Goal: Task Accomplishment & Management: Complete application form

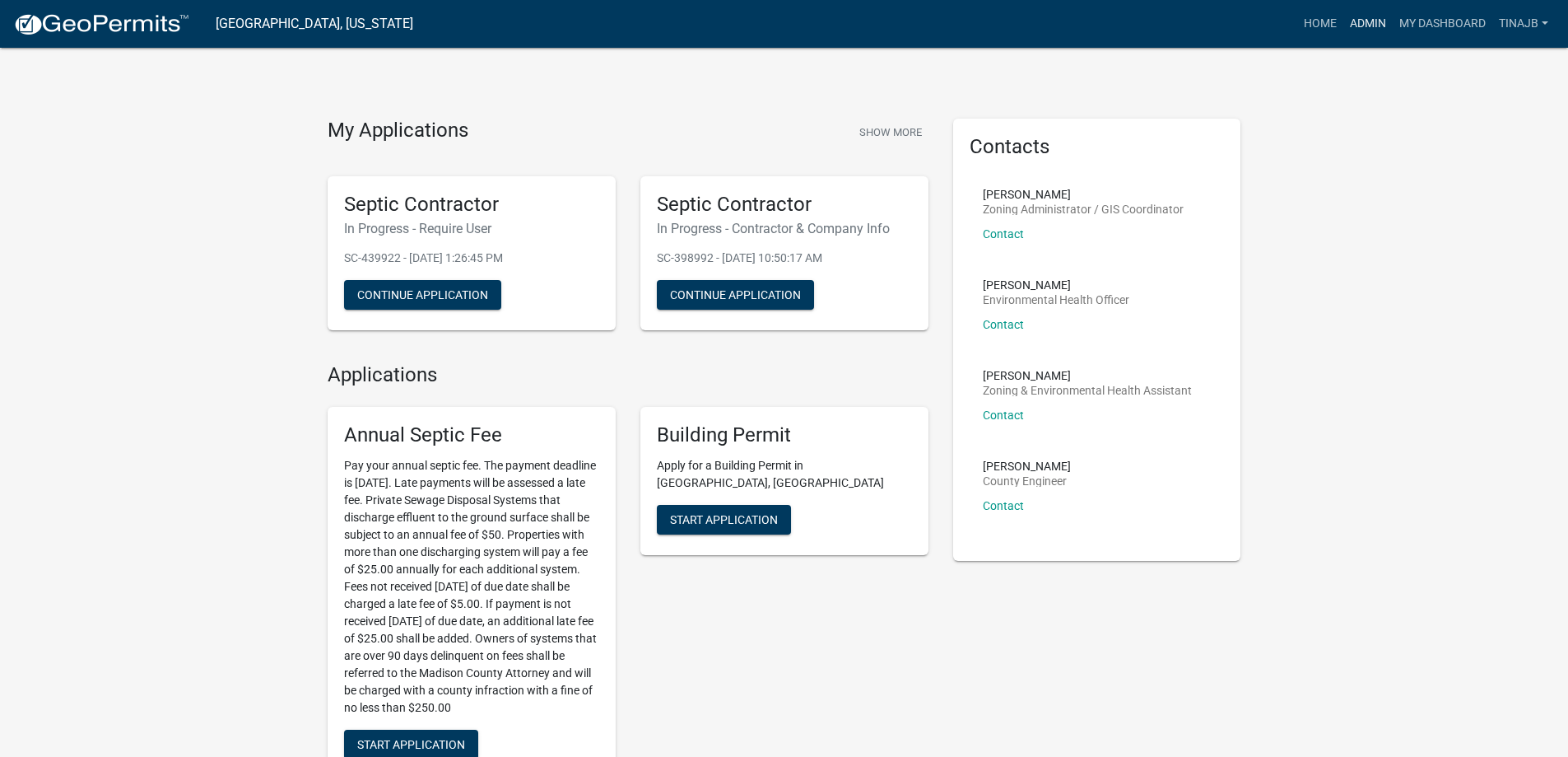
click at [1376, 17] on link "Admin" at bounding box center [1368, 24] width 49 height 31
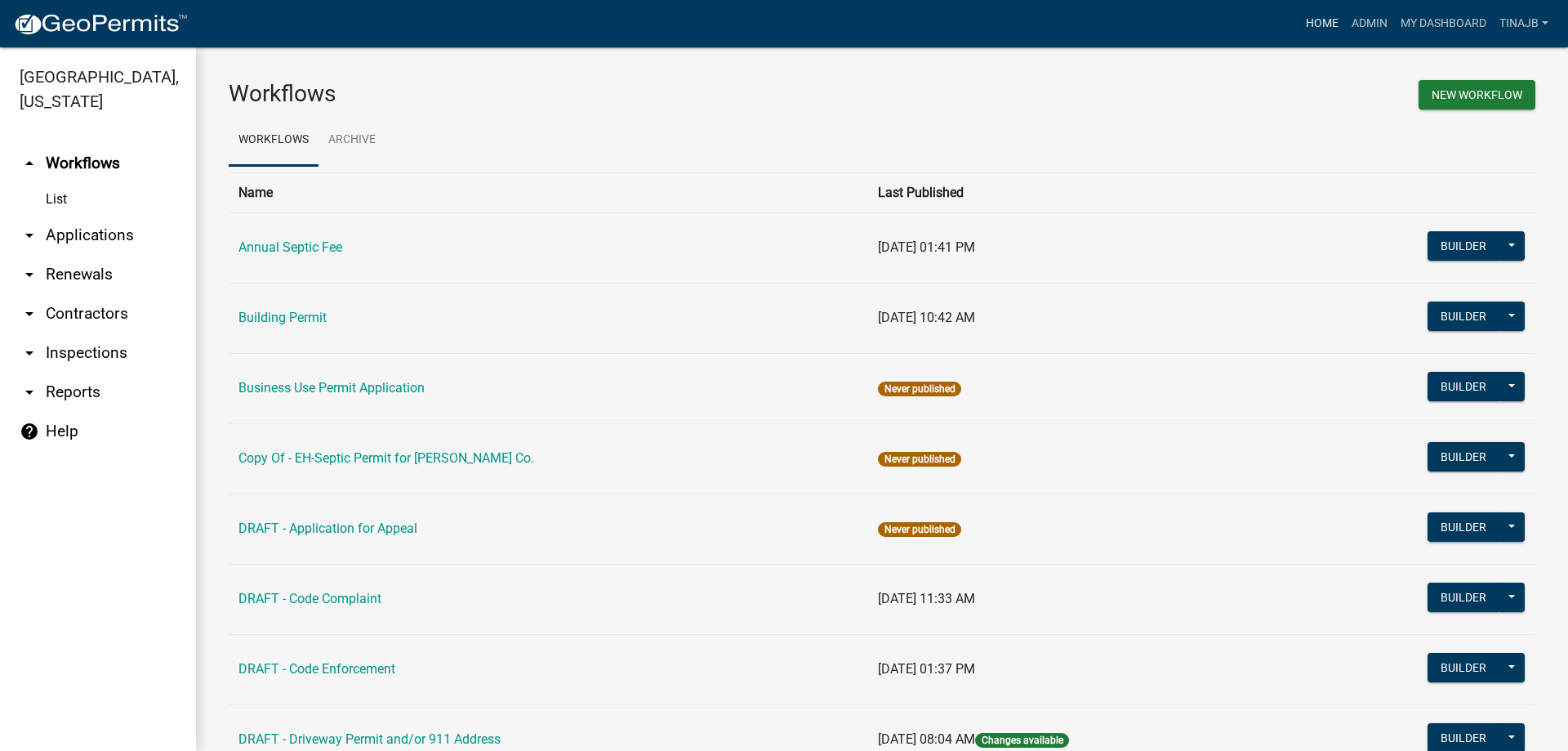
click at [1314, 31] on link "Home" at bounding box center [1323, 24] width 45 height 31
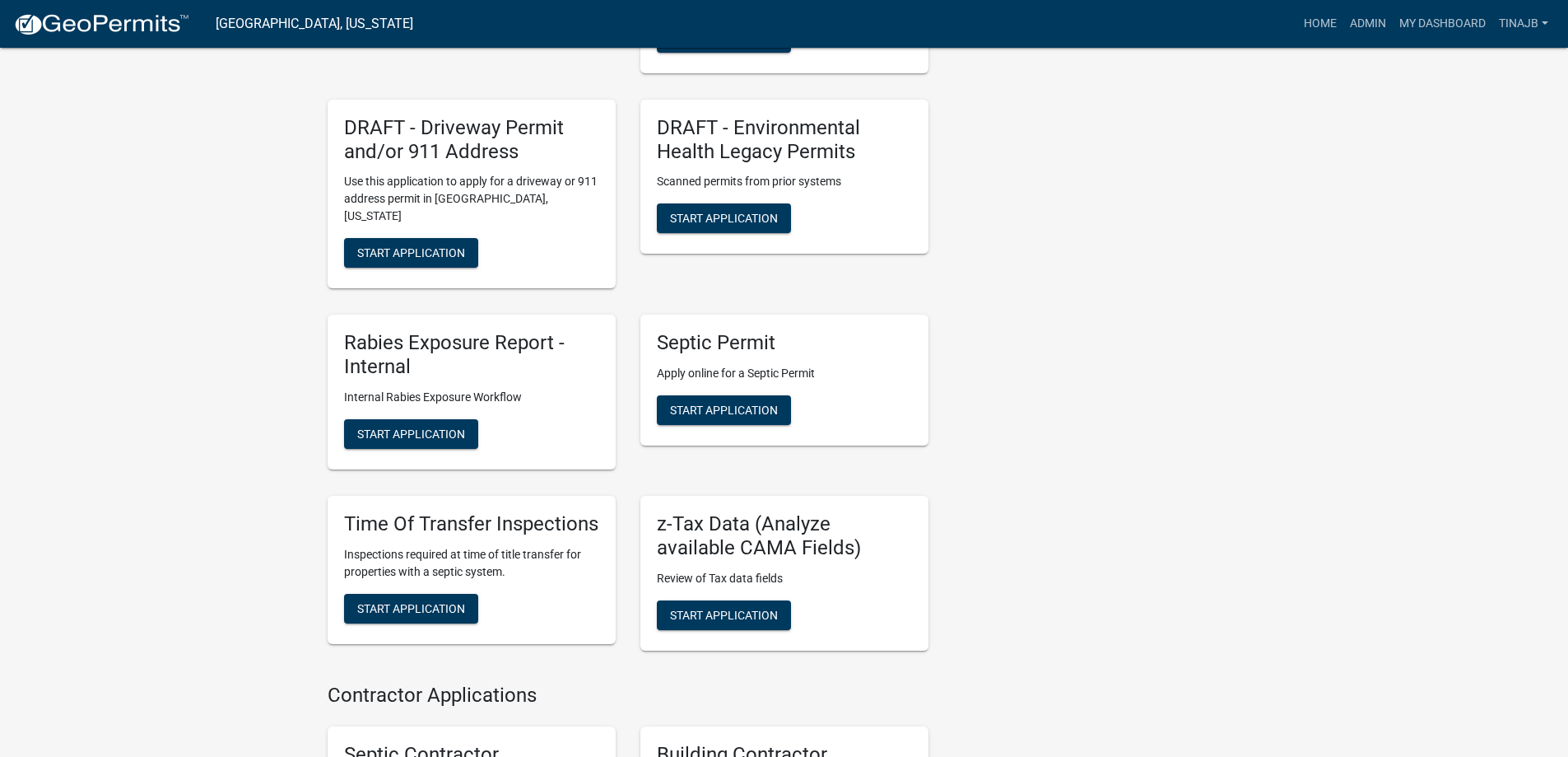
scroll to position [906, 0]
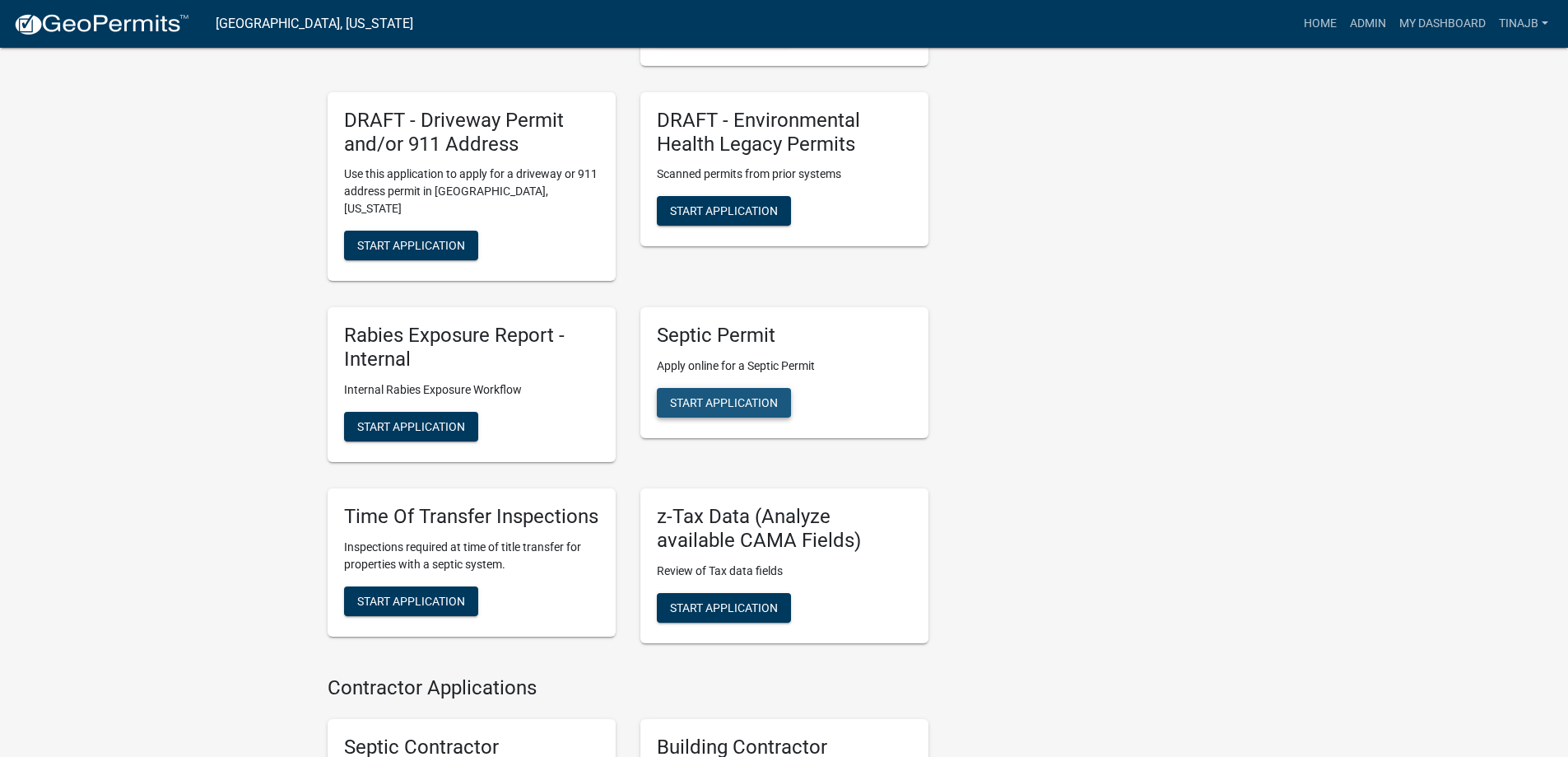
click at [722, 396] on span "Start Application" at bounding box center [724, 402] width 108 height 13
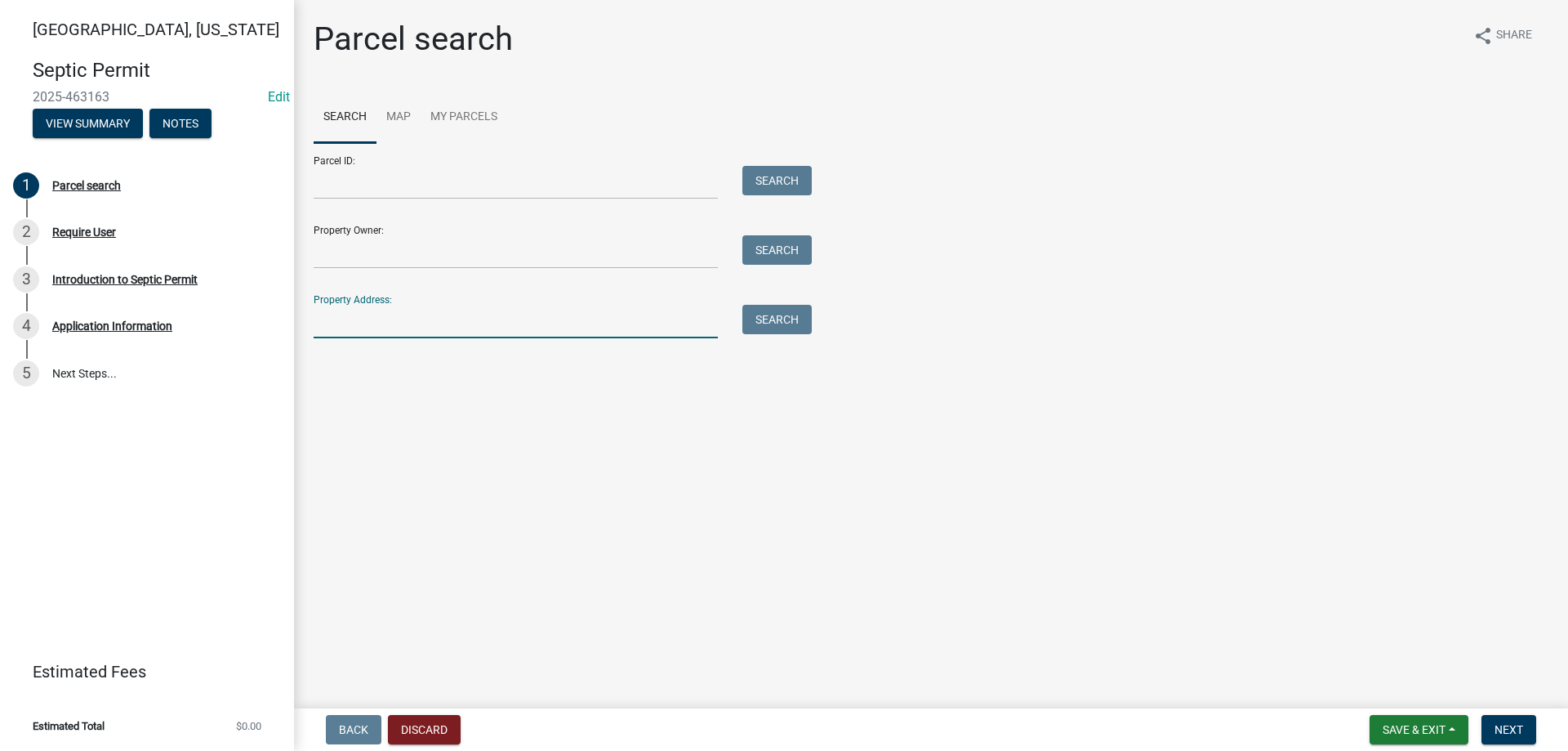
click at [337, 329] on input "Property Address:" at bounding box center [515, 321] width 404 height 34
click at [367, 252] on input "Property Owner:" at bounding box center [515, 252] width 404 height 34
click at [366, 327] on input "Property Address:" at bounding box center [515, 321] width 404 height 34
type input "2381"
click at [767, 312] on button "Search" at bounding box center [777, 319] width 69 height 29
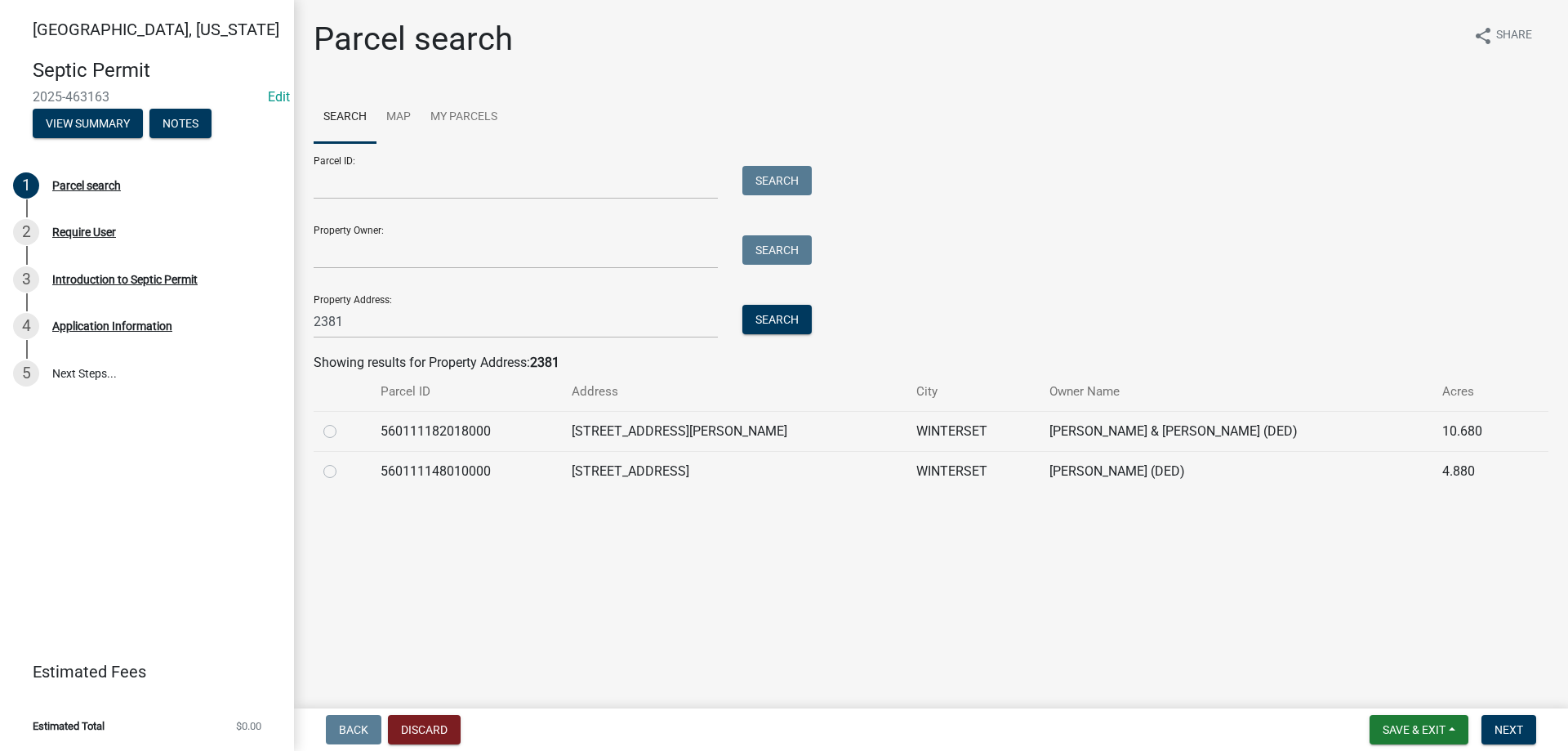
click at [343, 422] on label at bounding box center [343, 422] width 0 height 0
click at [343, 431] on input "radio" at bounding box center [348, 427] width 11 height 11
radio input "true"
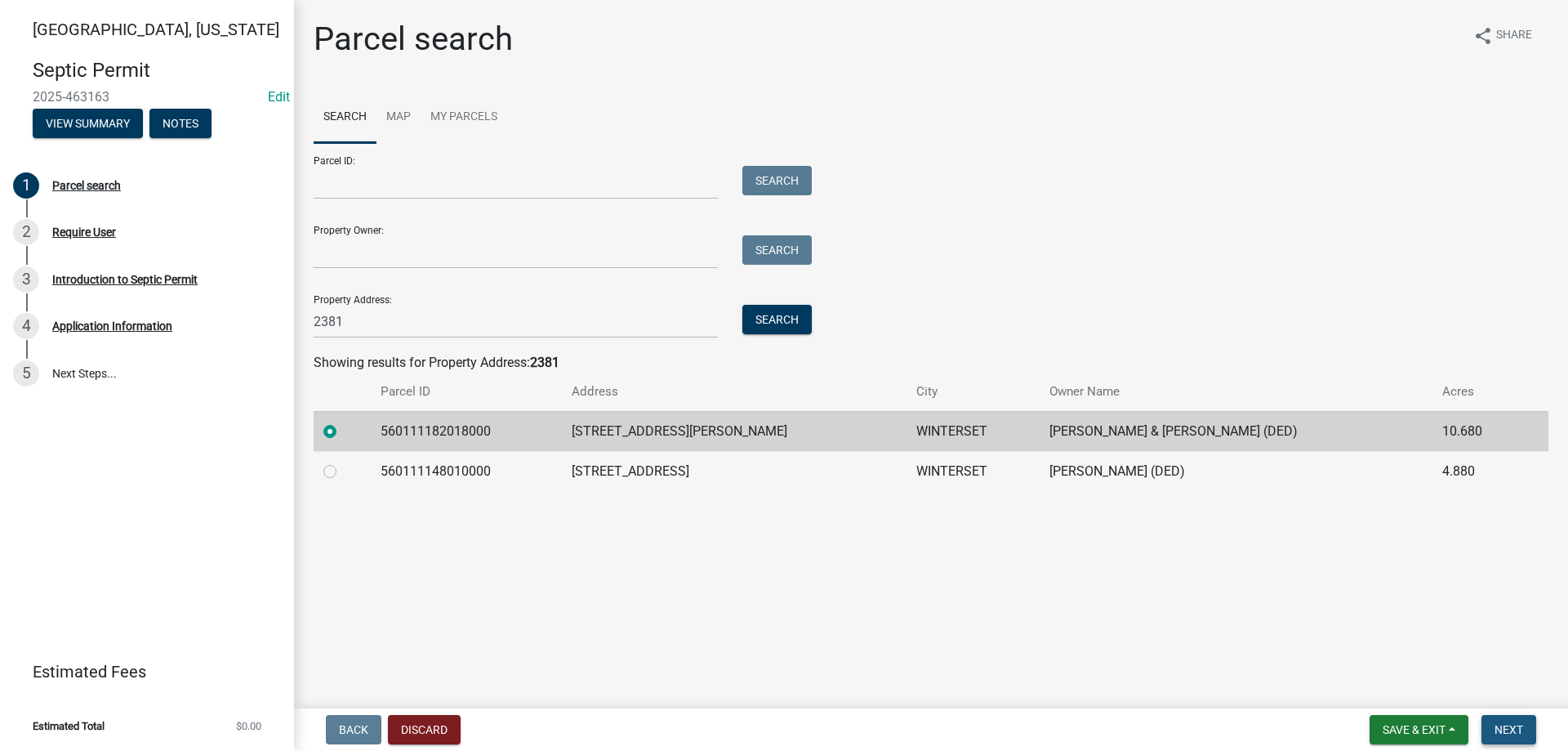
click at [1524, 727] on button "Next" at bounding box center [1509, 729] width 55 height 29
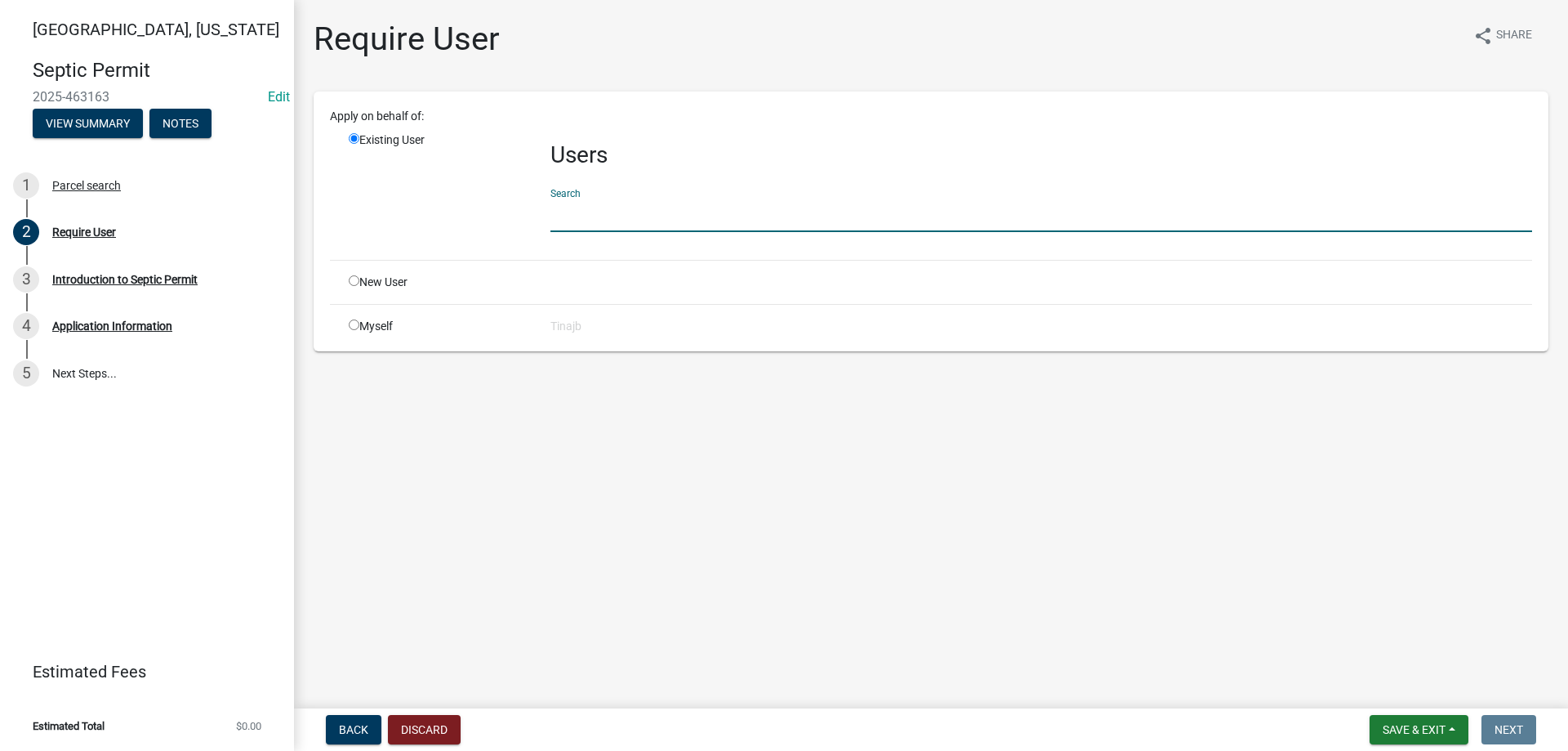
click at [634, 218] on input "text" at bounding box center [1042, 215] width 982 height 34
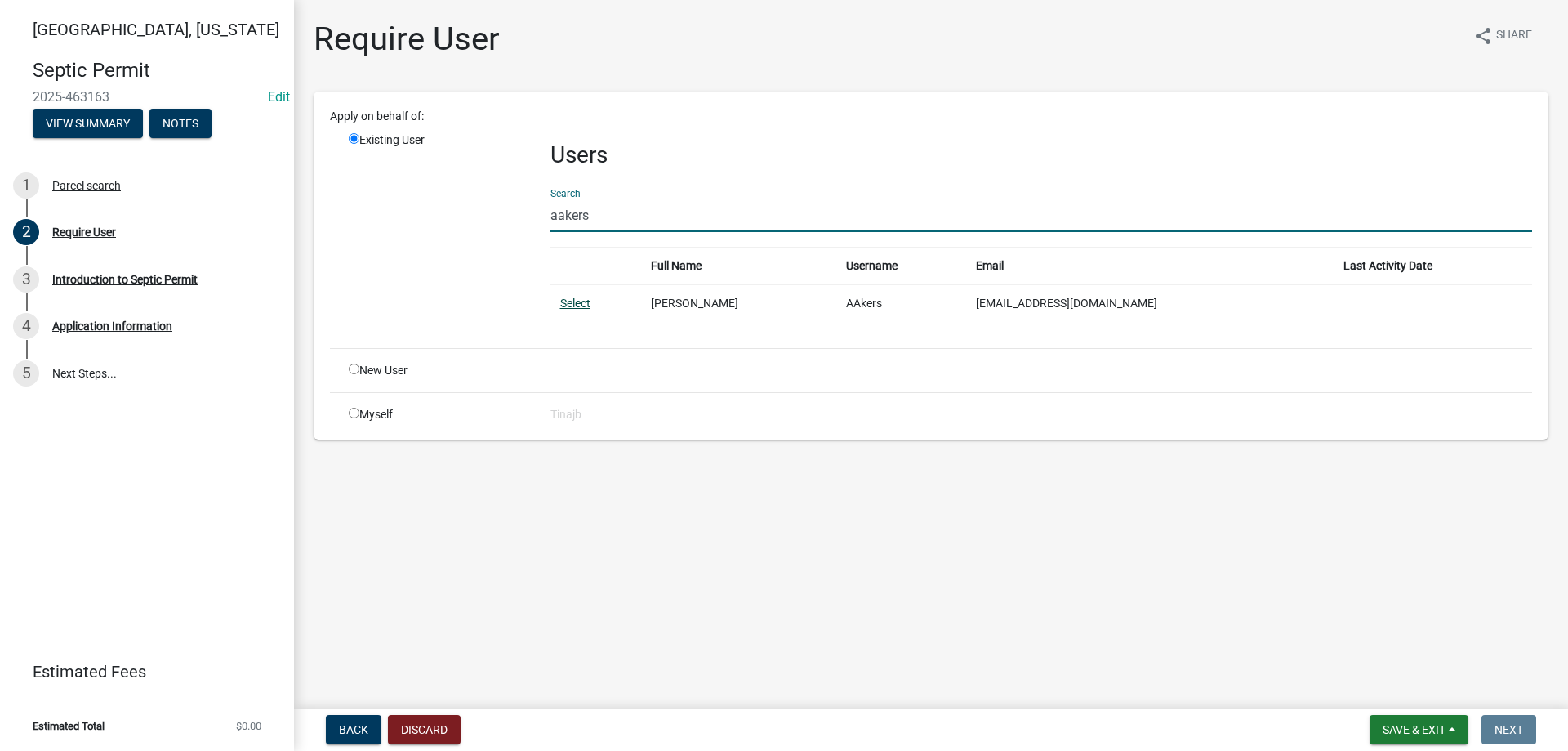
type input "aakers"
click at [578, 299] on link "Select" at bounding box center [574, 303] width 30 height 13
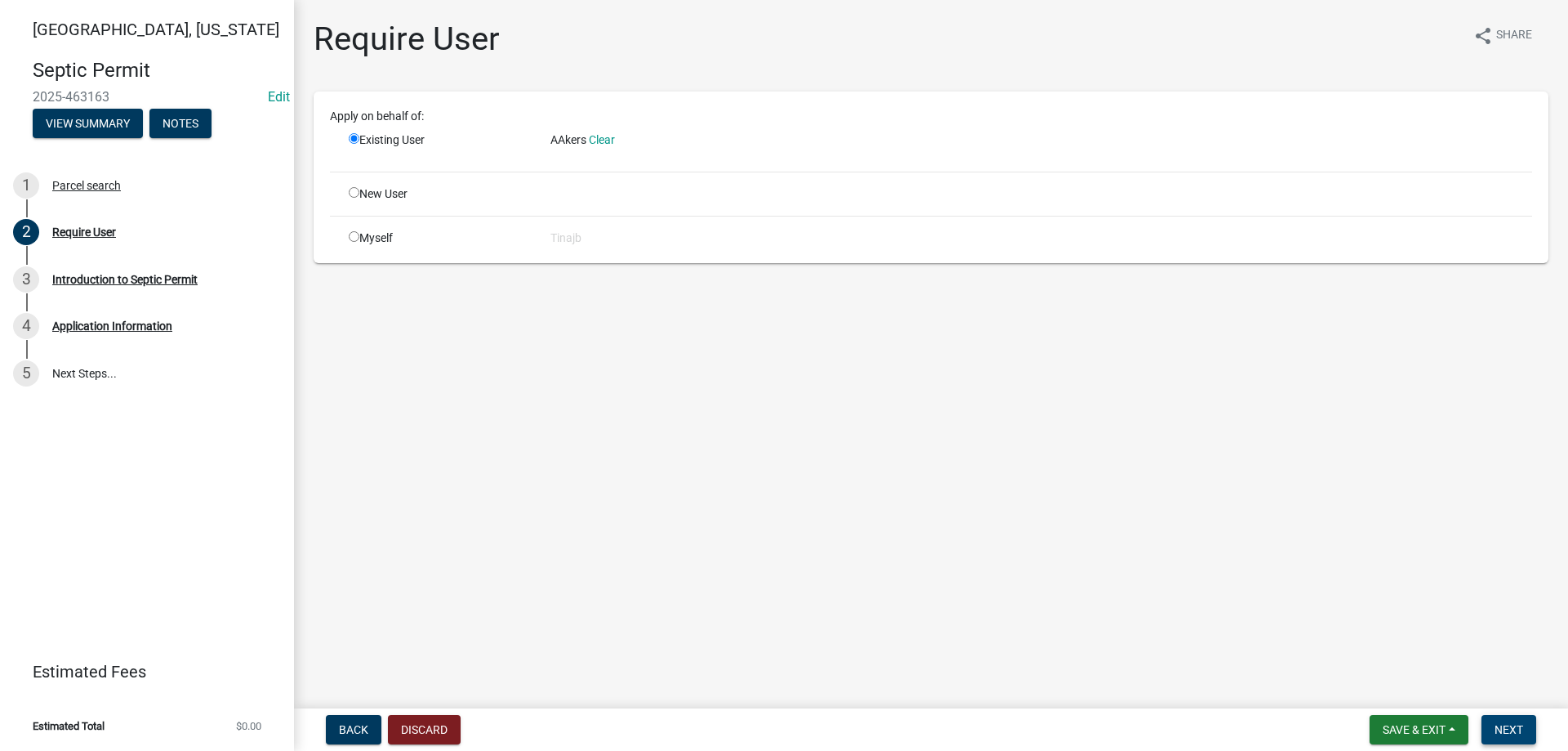
click at [1514, 731] on span "Next" at bounding box center [1509, 729] width 28 height 13
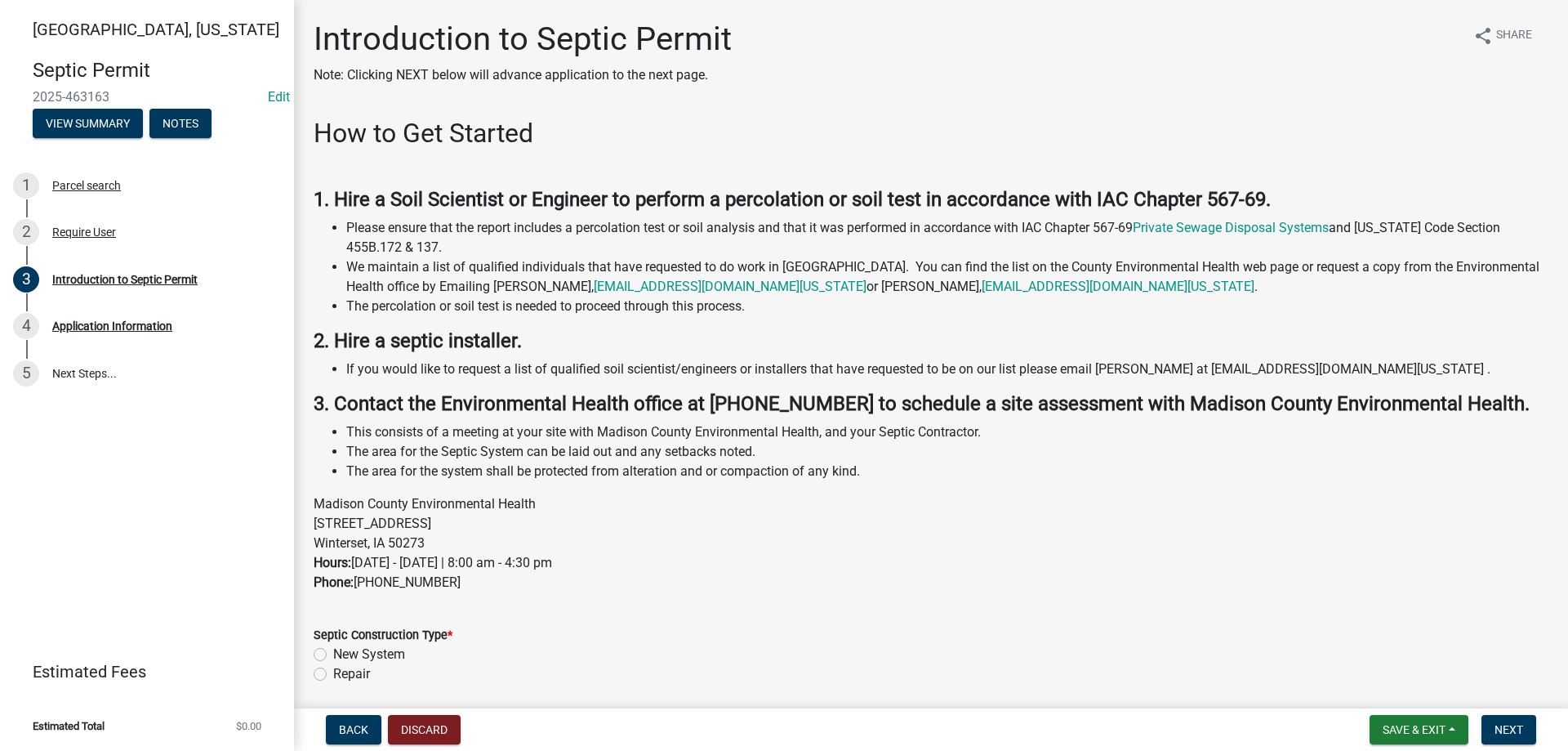
scroll to position [61, 0]
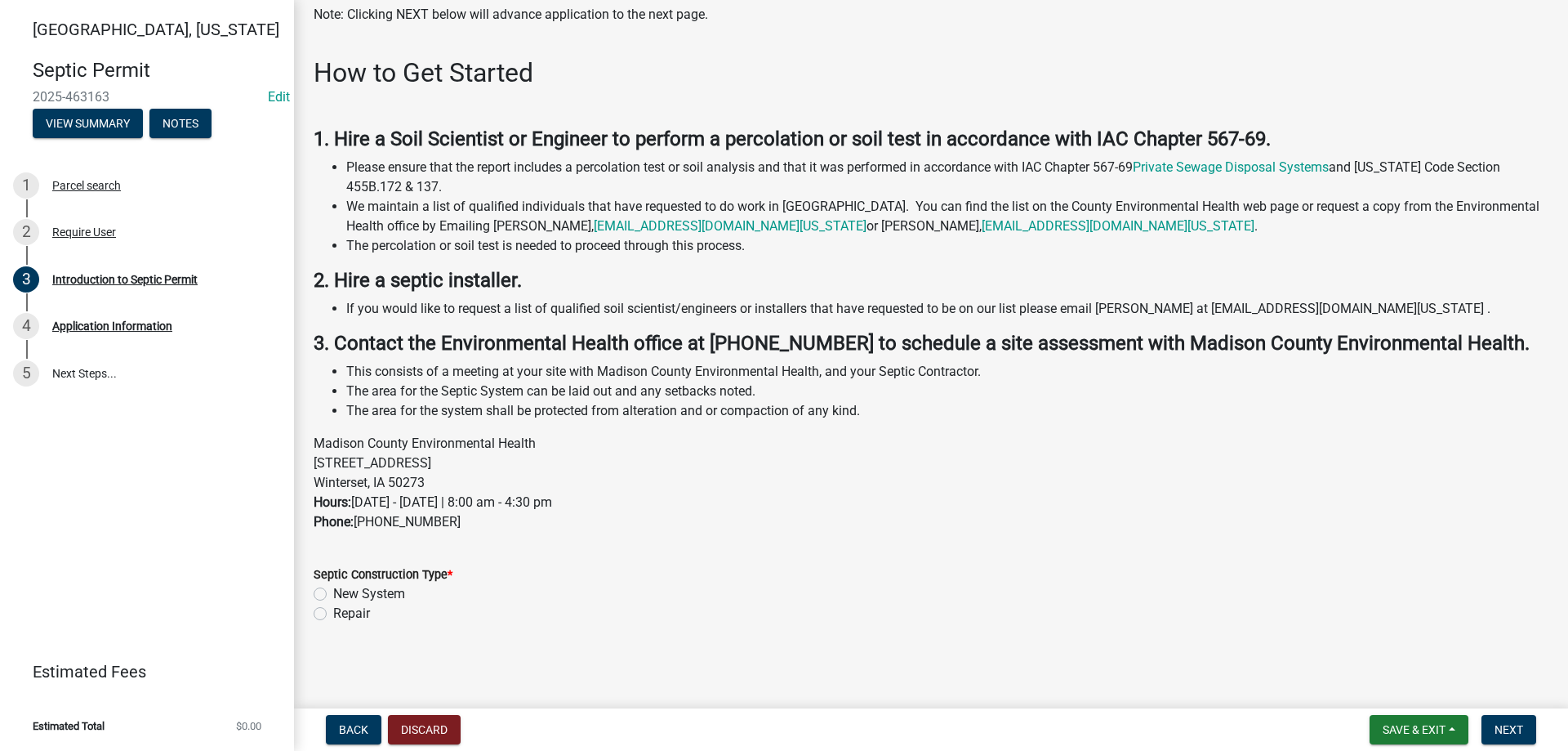
click at [334, 614] on label "Repair" at bounding box center [352, 614] width 36 height 20
click at [334, 614] on input "Repair" at bounding box center [339, 609] width 11 height 11
radio input "true"
click at [1503, 723] on span "Next" at bounding box center [1509, 729] width 28 height 13
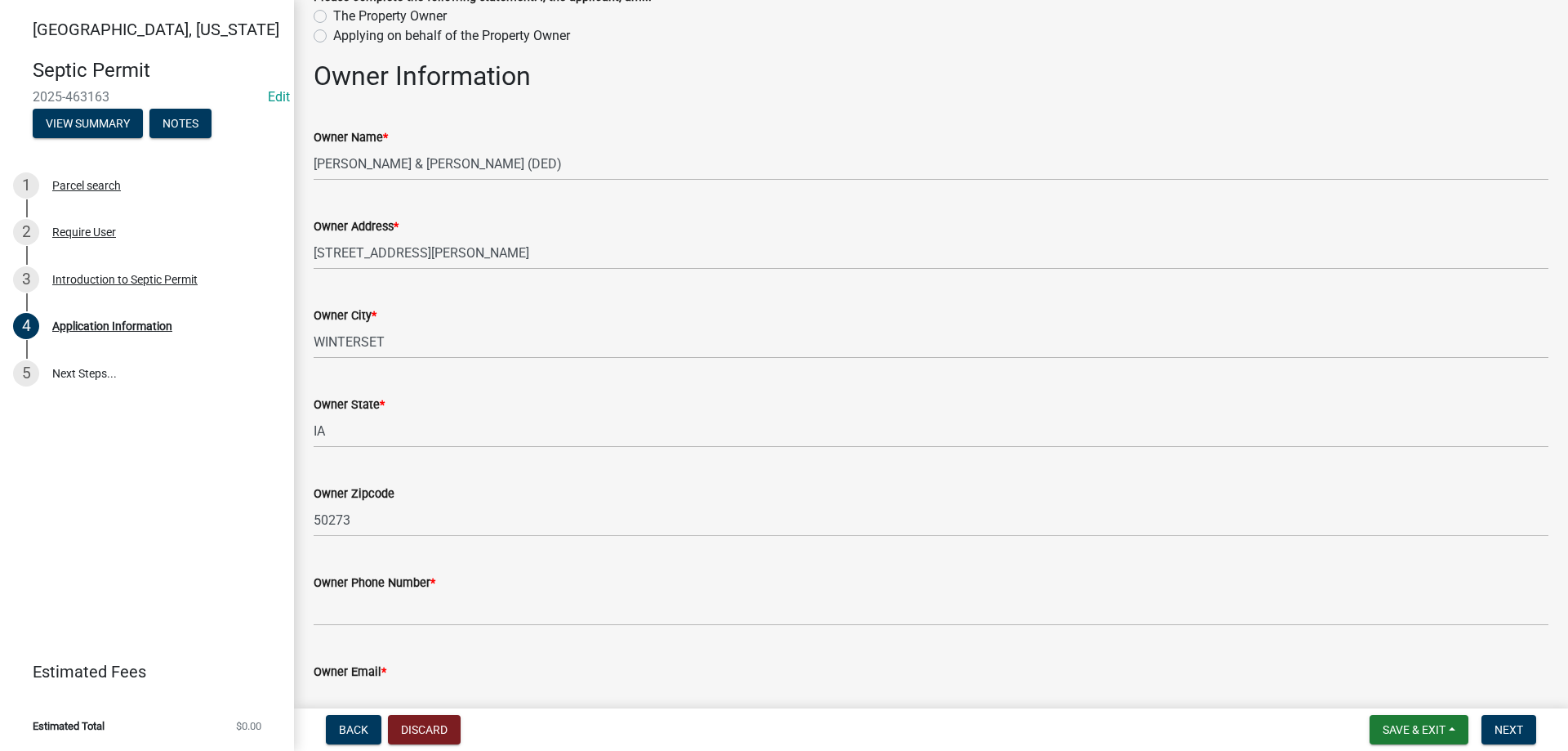
scroll to position [326, 0]
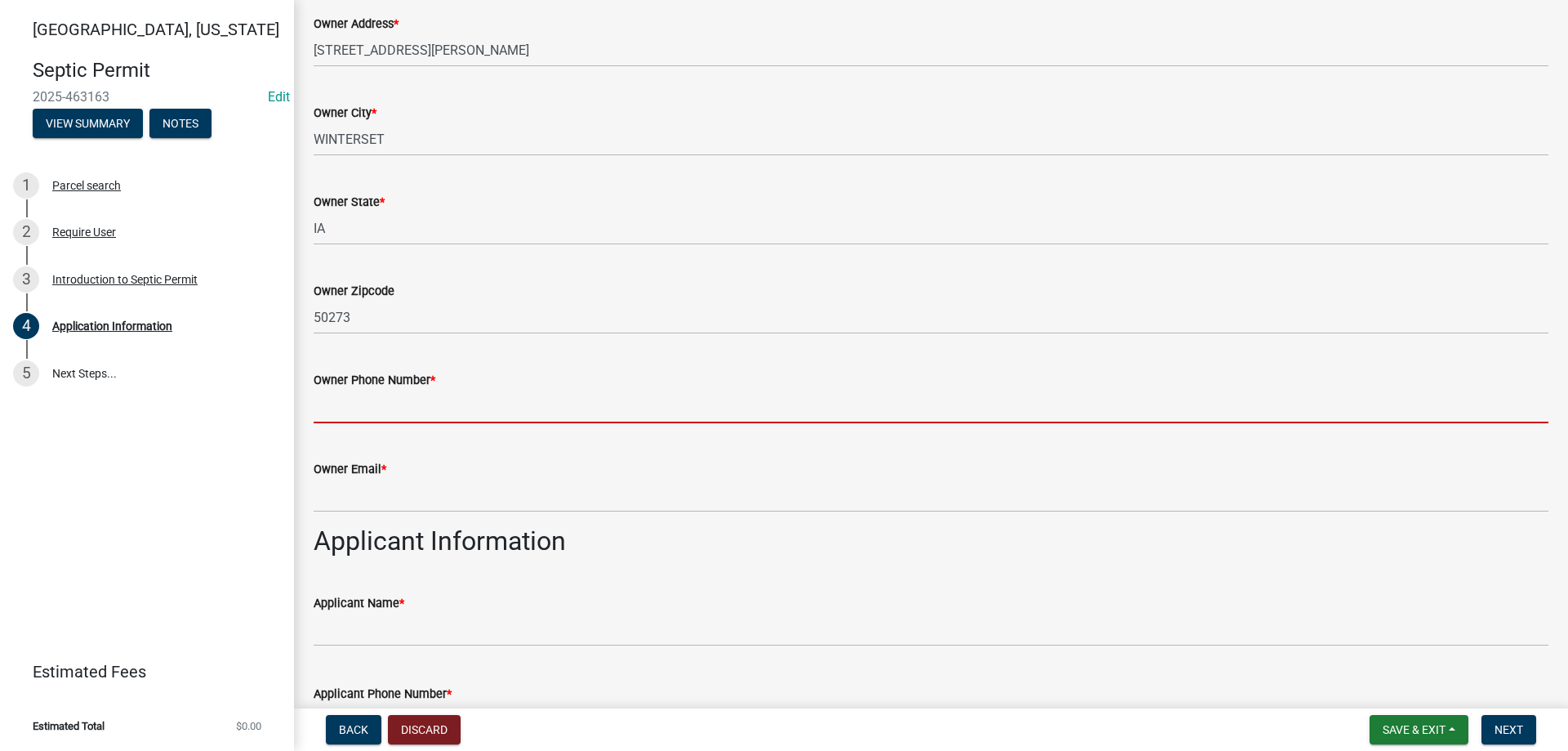
click at [351, 399] on input "Owner Phone Number *" at bounding box center [931, 406] width 1235 height 34
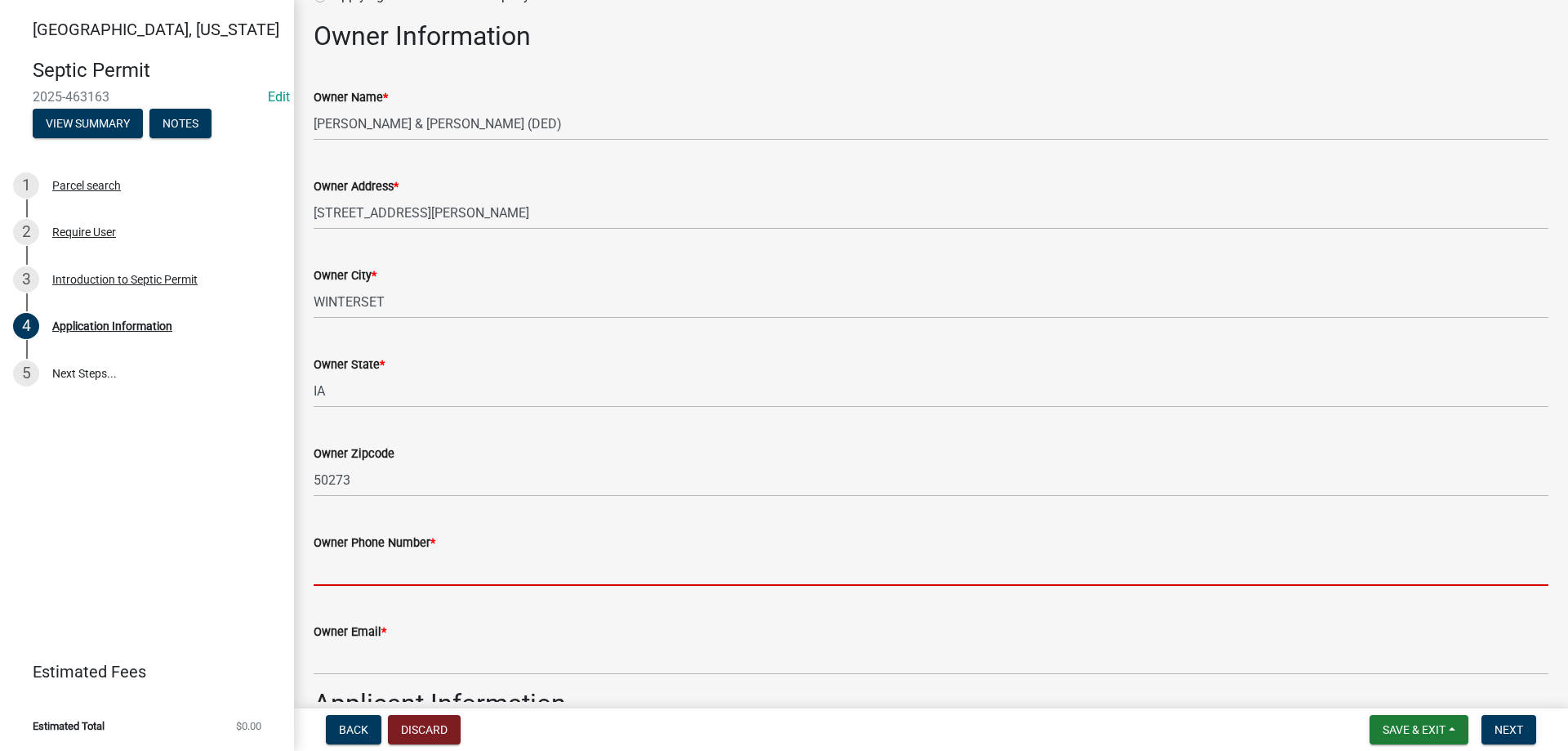
scroll to position [164, 0]
click at [389, 574] on input "Owner Phone Number *" at bounding box center [931, 569] width 1235 height 34
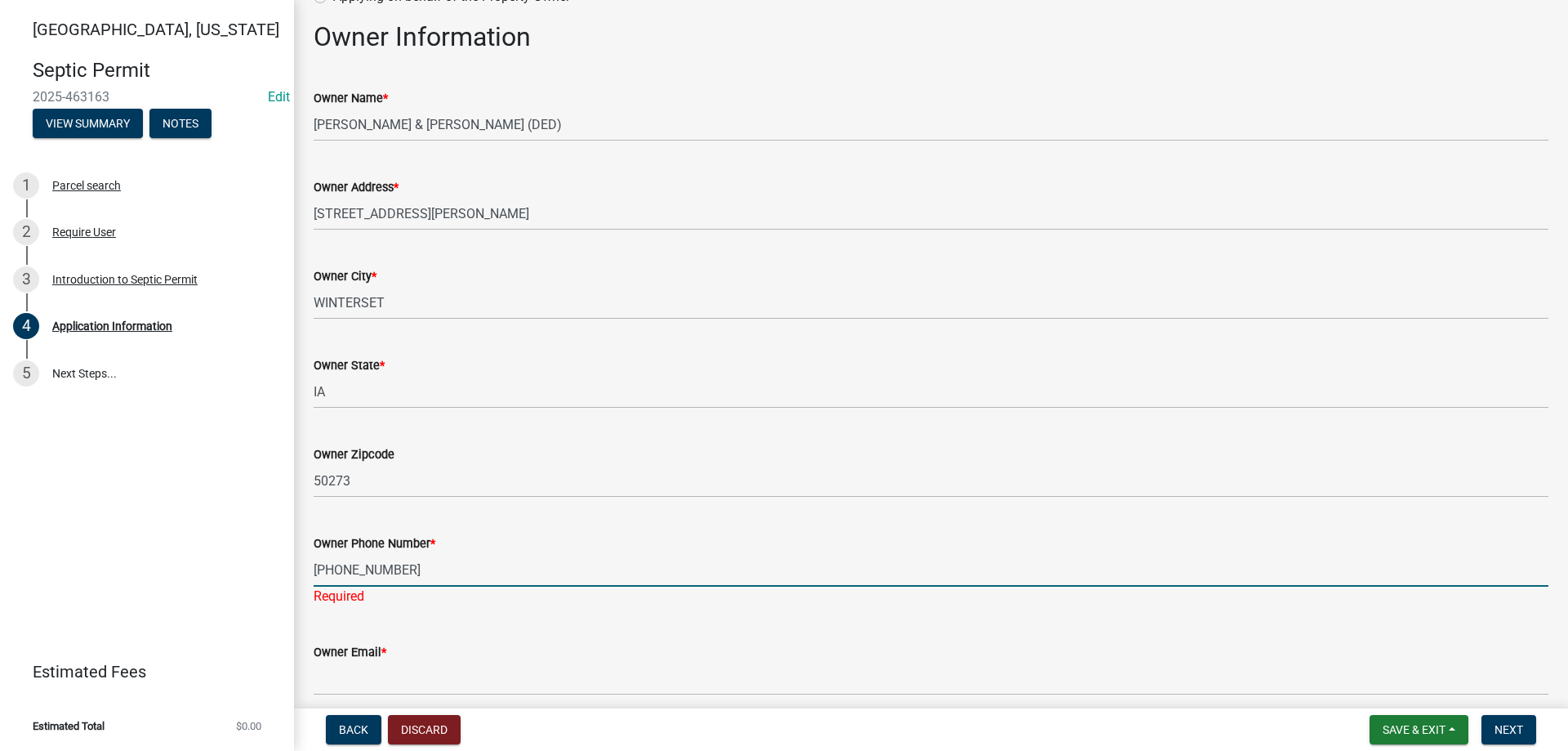
type input "515-468-5727"
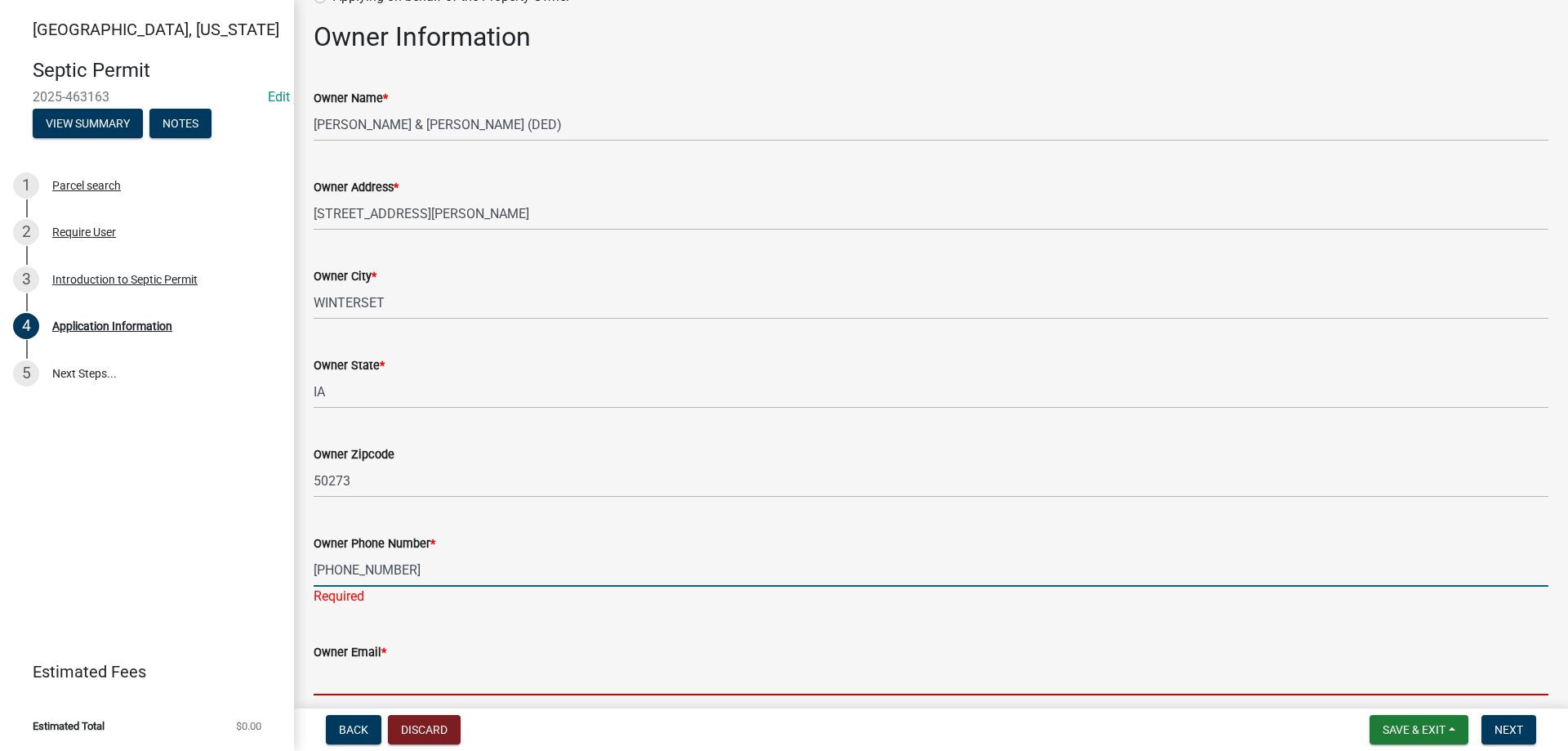
click at [379, 675] on input "Owner Email *" at bounding box center [931, 678] width 1235 height 34
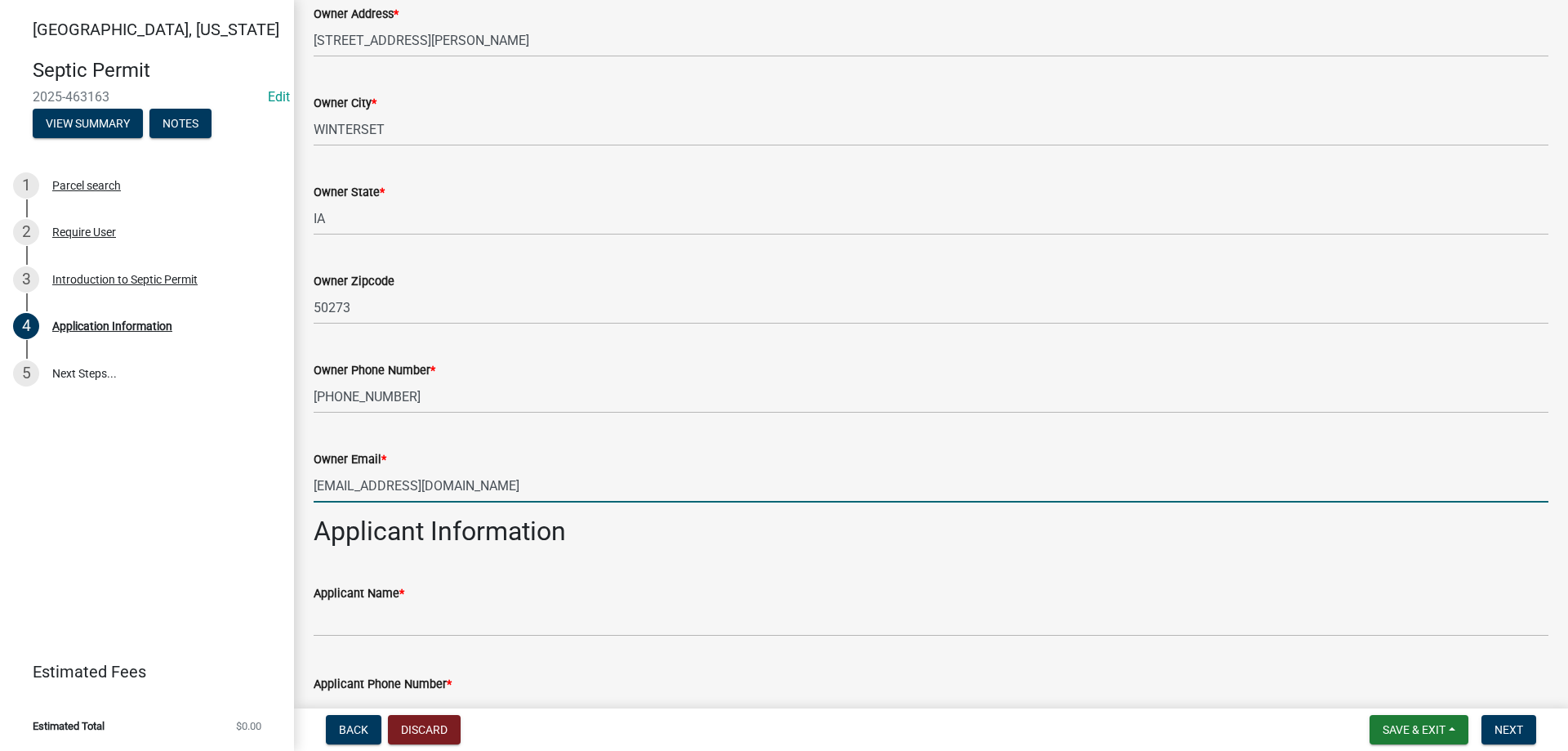
scroll to position [408, 0]
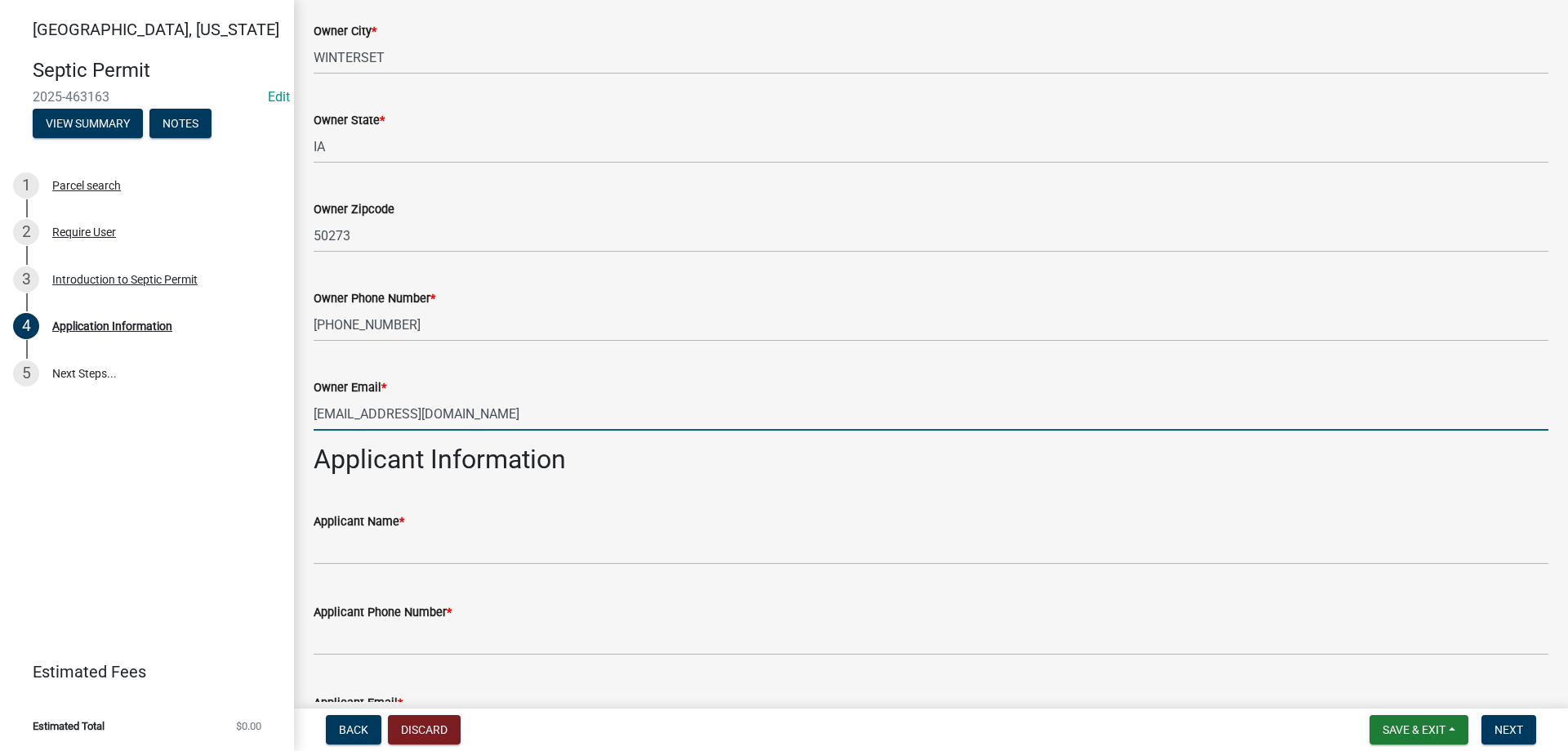
type input "evyreed@gmail.com"
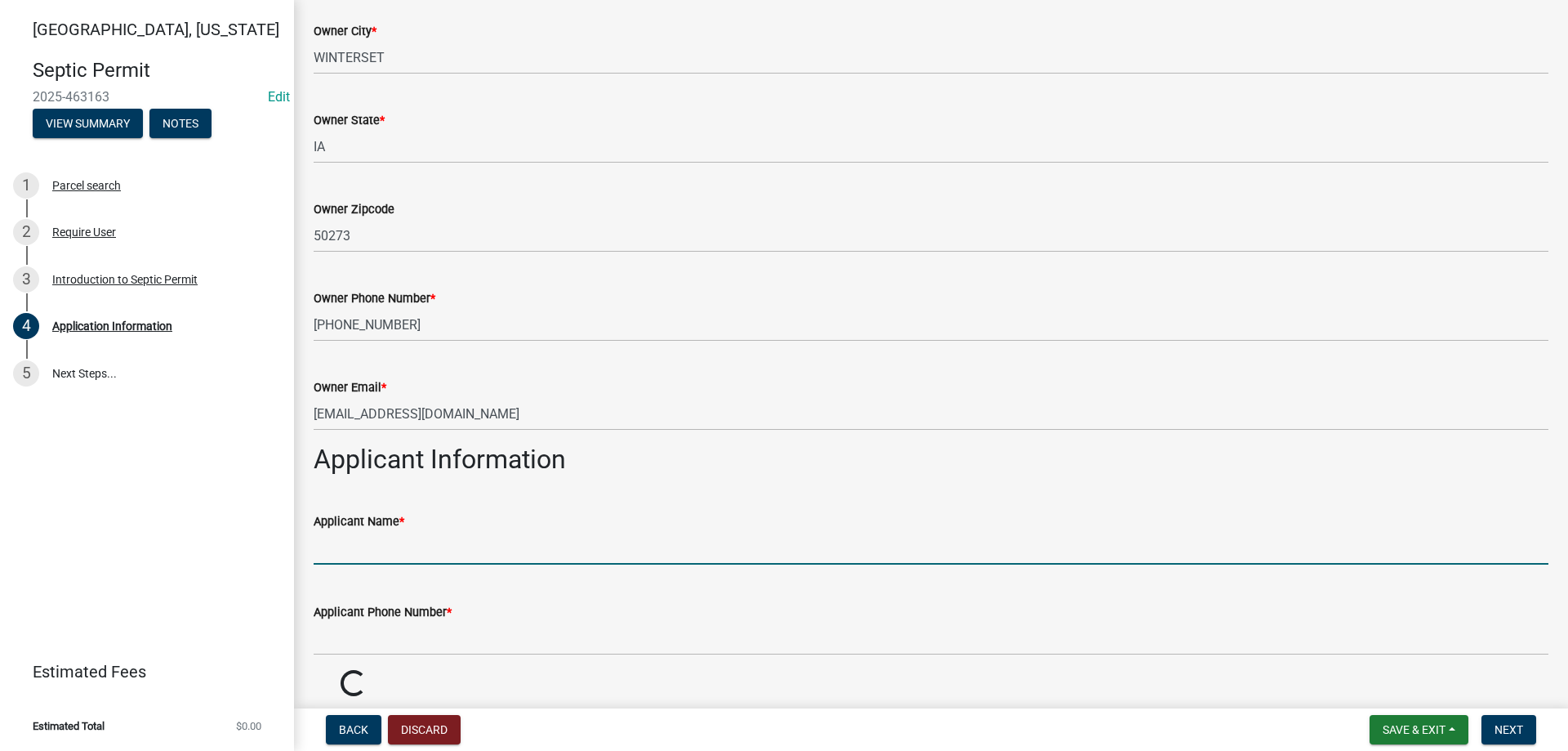
click at [382, 561] on input "Applicant Name *" at bounding box center [931, 547] width 1235 height 34
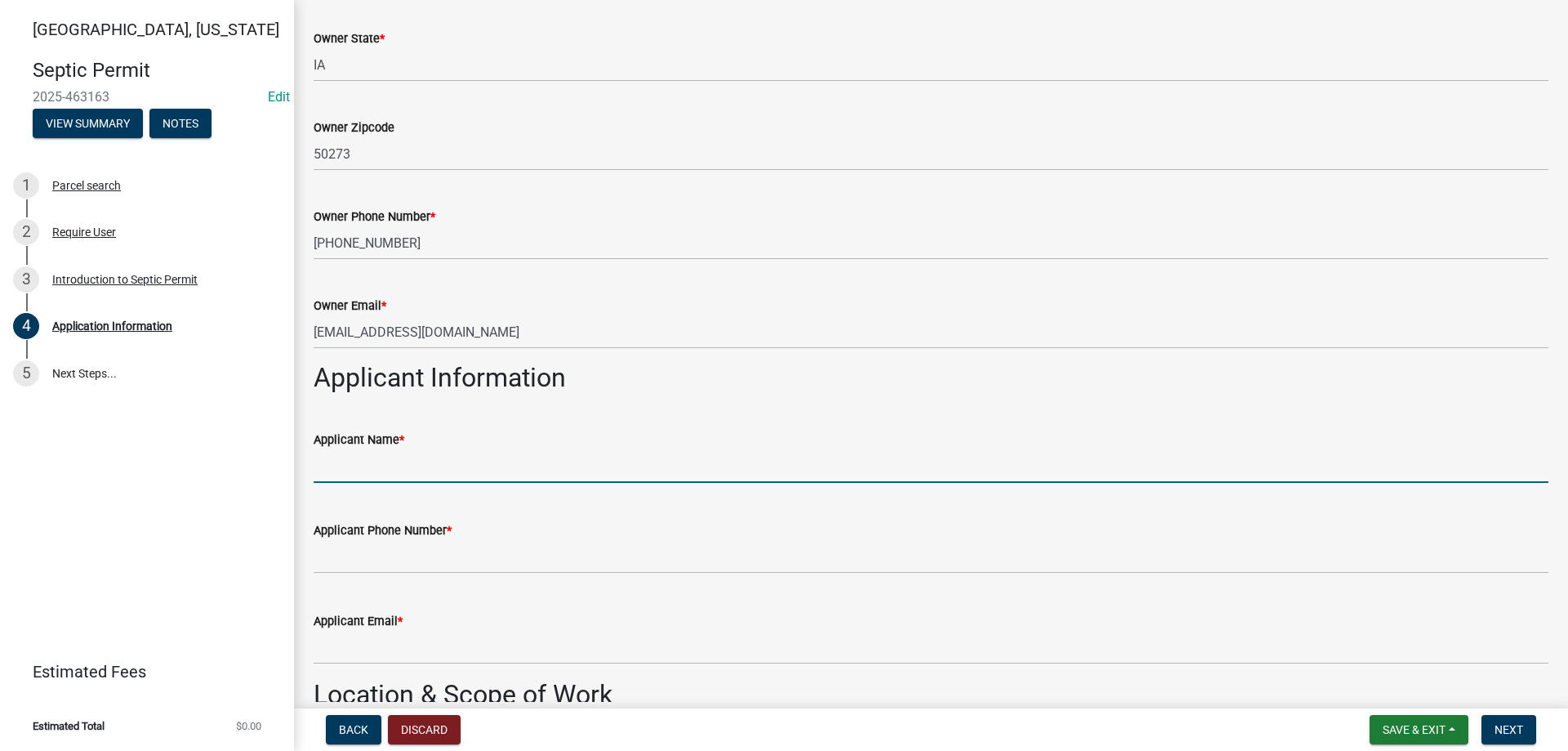
scroll to position [572, 0]
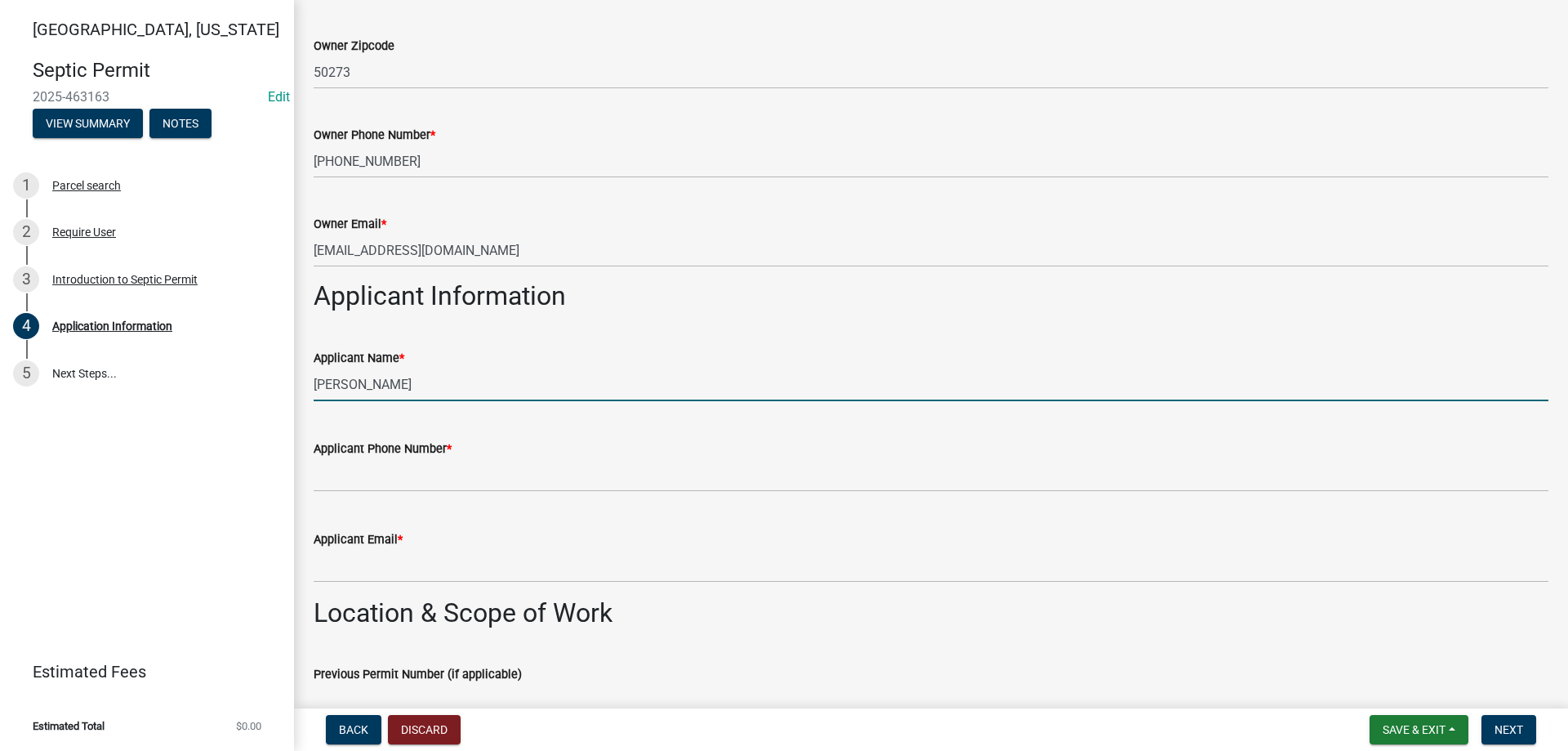
type input "Allen Akers"
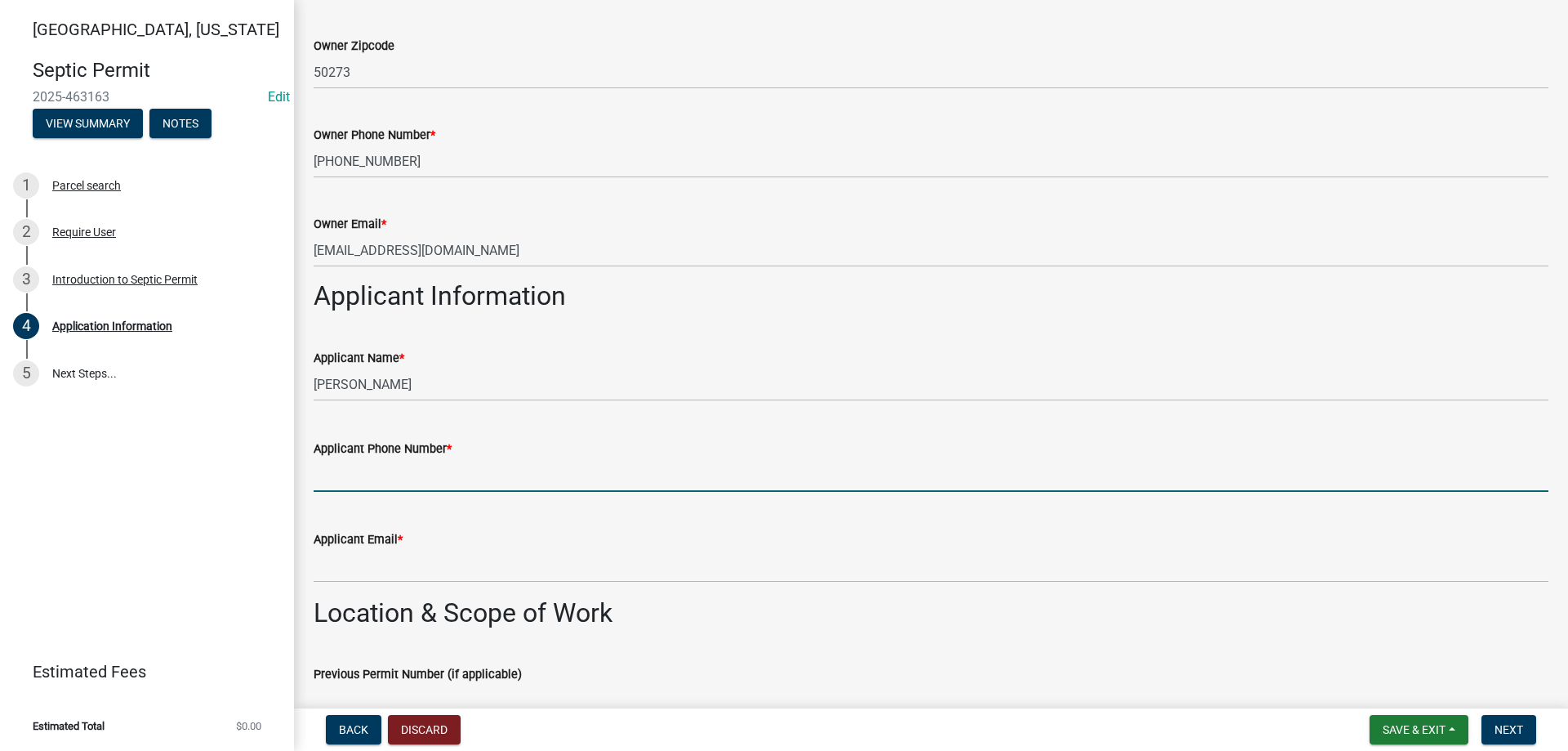
click at [345, 464] on input "Applicant Phone Number *" at bounding box center [931, 475] width 1235 height 34
type input "515-468-0091"
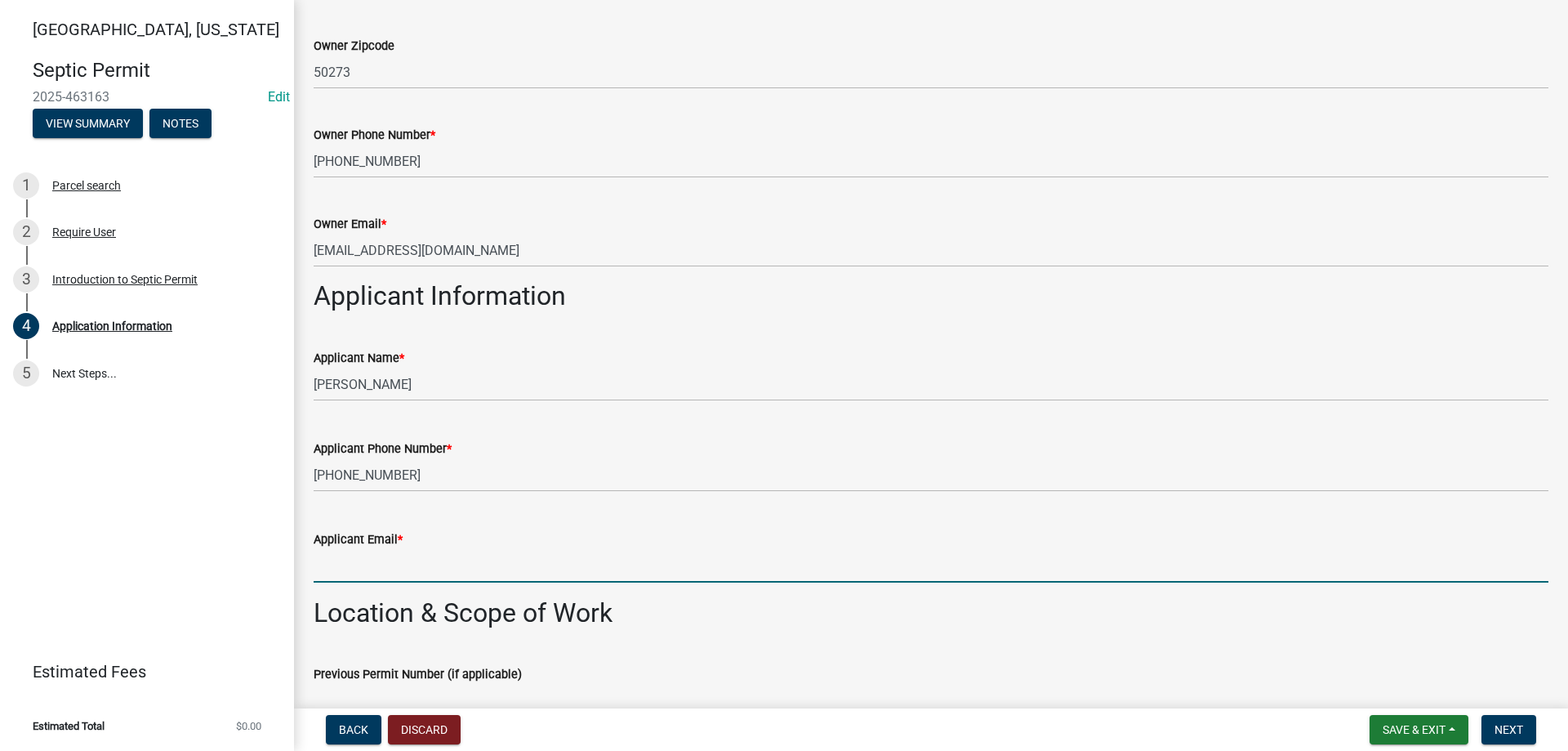
click at [372, 579] on input "Applicant Email *" at bounding box center [931, 566] width 1235 height 34
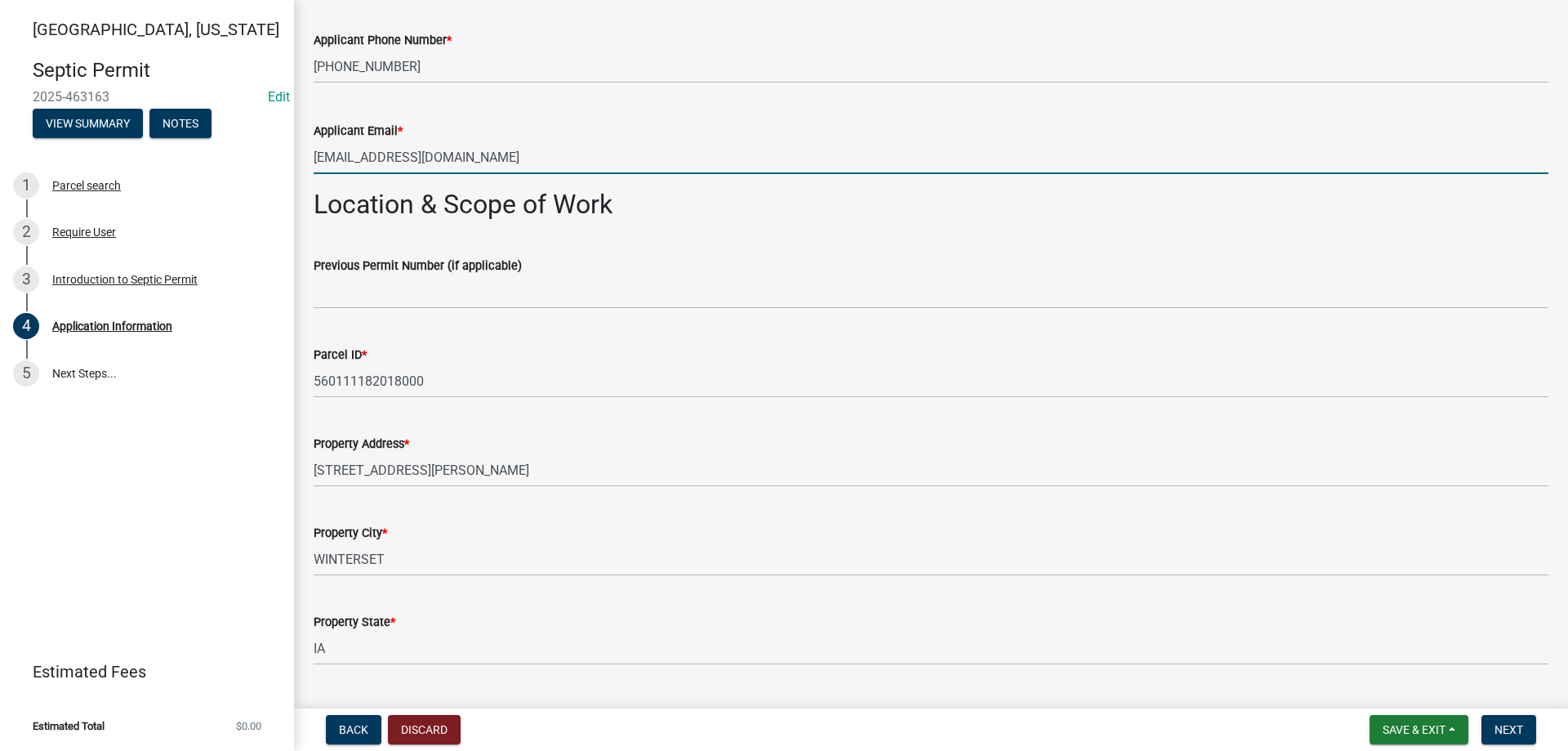
scroll to position [1144, 0]
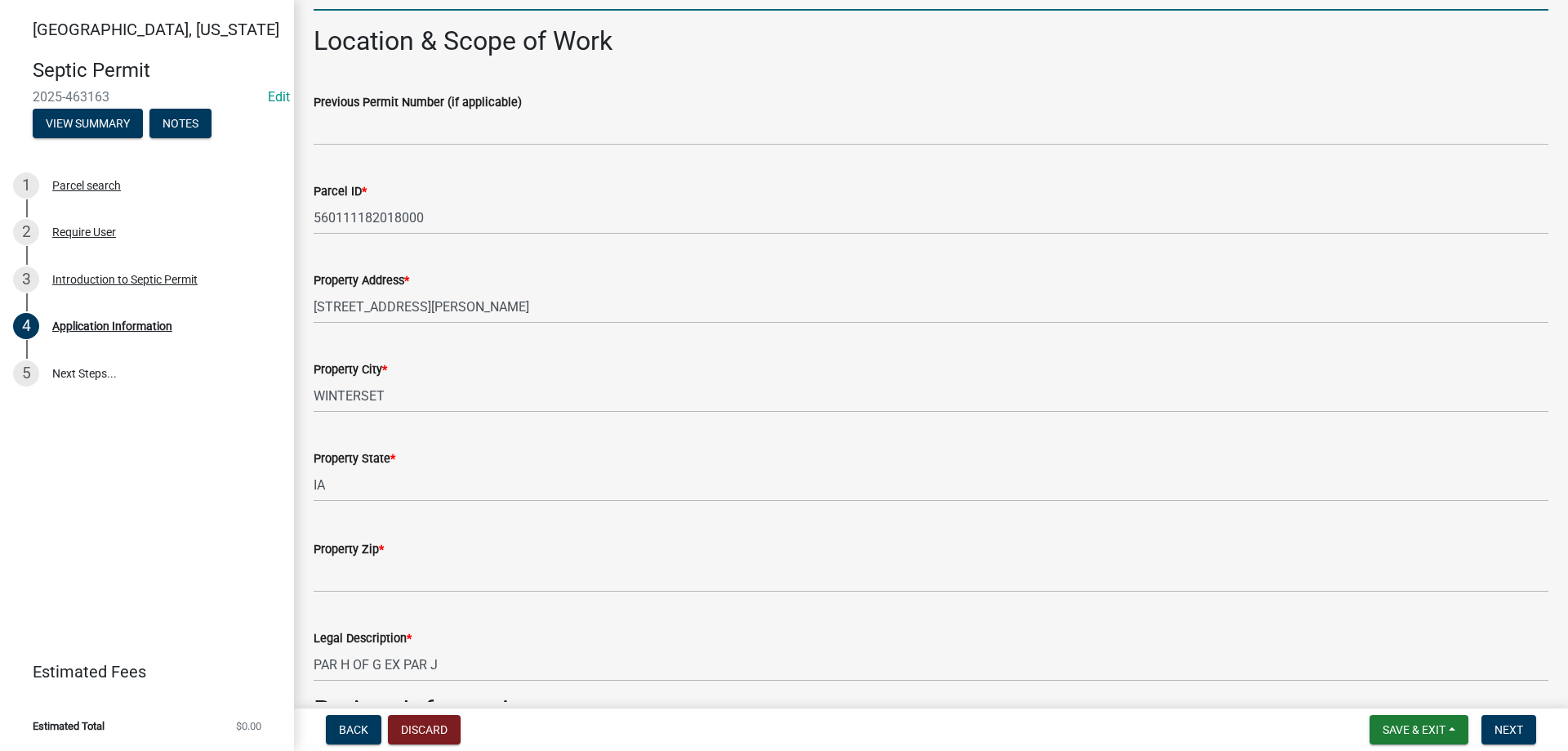
type input "clakers77@gmail.com"
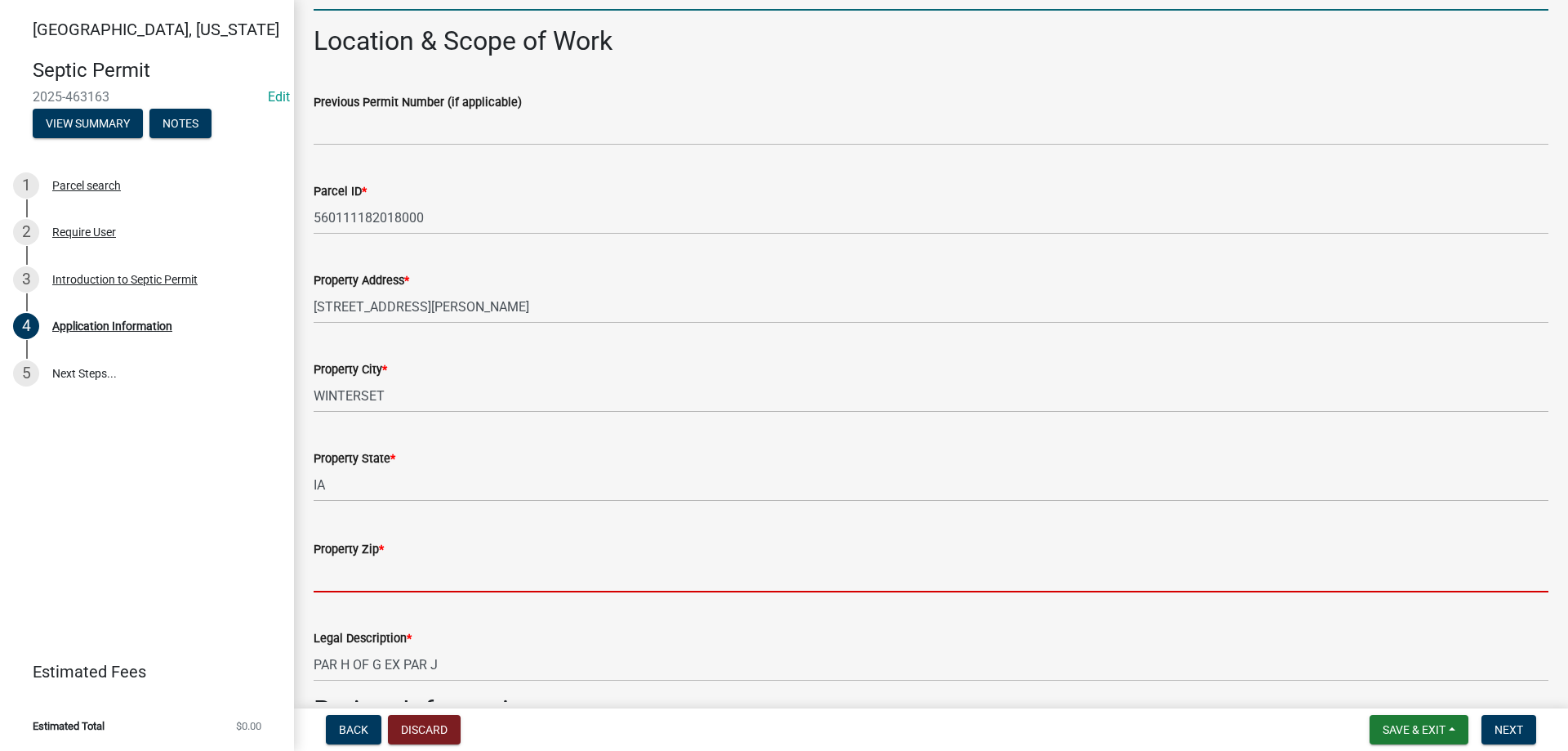
click at [356, 581] on input "Property Zip *" at bounding box center [931, 576] width 1235 height 34
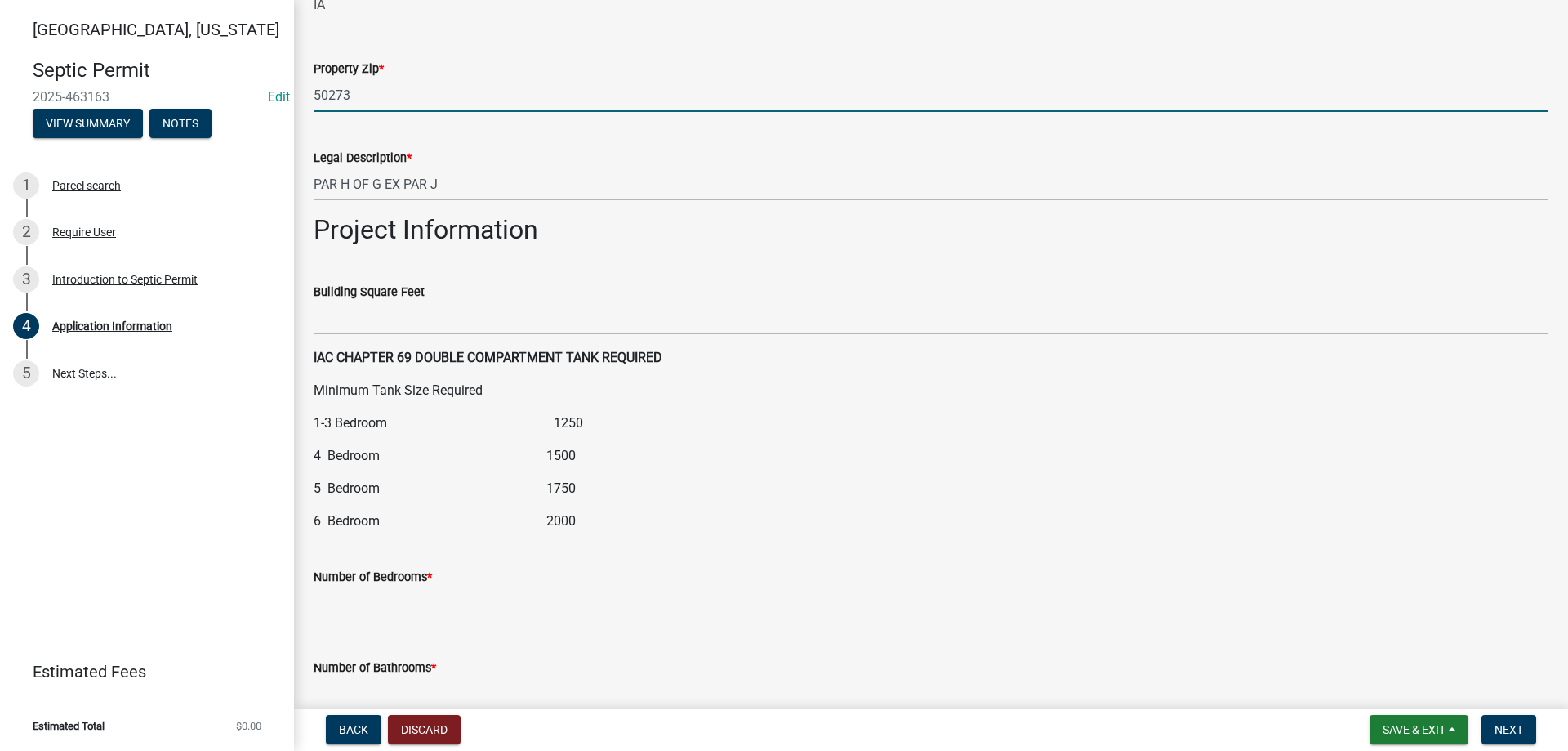
scroll to position [1797, 0]
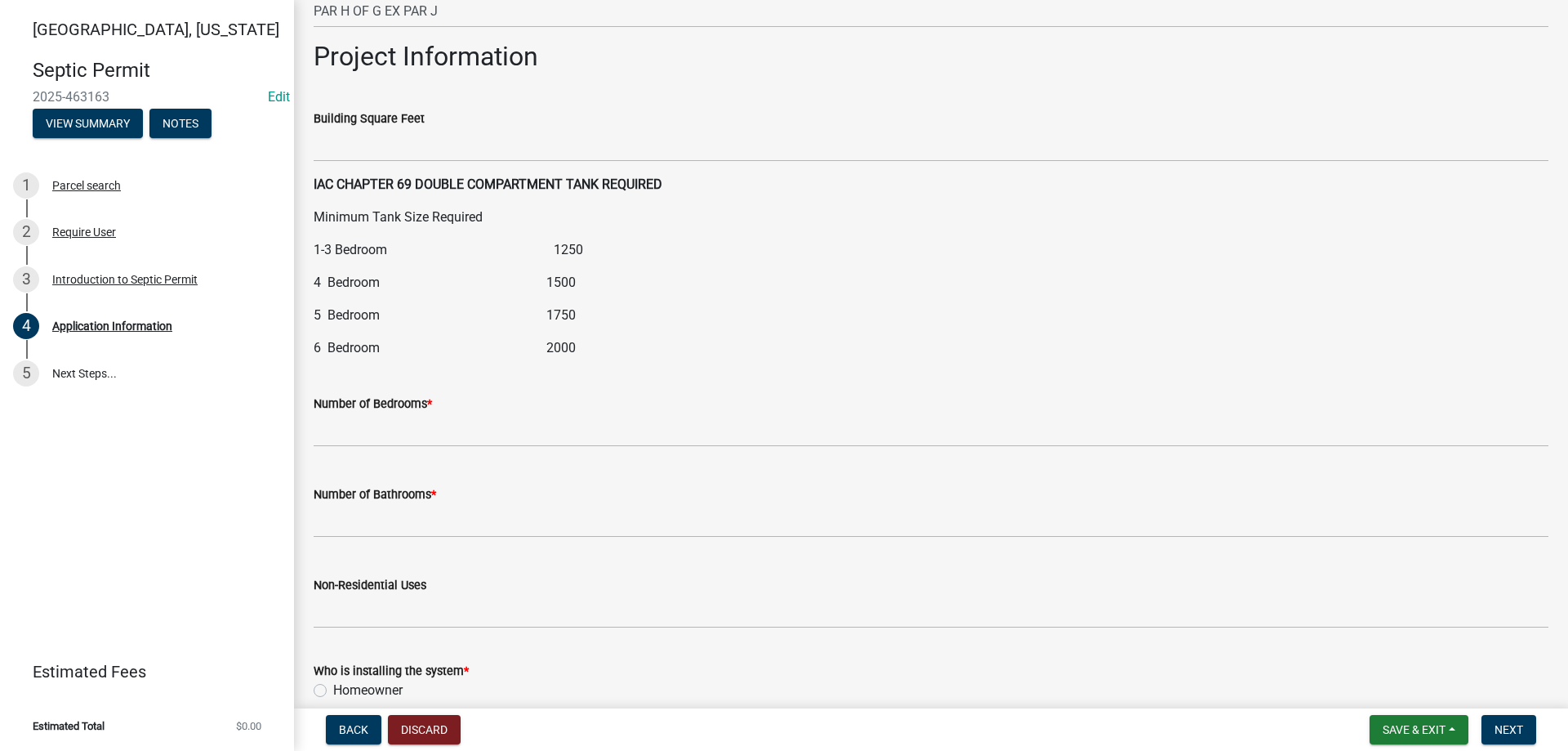
type input "50273"
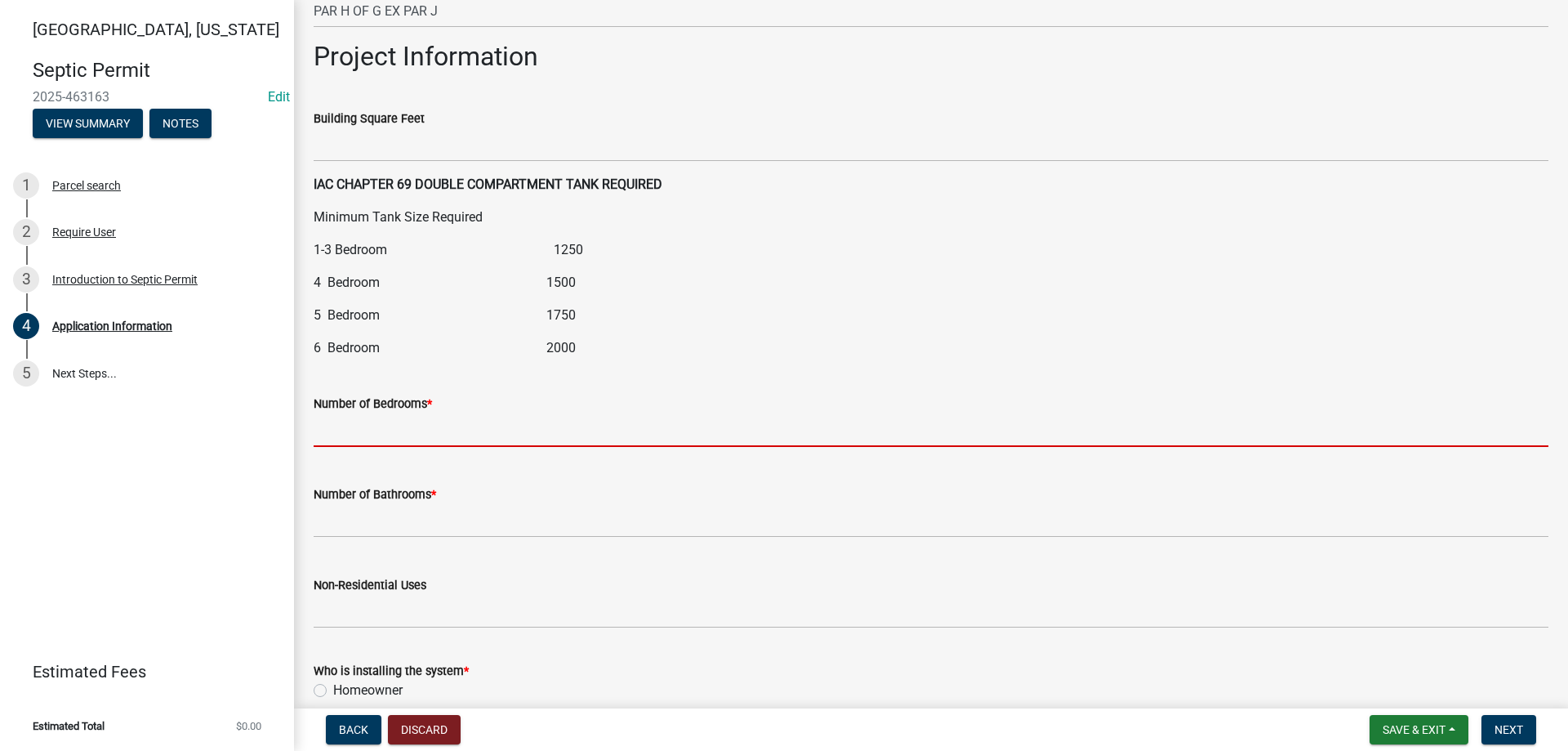
click at [365, 430] on input "text" at bounding box center [931, 430] width 1235 height 34
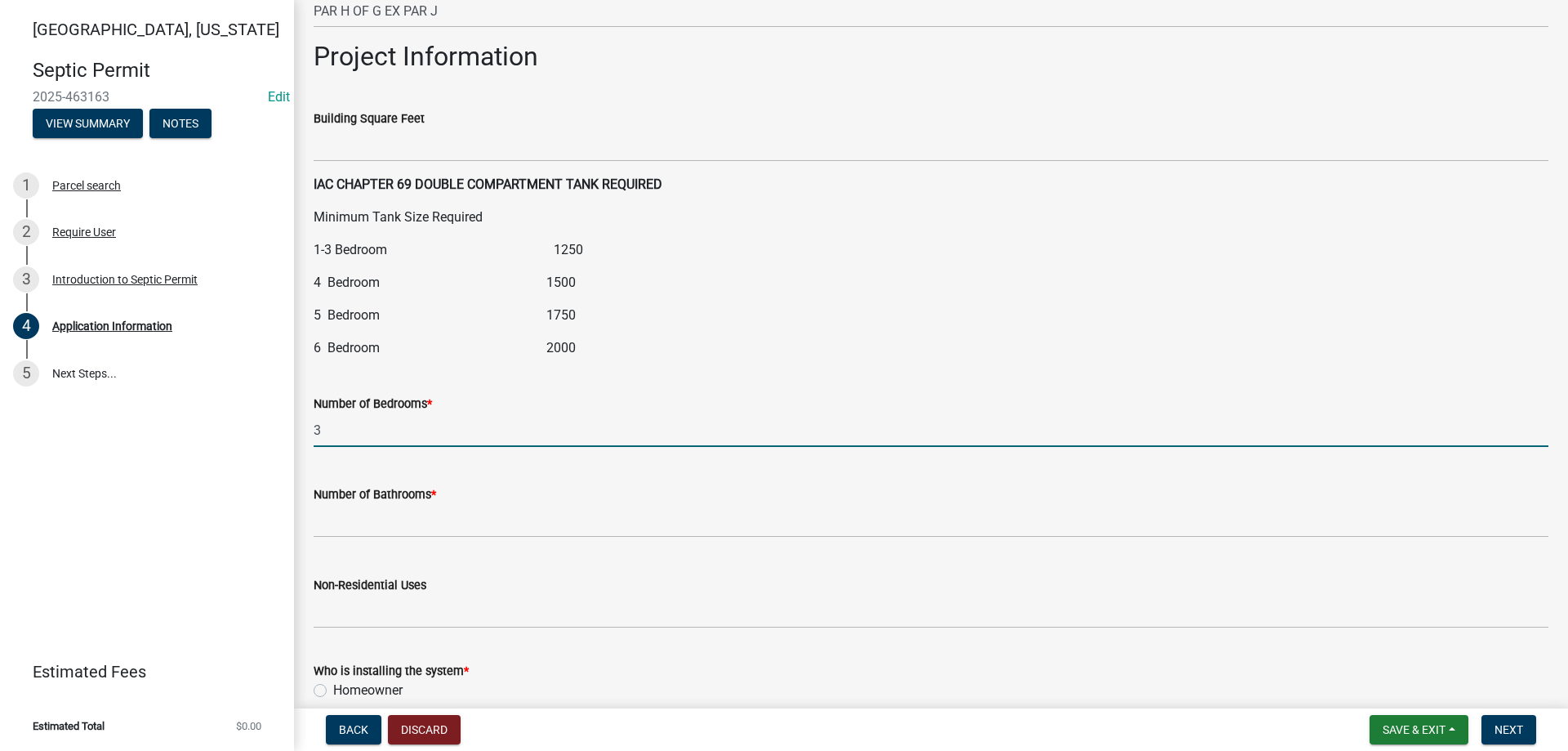
type input "3"
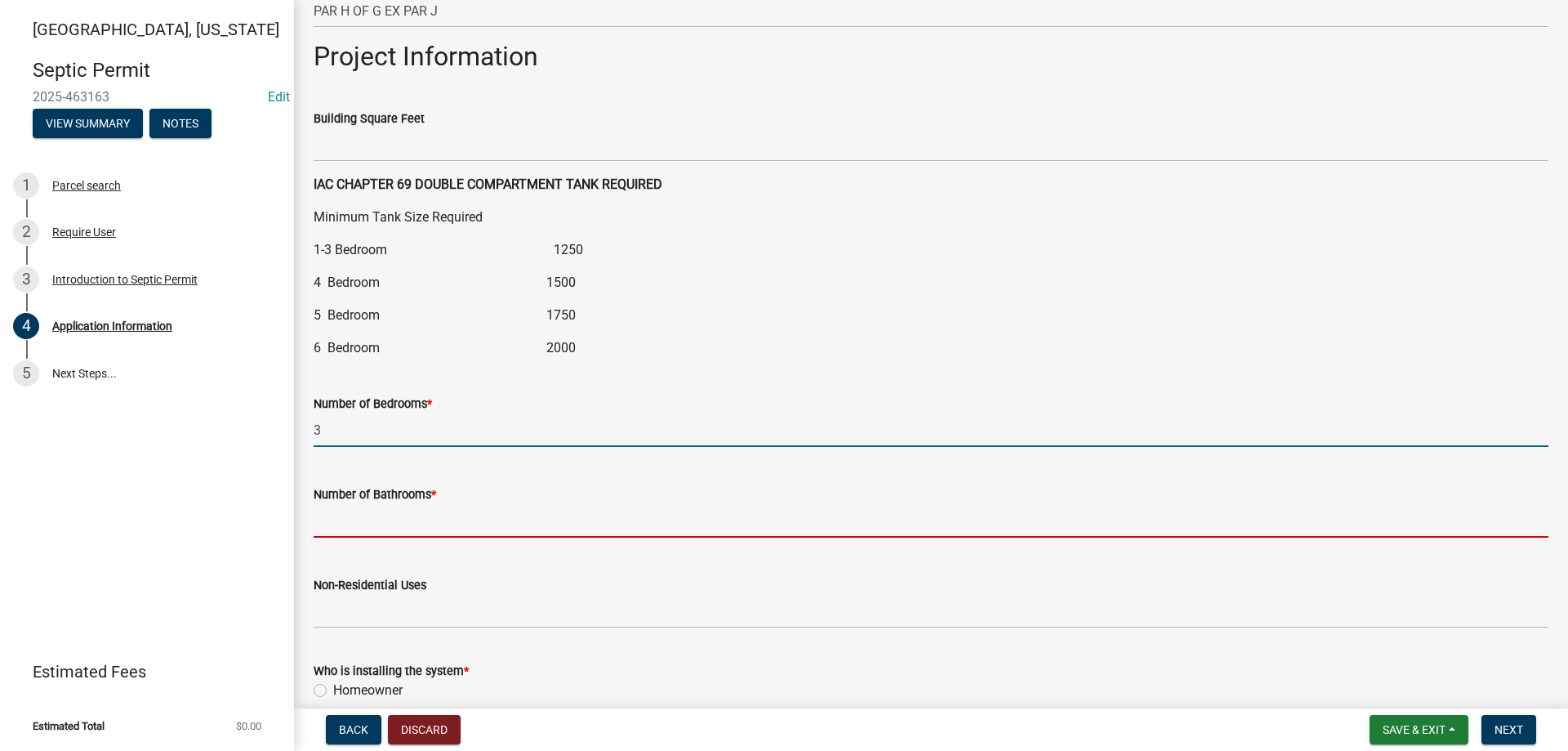
click at [365, 512] on input "text" at bounding box center [931, 520] width 1235 height 34
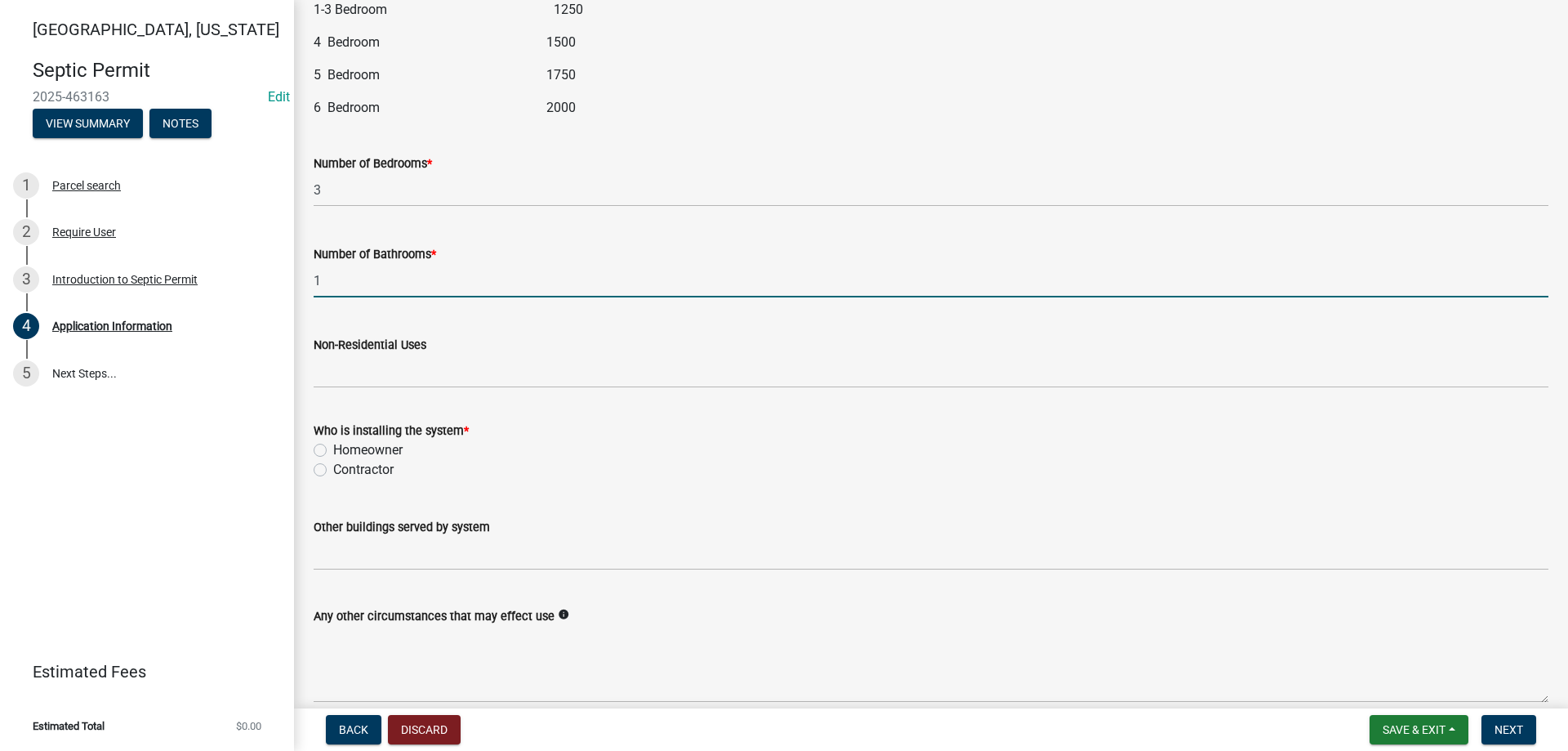
scroll to position [2043, 0]
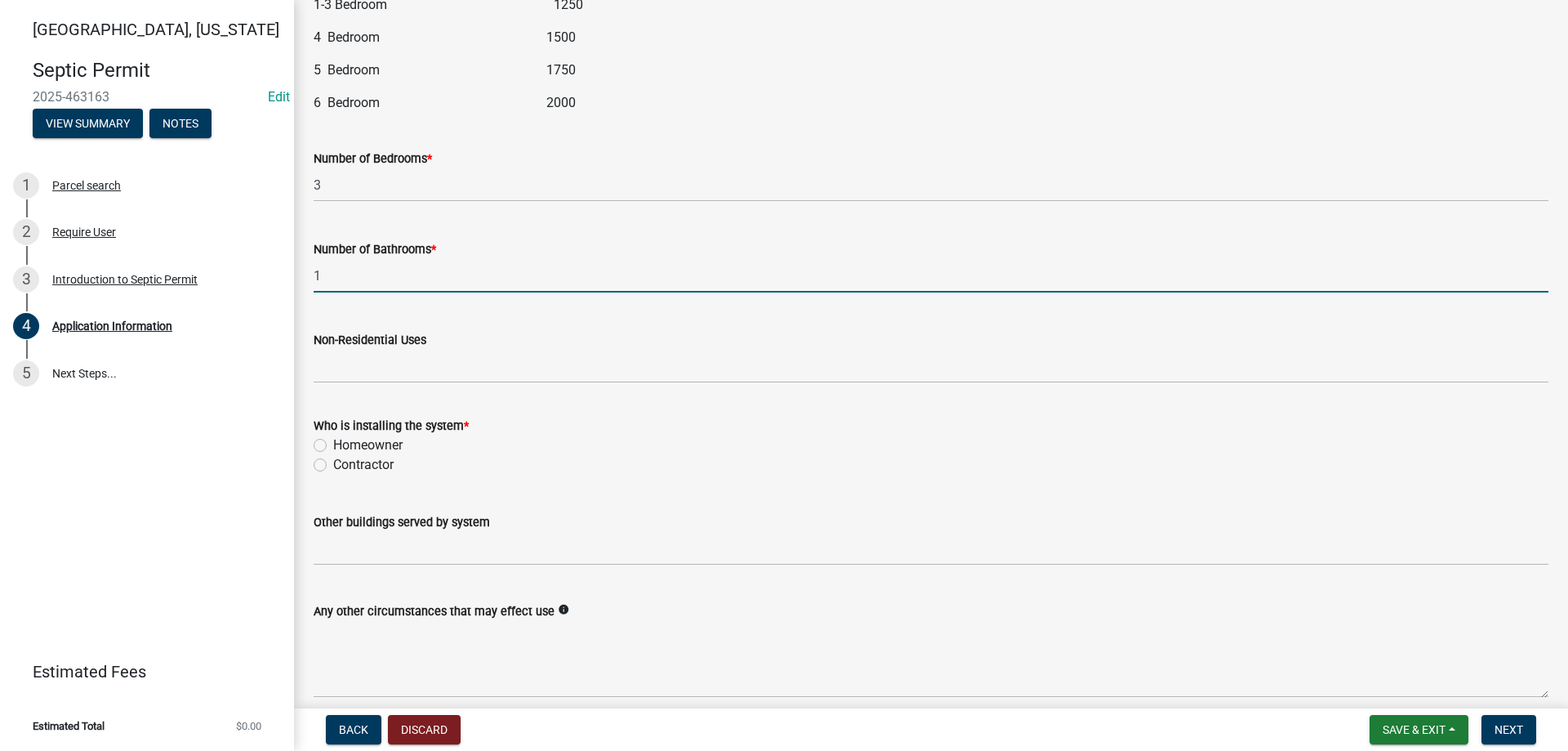
type input "1"
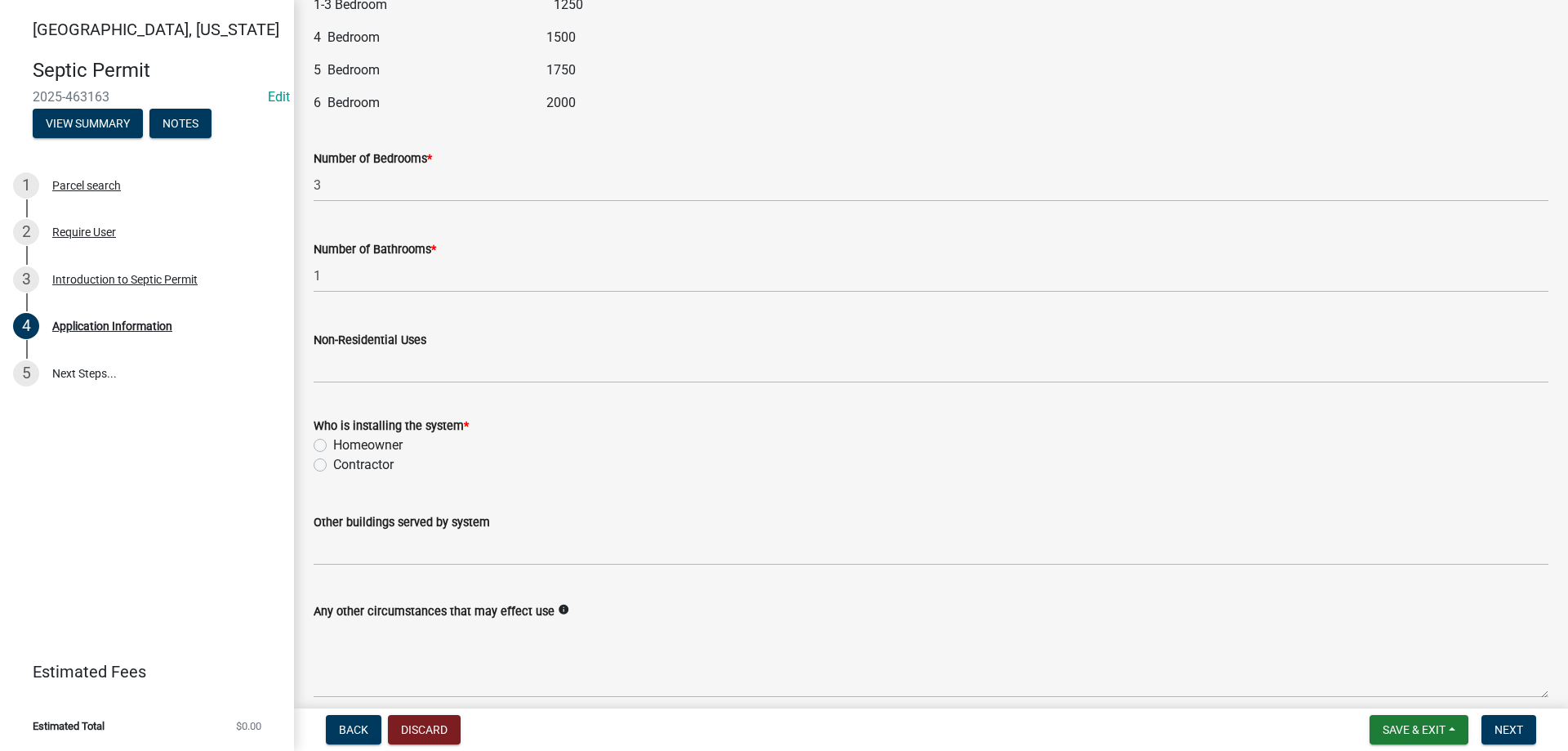
click at [334, 468] on label "Contractor" at bounding box center [364, 466] width 61 height 20
click at [334, 466] on input "Contractor" at bounding box center [339, 461] width 11 height 11
radio input "true"
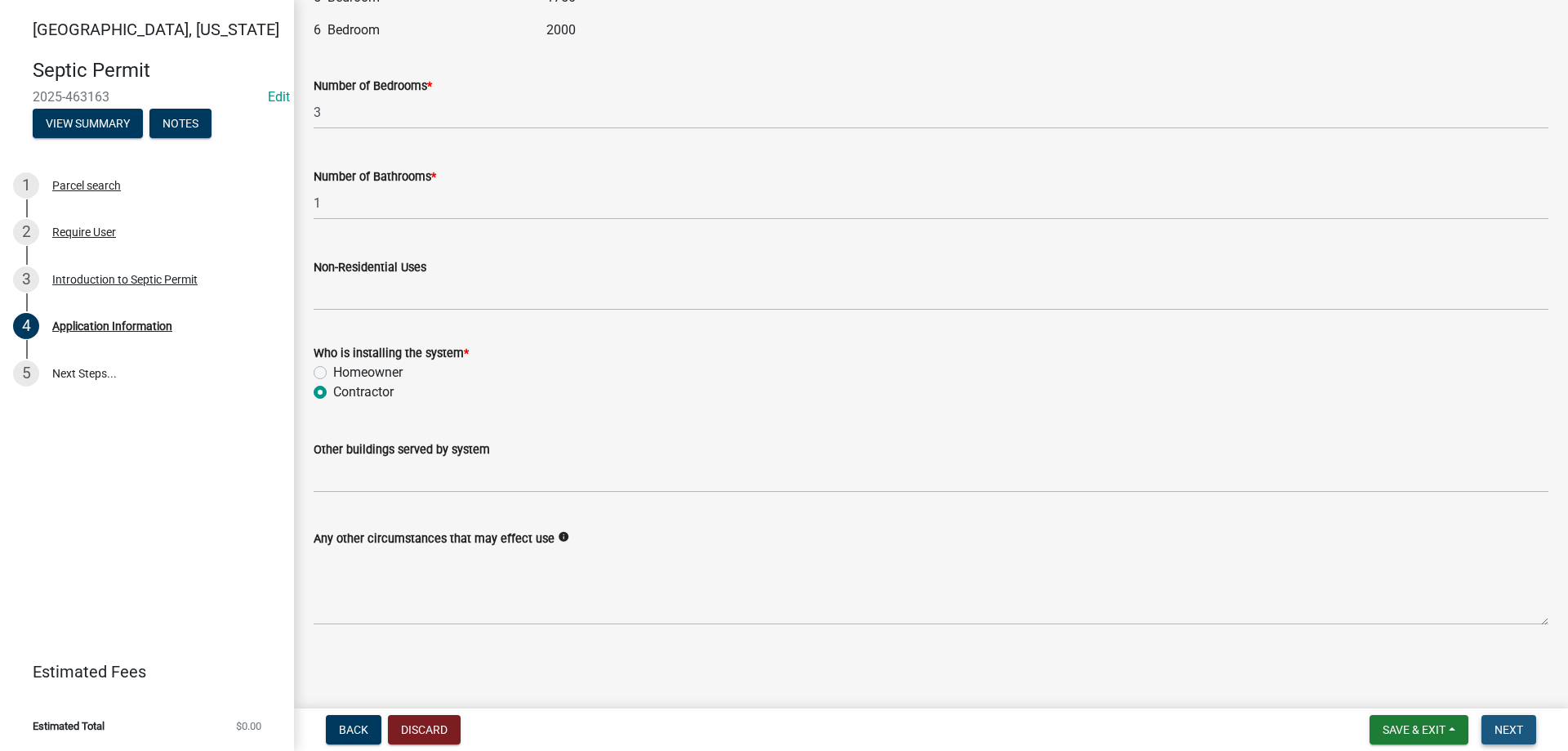
click at [1498, 729] on span "Next" at bounding box center [1509, 729] width 28 height 13
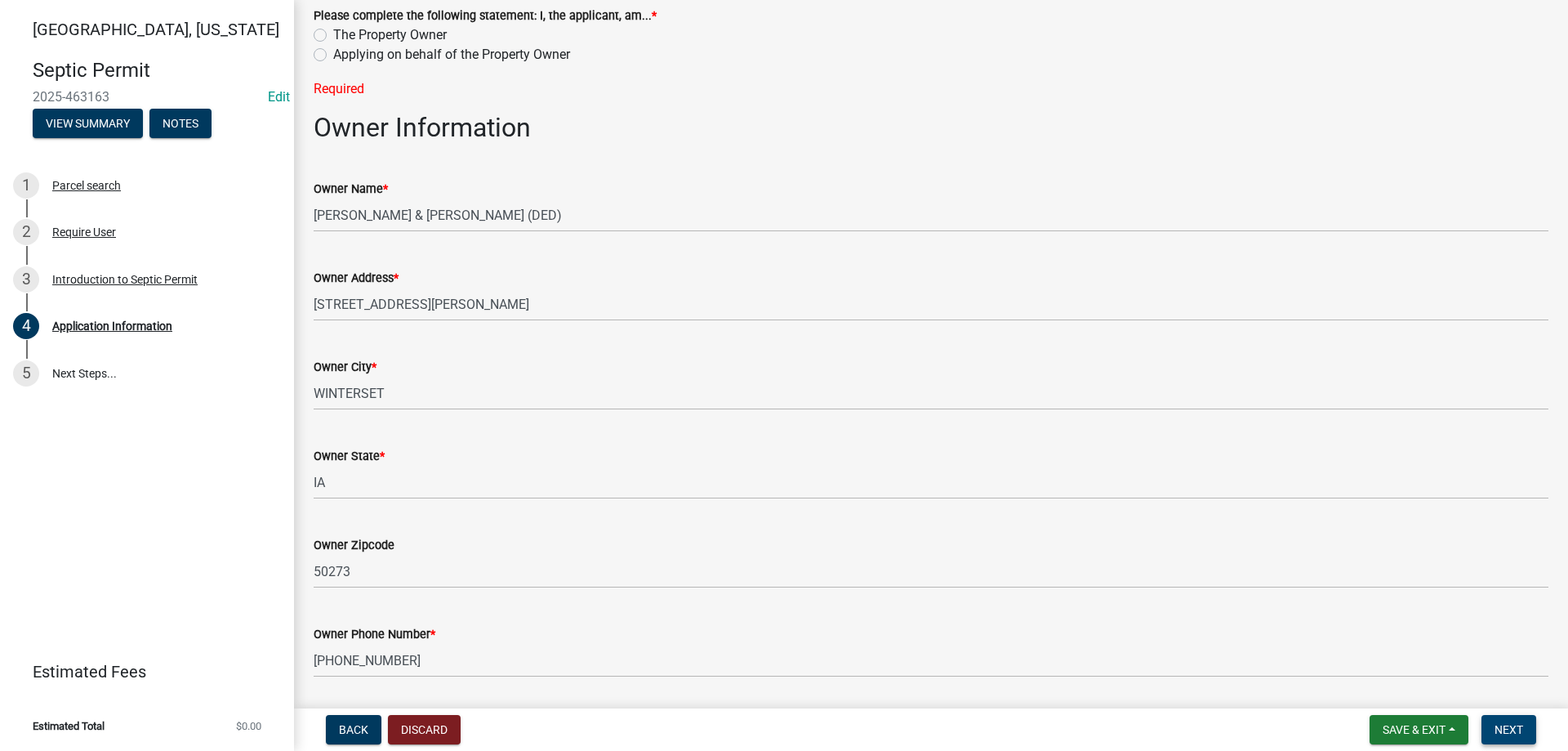
scroll to position [0, 0]
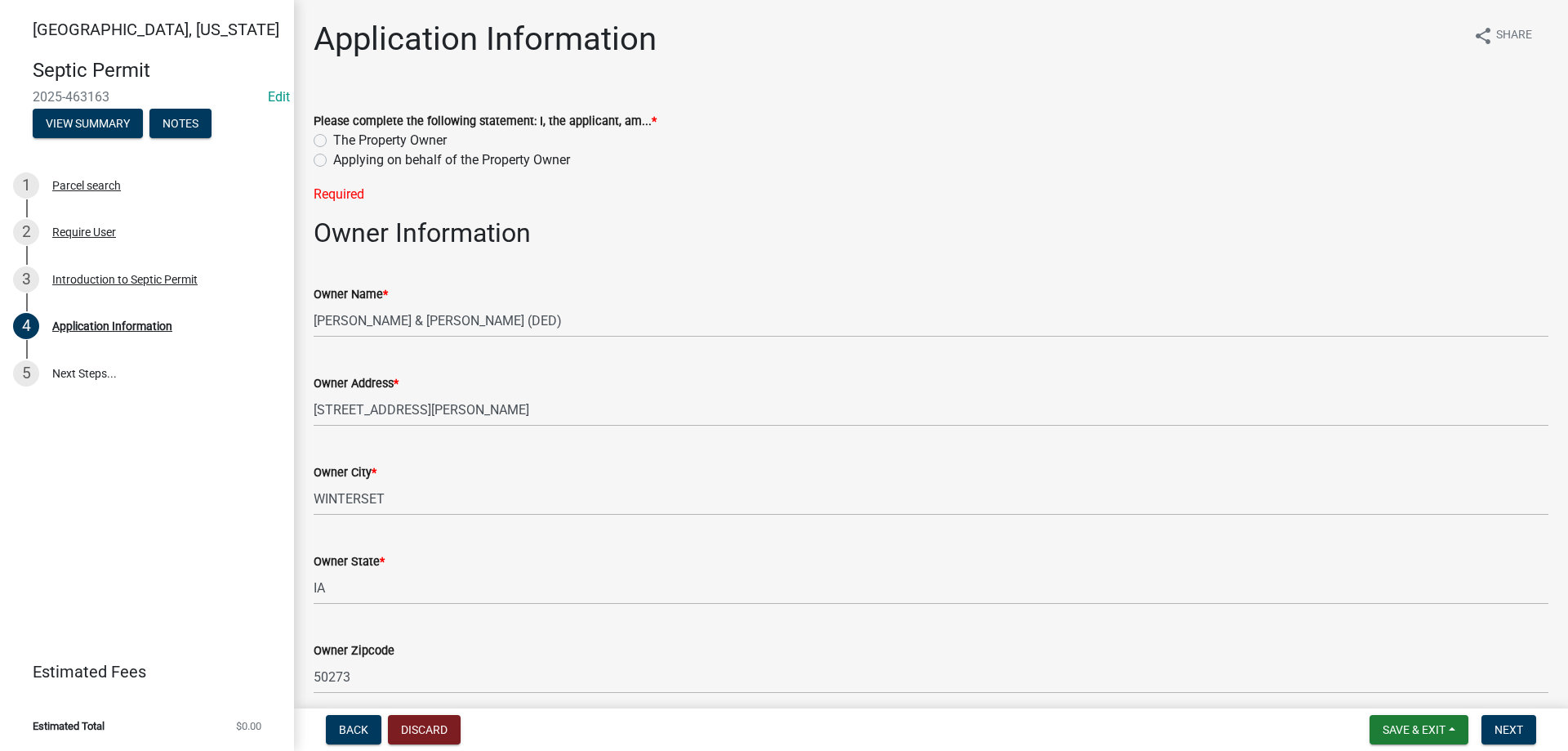
click at [334, 155] on label "Applying on behalf of the Property Owner" at bounding box center [452, 160] width 237 height 20
click at [334, 155] on input "Applying on behalf of the Property Owner" at bounding box center [339, 155] width 11 height 11
radio input "true"
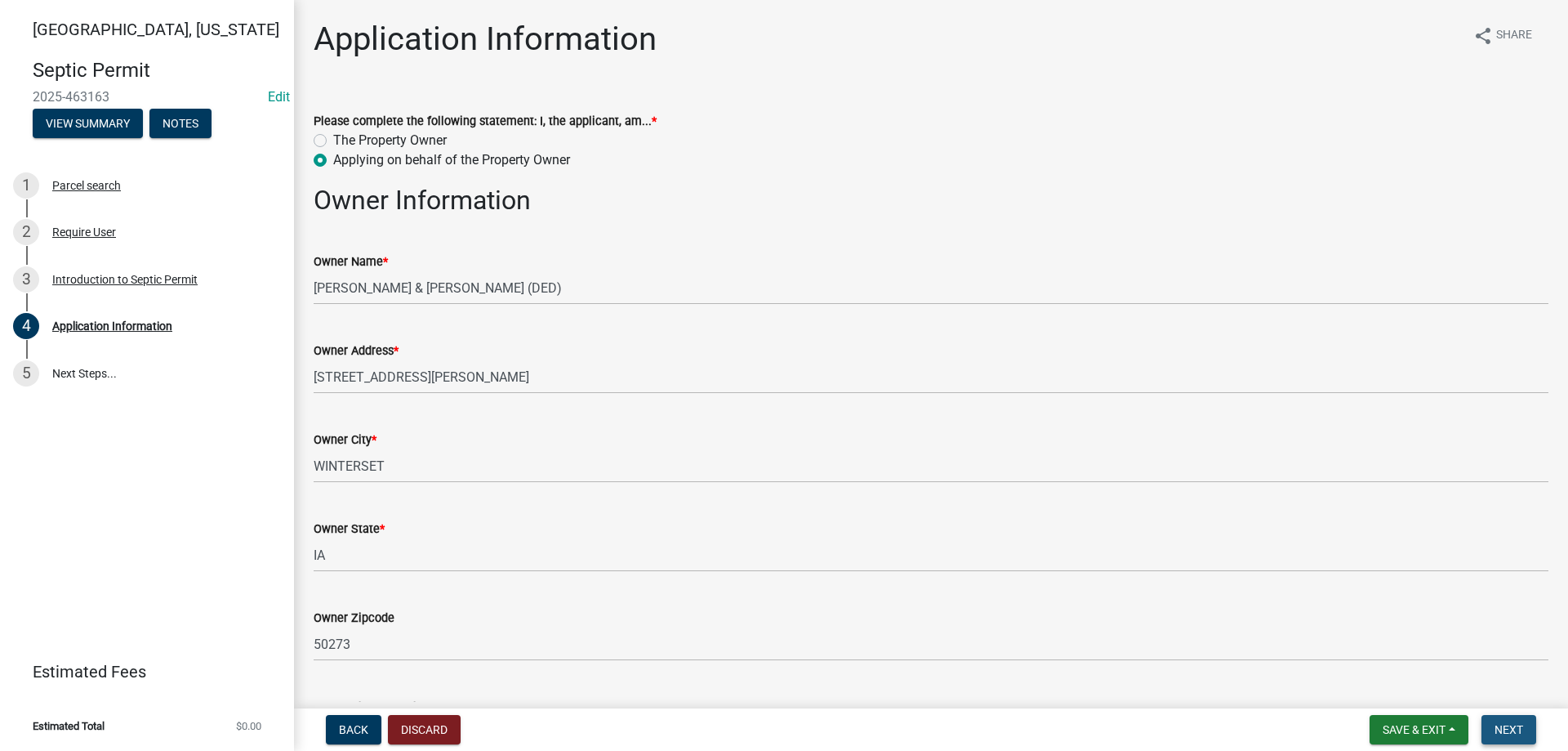
click at [1497, 734] on span "Next" at bounding box center [1509, 729] width 28 height 13
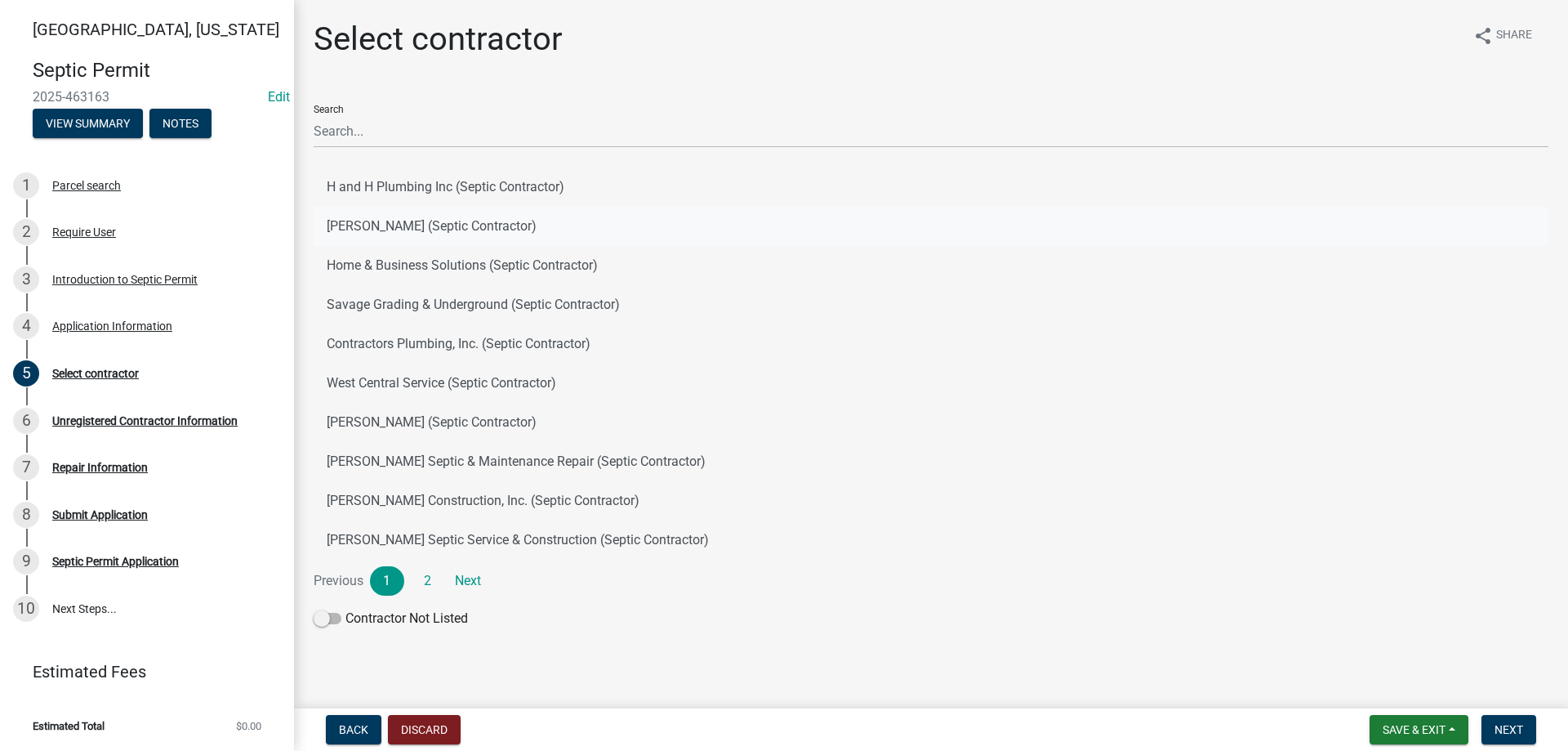
click at [382, 223] on button "Allen Akers (Septic Contractor)" at bounding box center [931, 225] width 1235 height 39
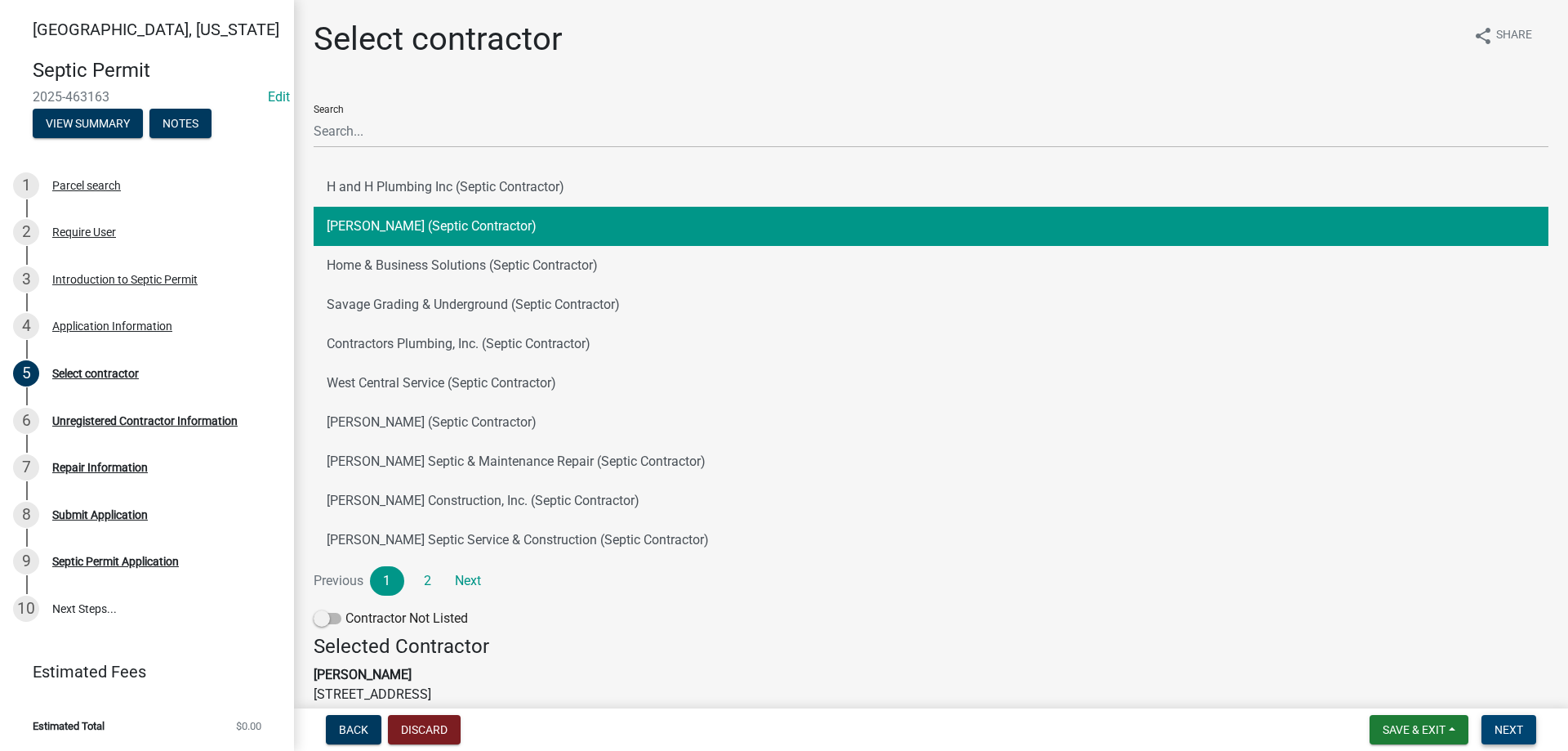
click at [1496, 741] on button "Next" at bounding box center [1509, 729] width 55 height 29
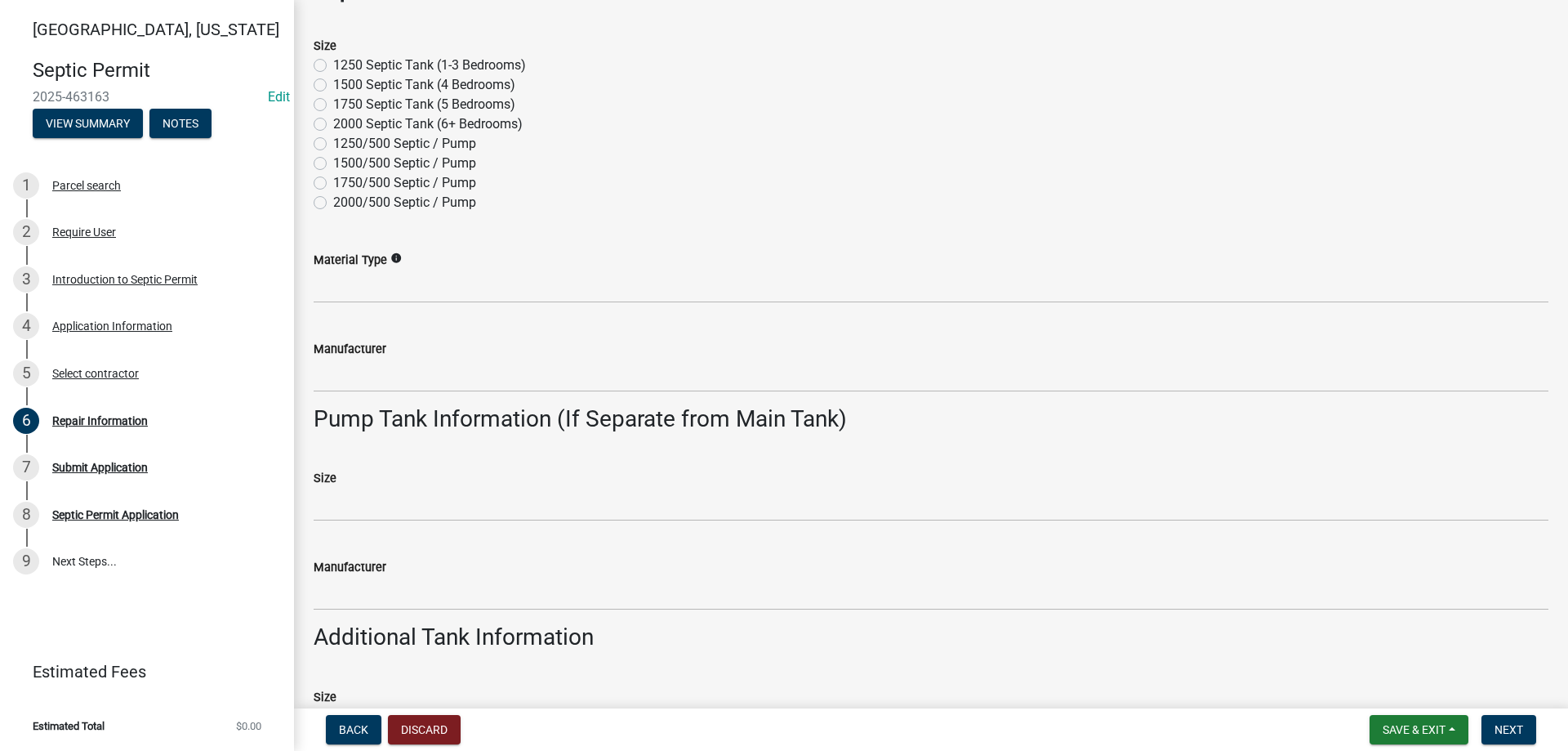
scroll to position [531, 0]
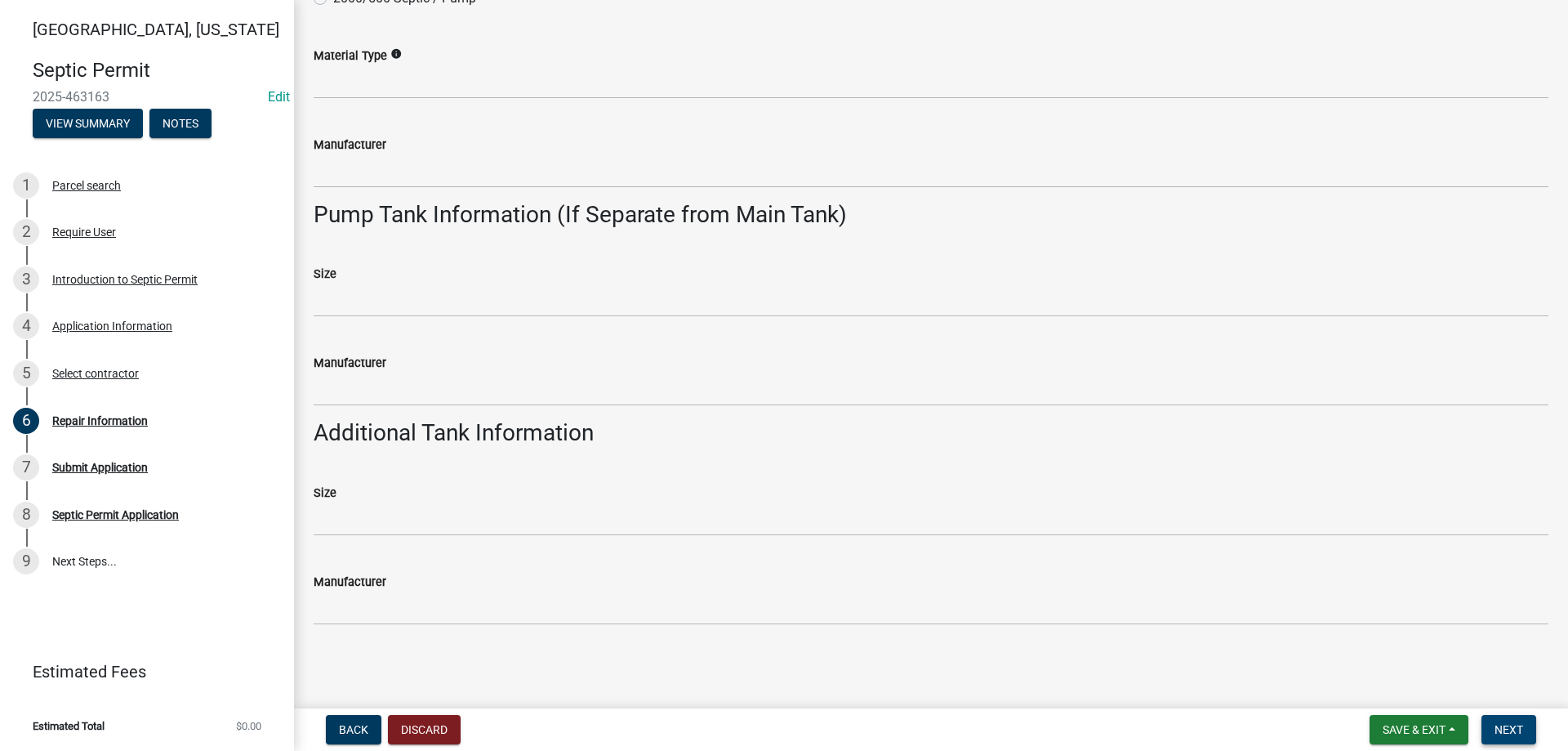
click at [1512, 726] on span "Next" at bounding box center [1509, 729] width 28 height 13
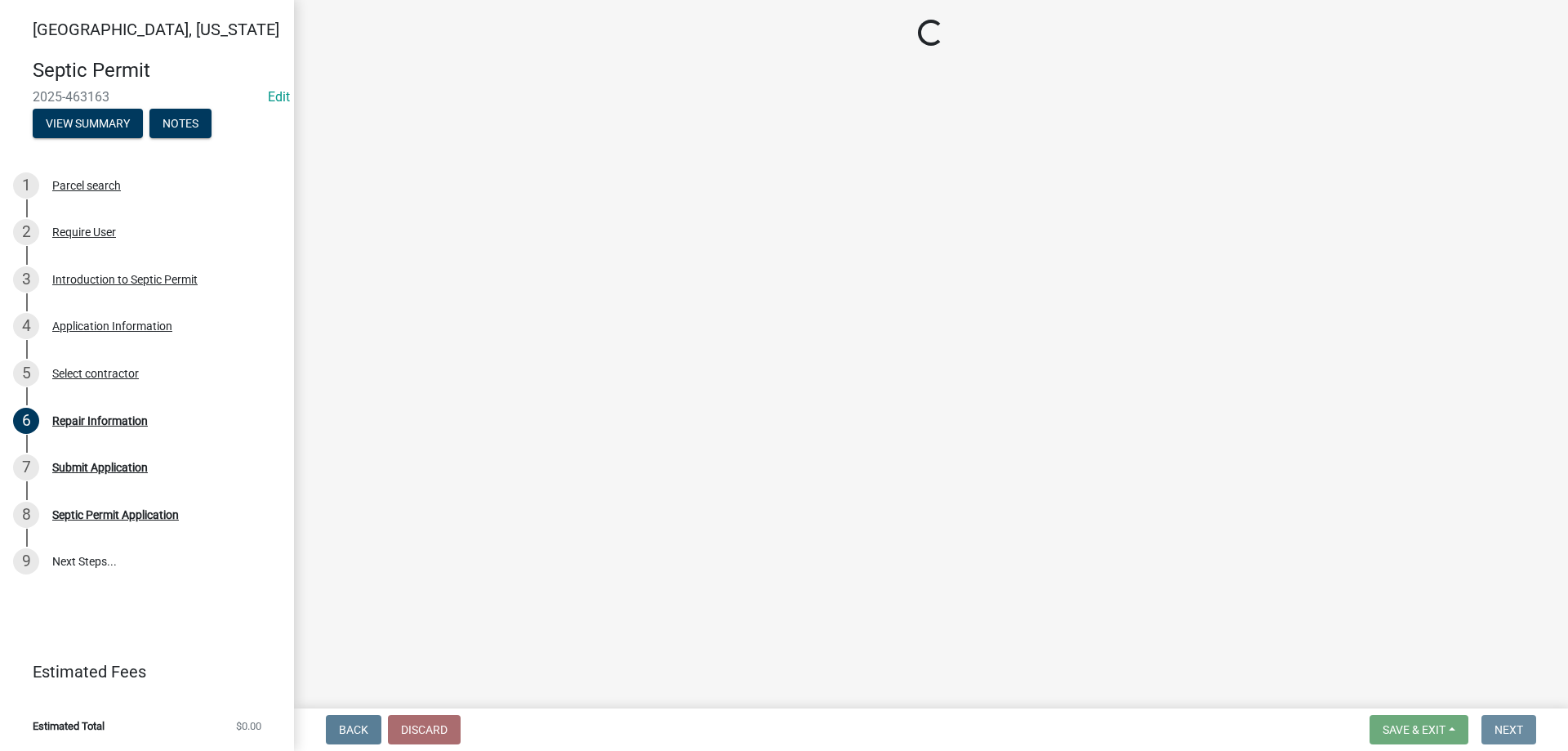
scroll to position [0, 0]
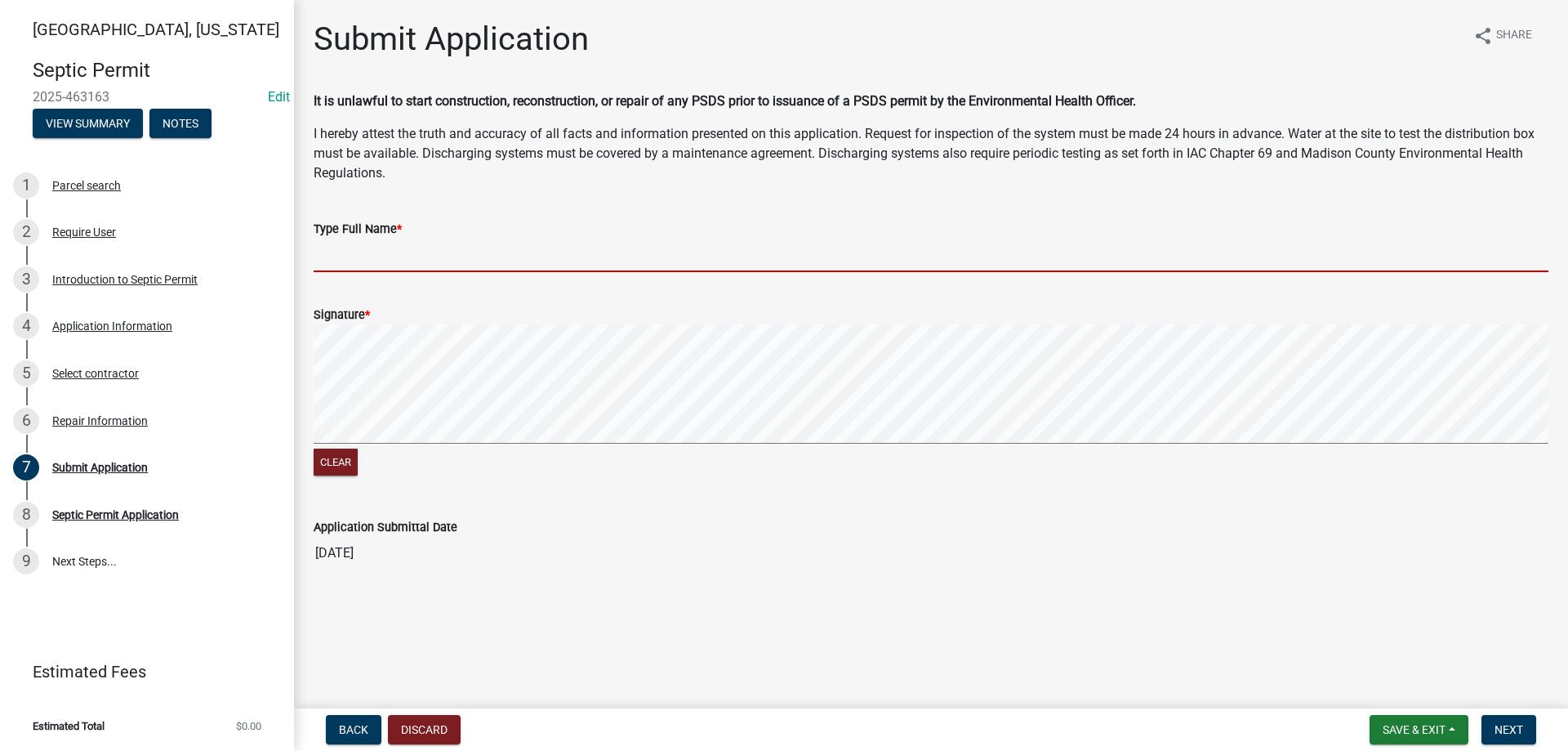
click at [376, 261] on input "Type Full Name *" at bounding box center [931, 255] width 1235 height 34
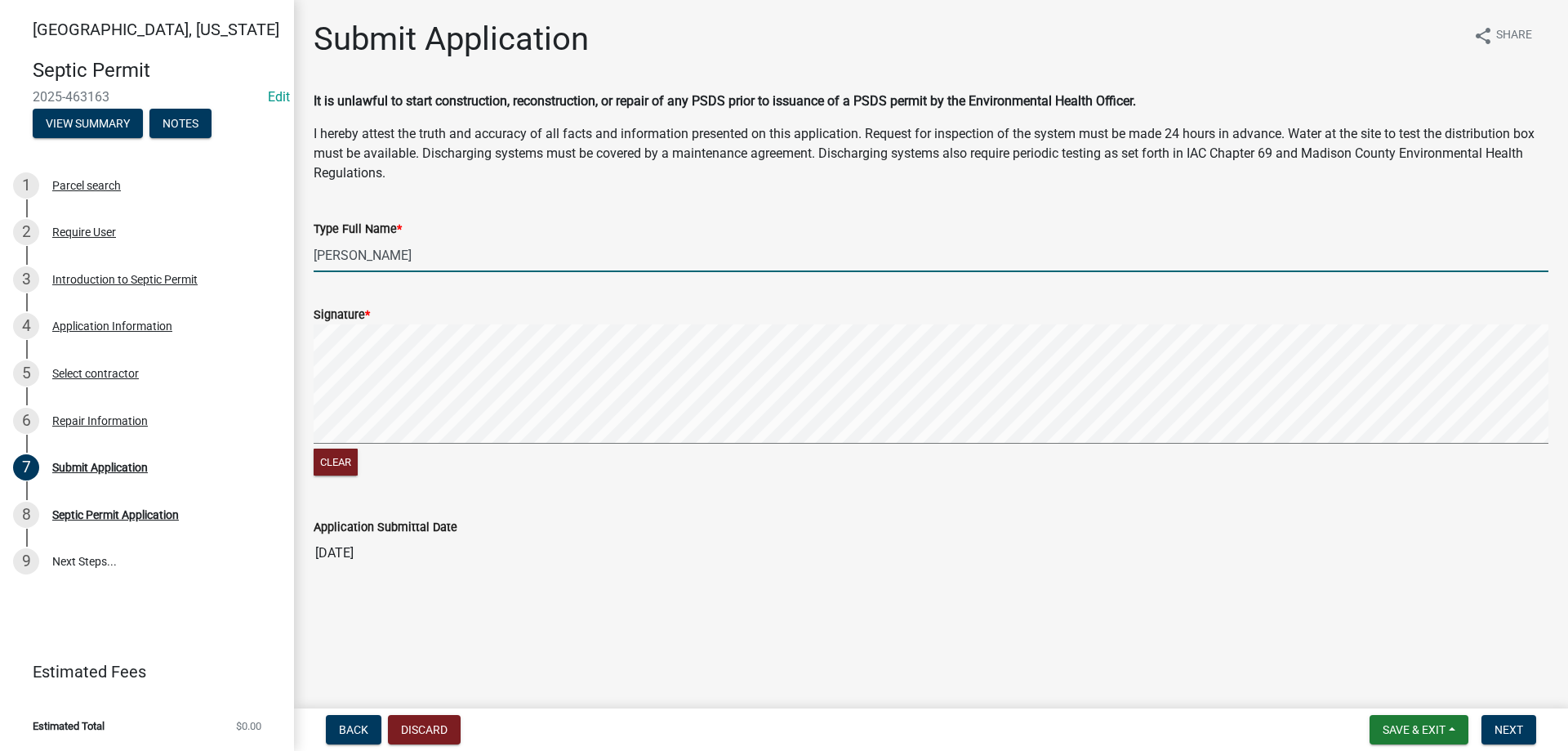
type input "Allen Akers"
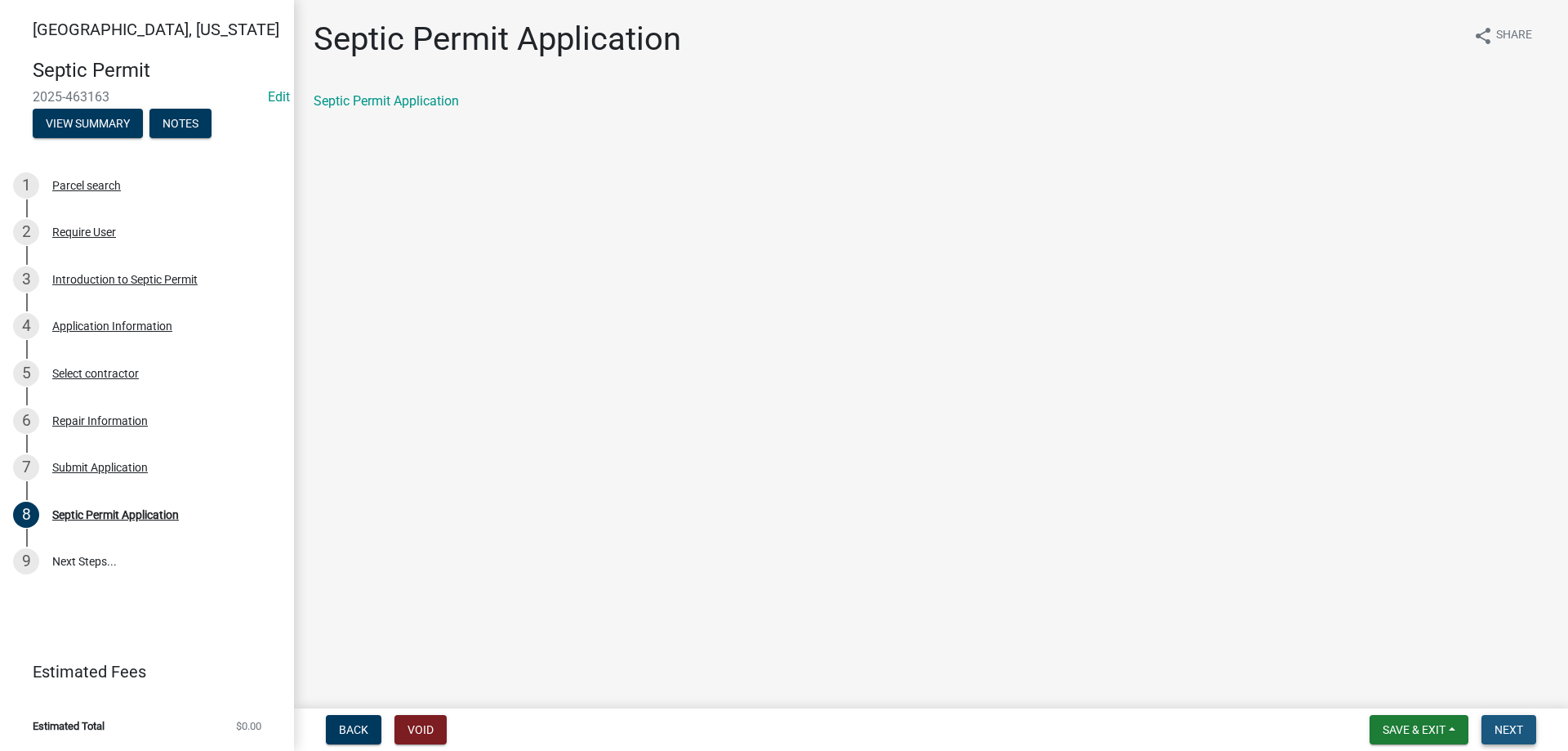
click at [1524, 723] on button "Next" at bounding box center [1509, 729] width 55 height 29
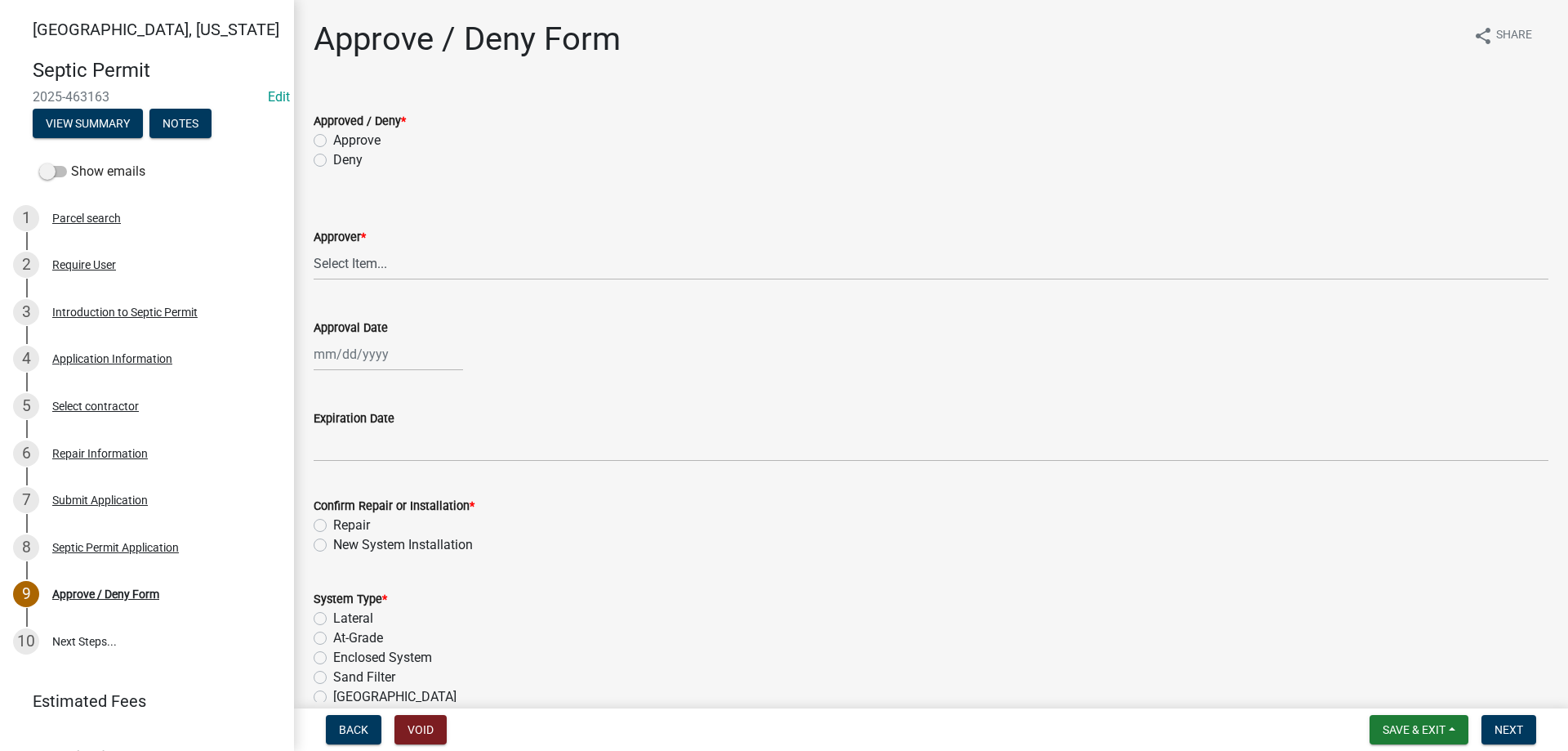
click at [334, 135] on label "Approve" at bounding box center [357, 141] width 47 height 20
click at [334, 135] on input "Approve" at bounding box center [339, 136] width 11 height 11
radio input "true"
click at [359, 258] on select "Select Item... Ryan Hobart Andrew Hornback Tina Burk" at bounding box center [931, 263] width 1235 height 34
click at [314, 246] on select "Select Item... Ryan Hobart Andrew Hornback Tina Burk" at bounding box center [931, 263] width 1235 height 34
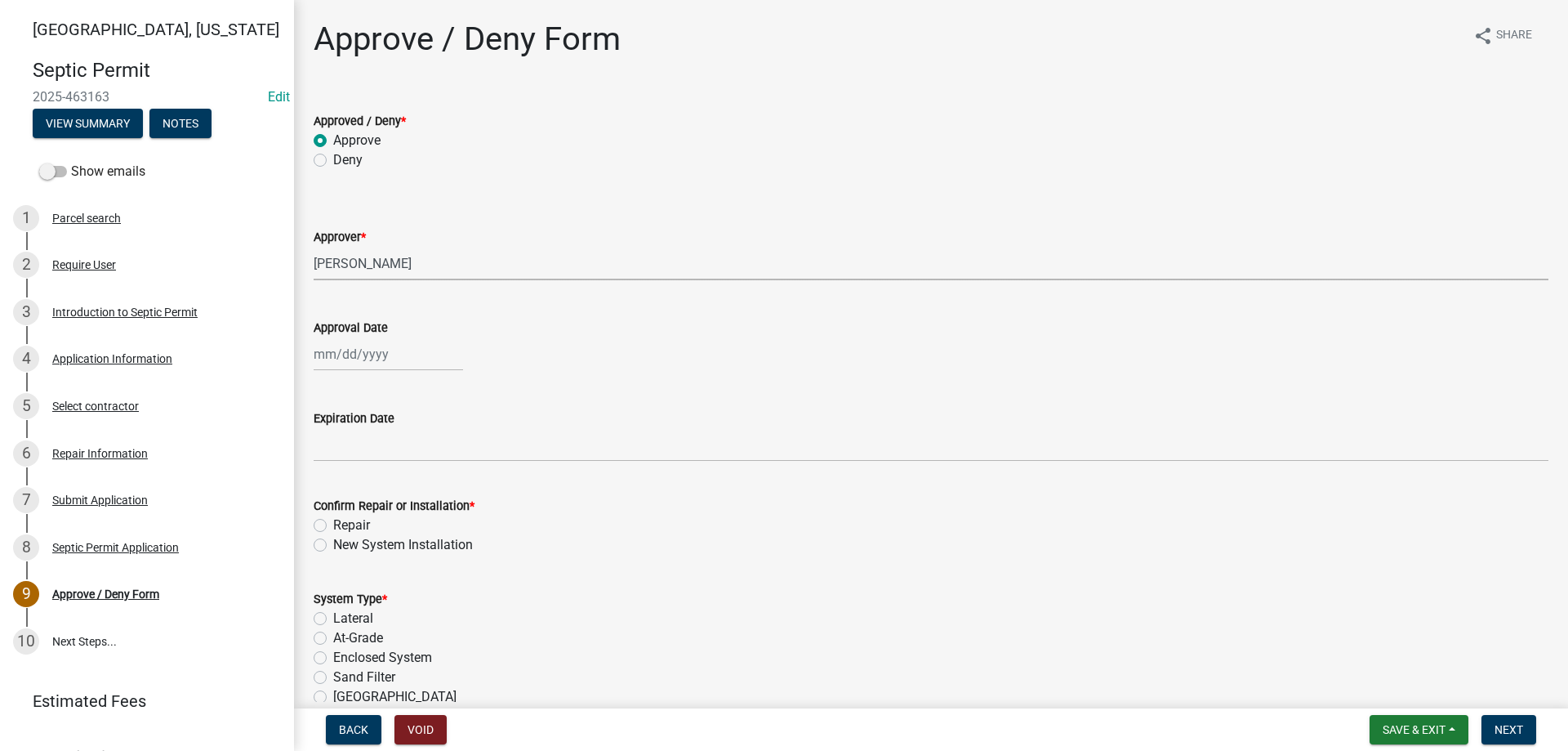
select select "3be61473-cefd-48e3-9f4b-d6d99b6a9b66"
click at [373, 362] on div at bounding box center [388, 354] width 149 height 34
select select "8"
select select "2025"
click at [375, 496] on div "13" at bounding box center [382, 493] width 26 height 26
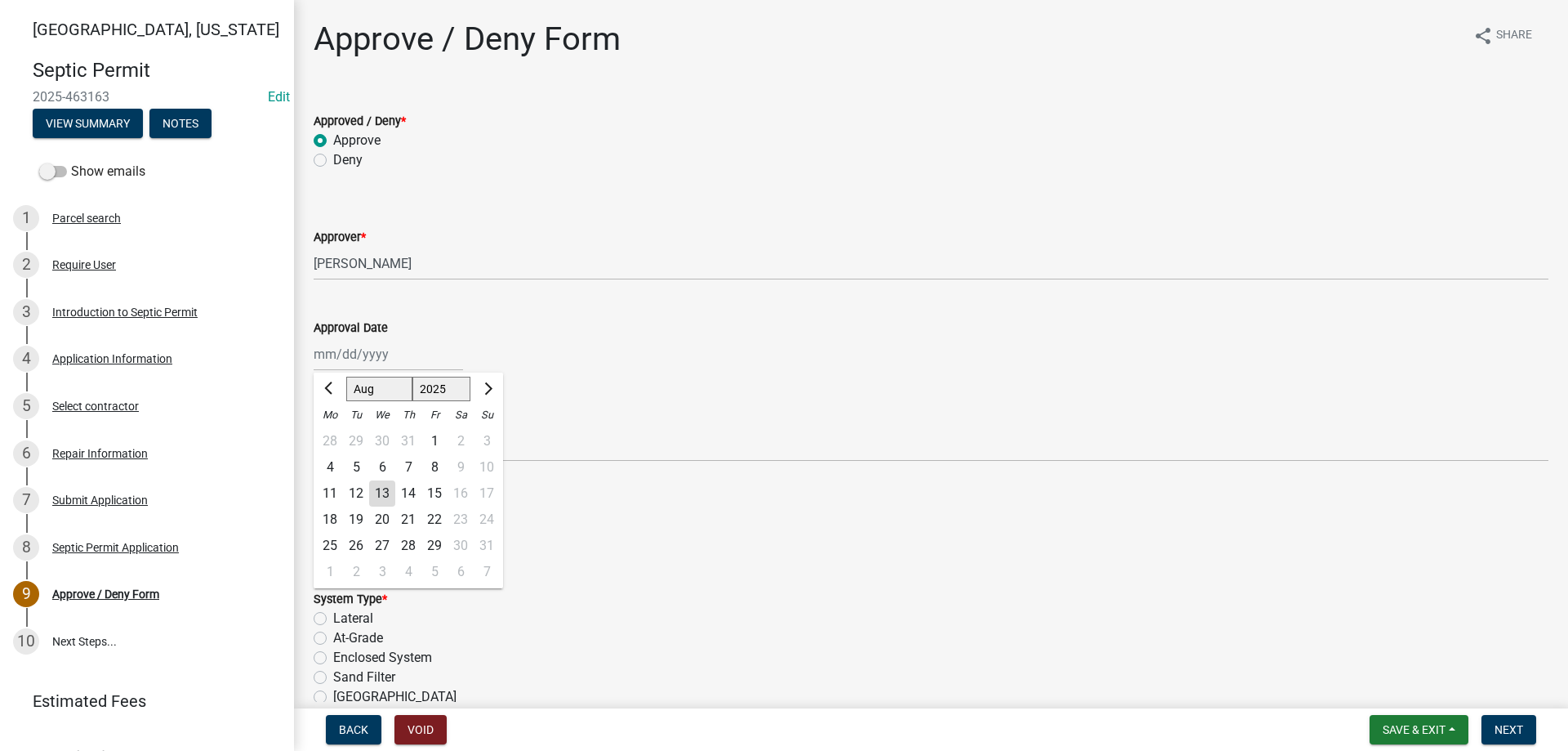
type input "08/13/2025"
click at [334, 522] on label "Repair" at bounding box center [352, 526] width 36 height 20
click at [334, 522] on input "Repair" at bounding box center [339, 521] width 11 height 11
radio input "true"
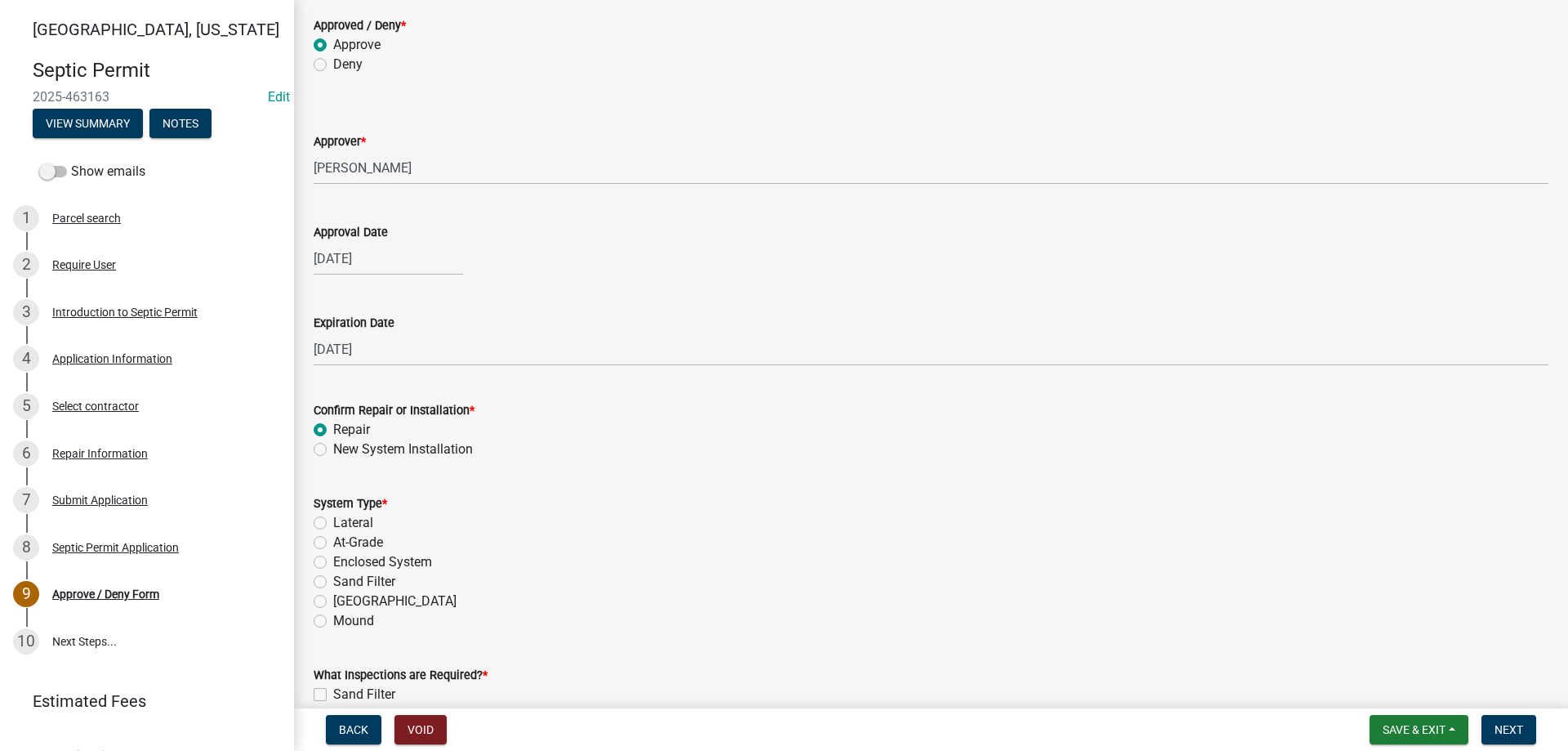
scroll to position [245, 0]
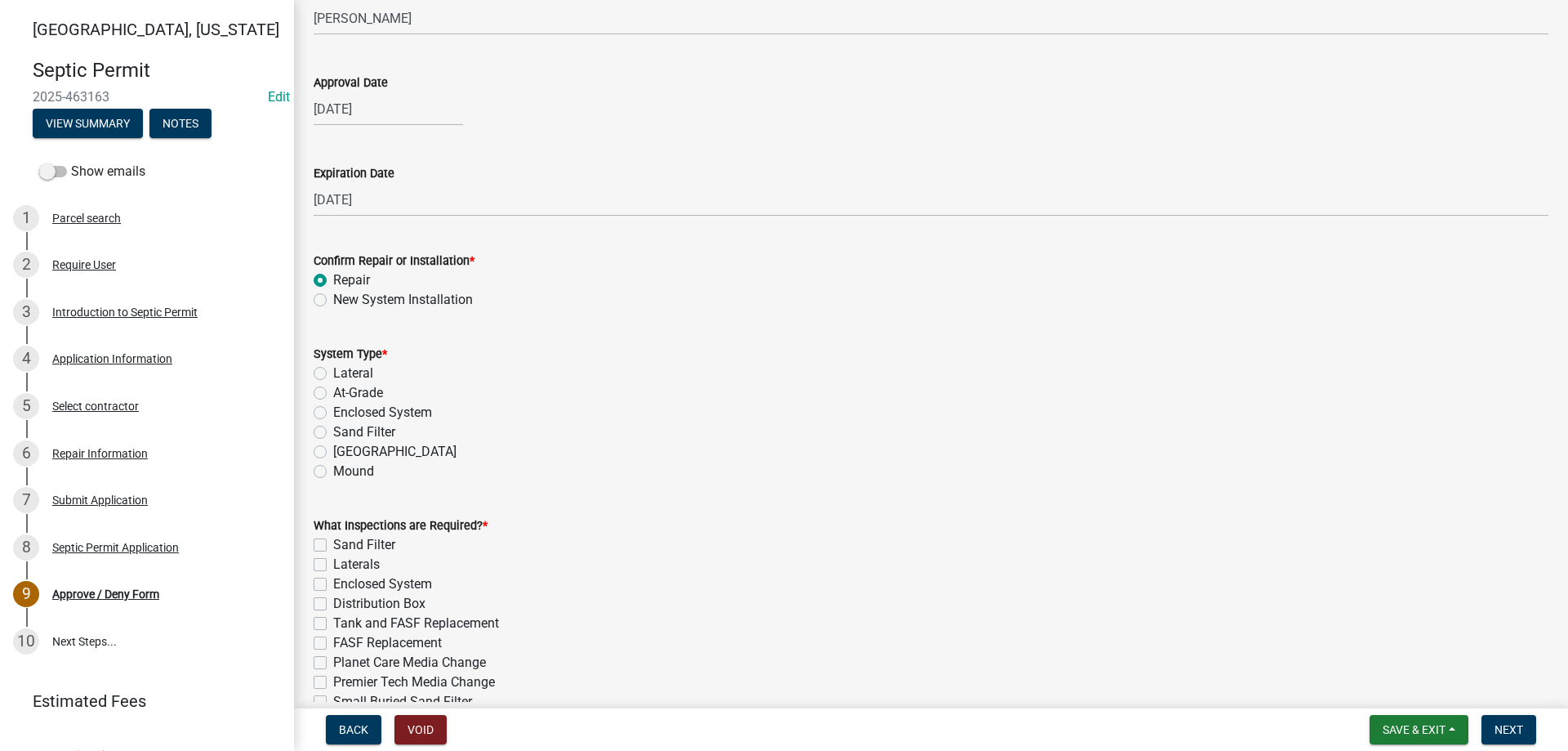
click at [334, 375] on label "Lateral" at bounding box center [354, 374] width 40 height 20
click at [334, 375] on input "Lateral" at bounding box center [339, 369] width 11 height 11
radio input "true"
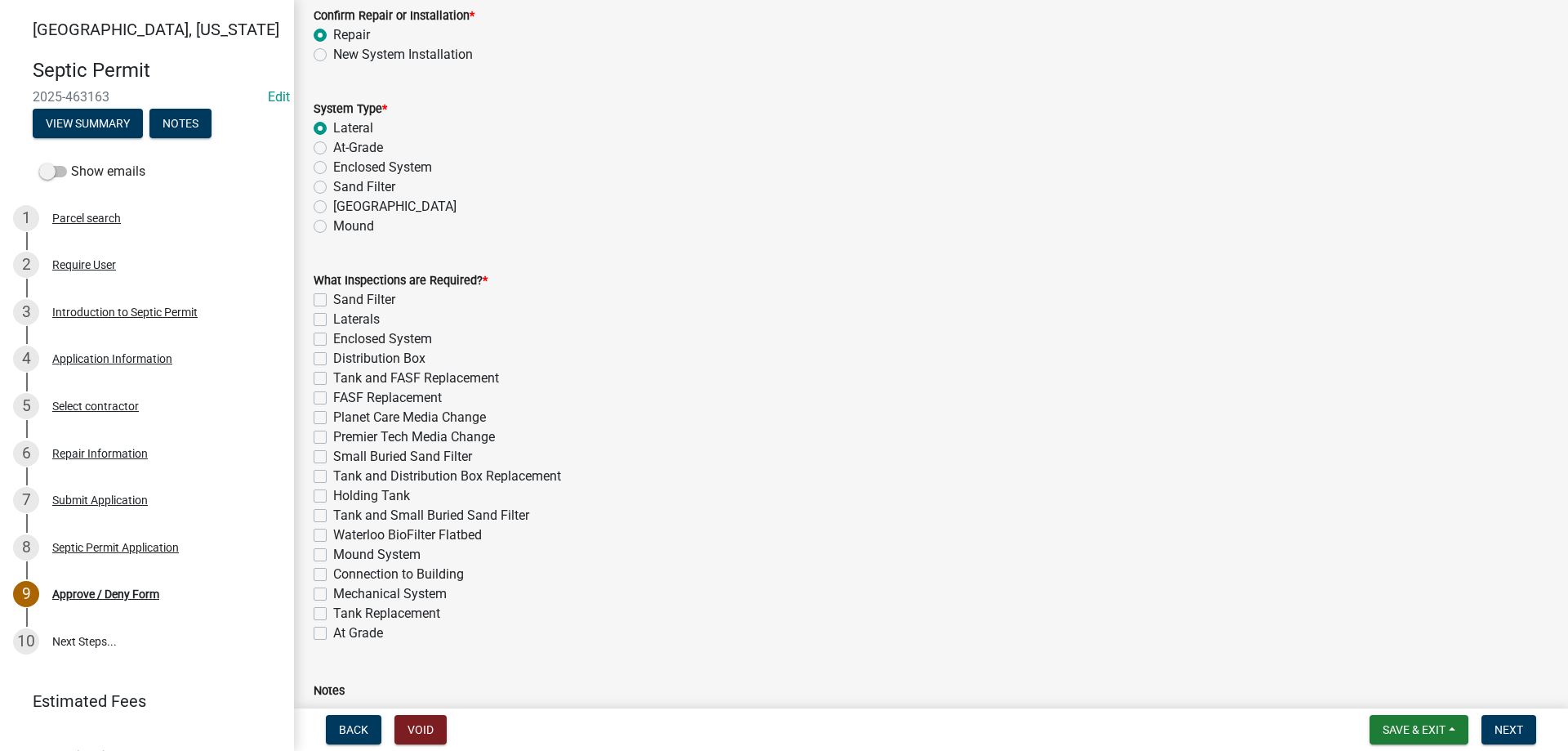
click at [334, 321] on label "Laterals" at bounding box center [356, 320] width 46 height 20
click at [334, 320] on input "Laterals" at bounding box center [339, 315] width 11 height 11
checkbox input "true"
checkbox input "false"
checkbox input "true"
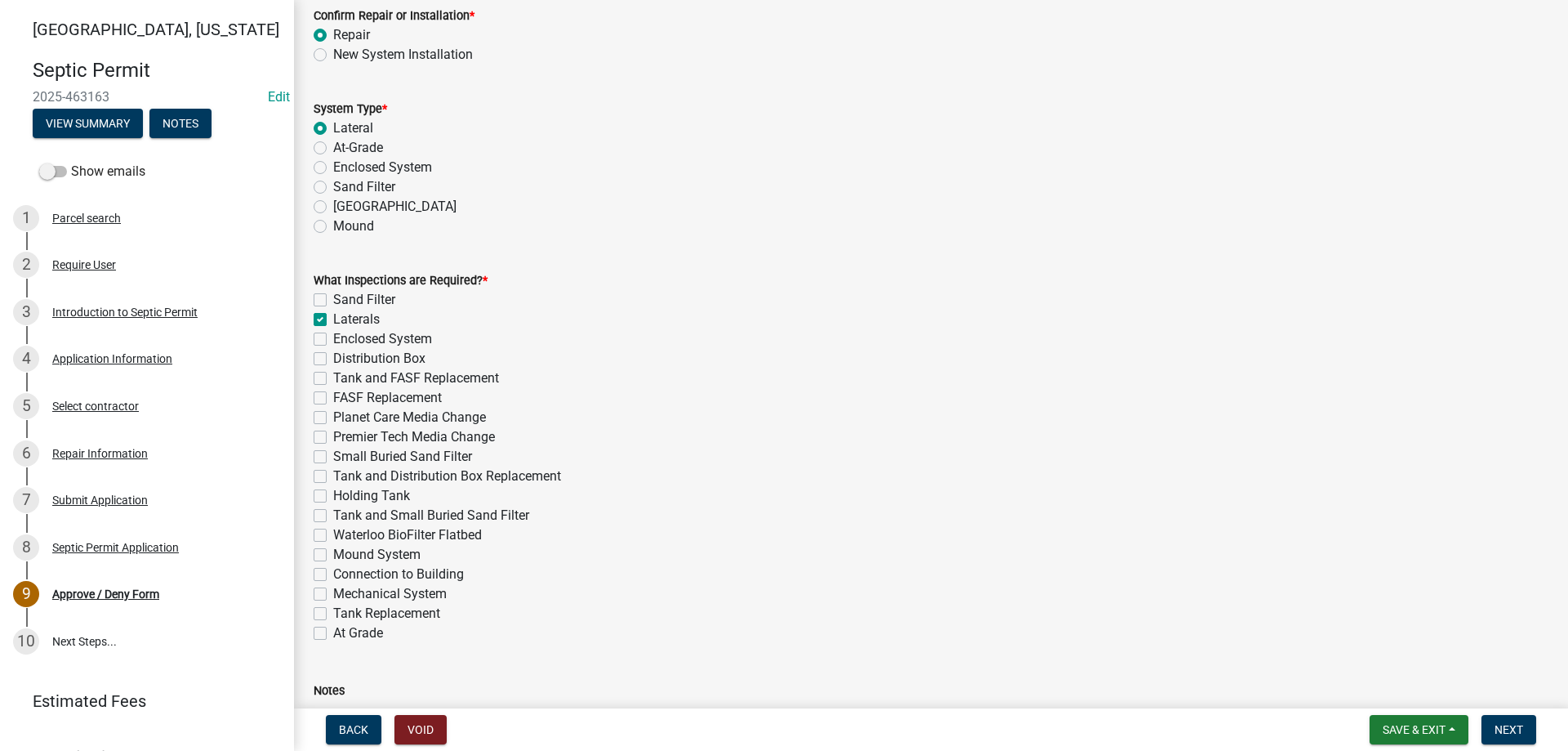
checkbox input "false"
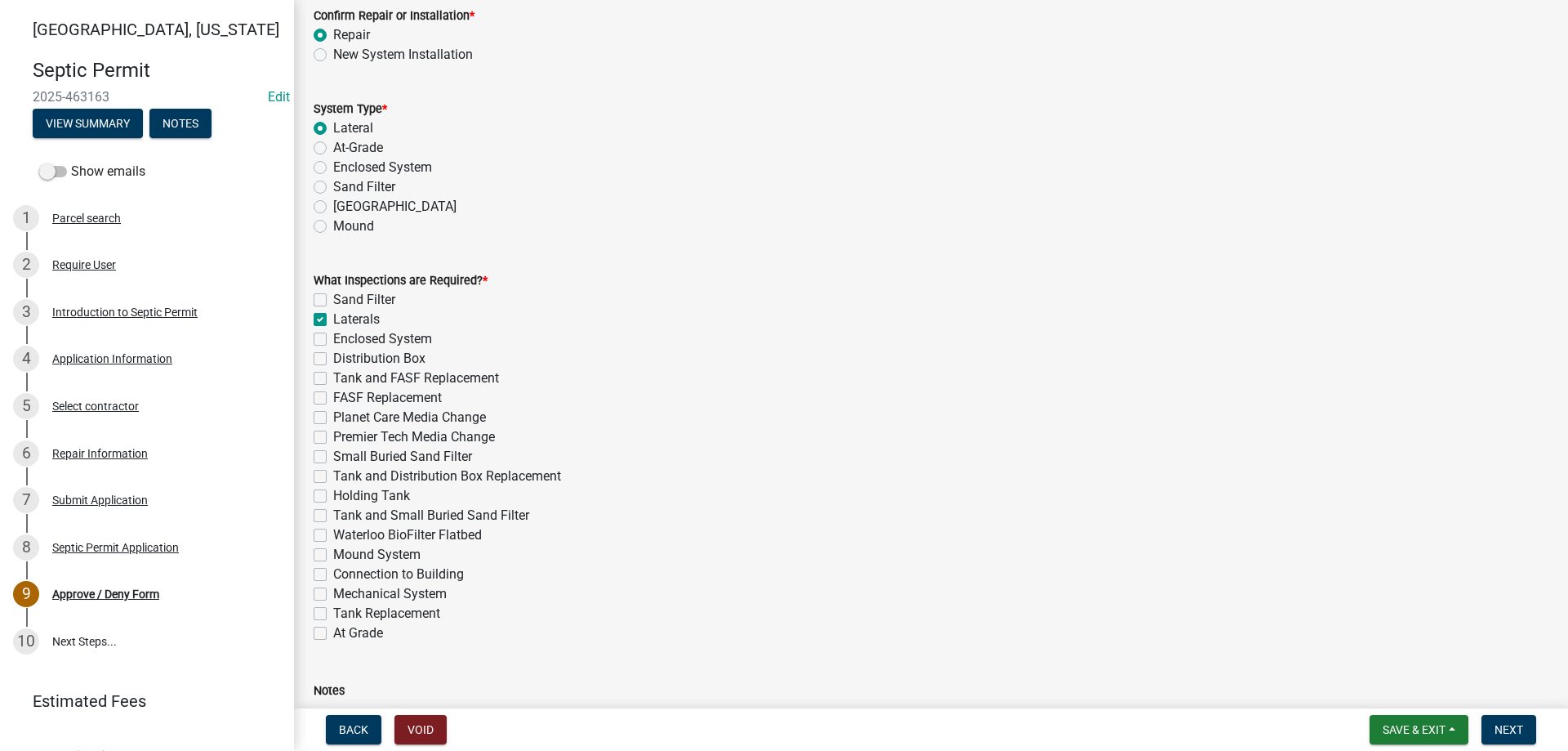
checkbox input "false"
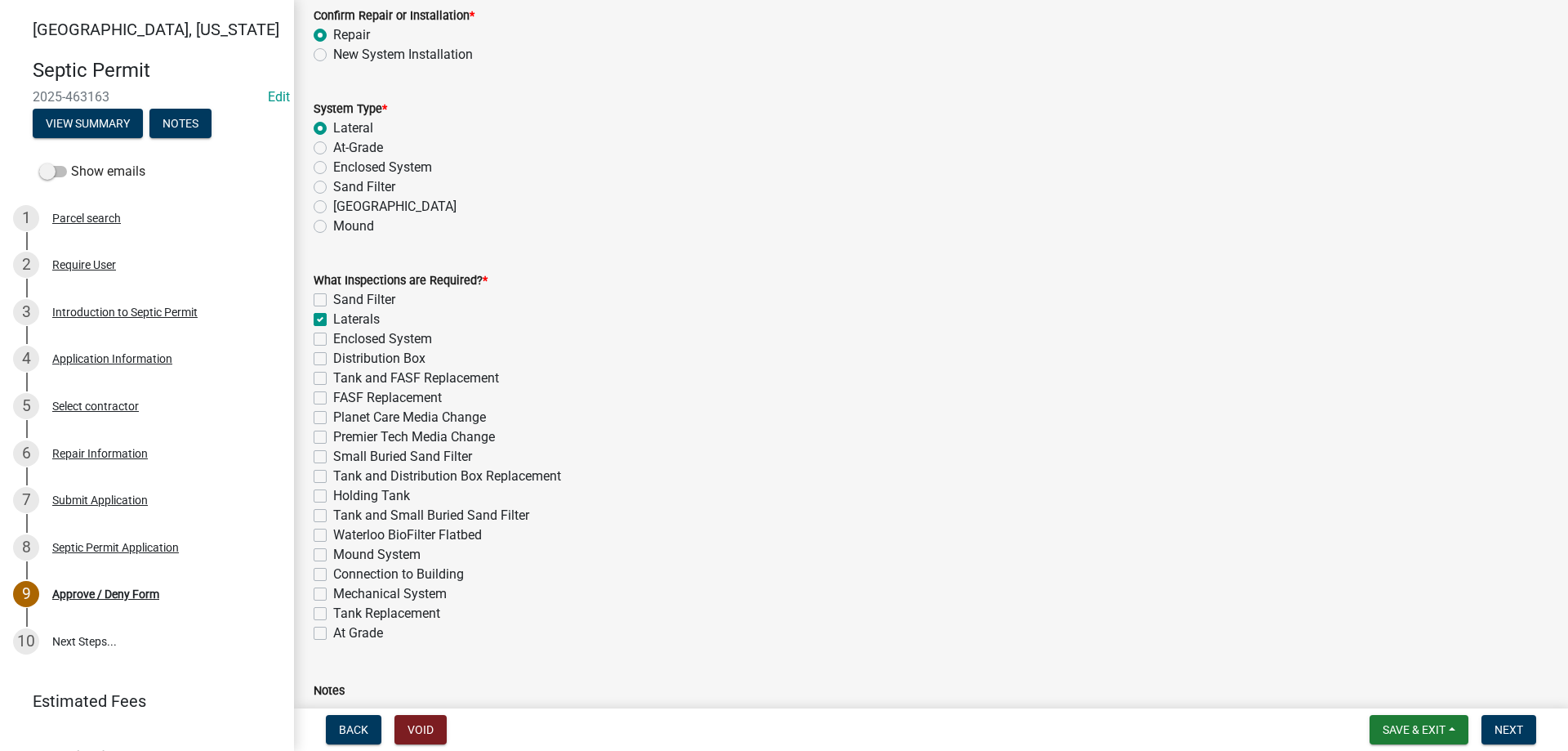
checkbox input "false"
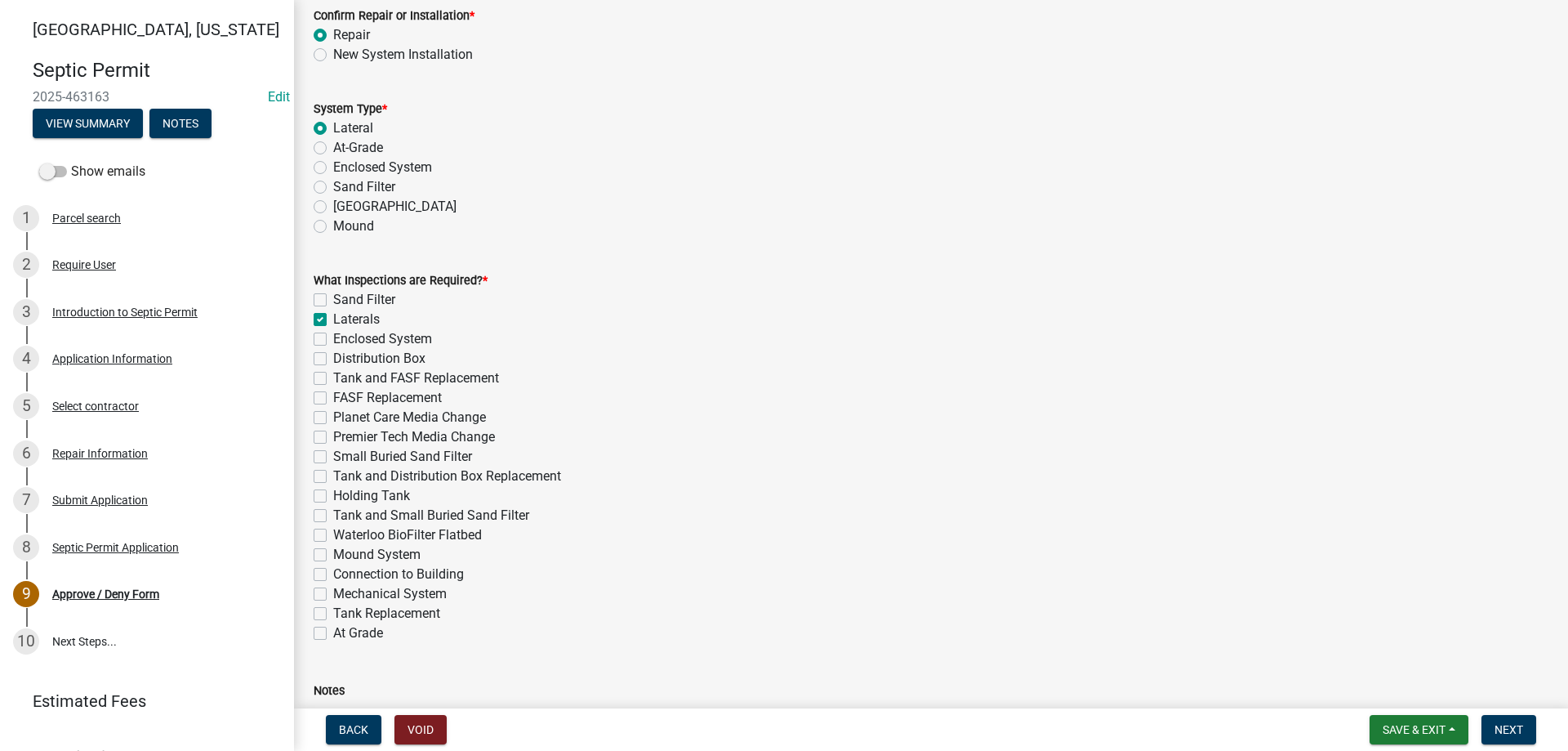
checkbox input "false"
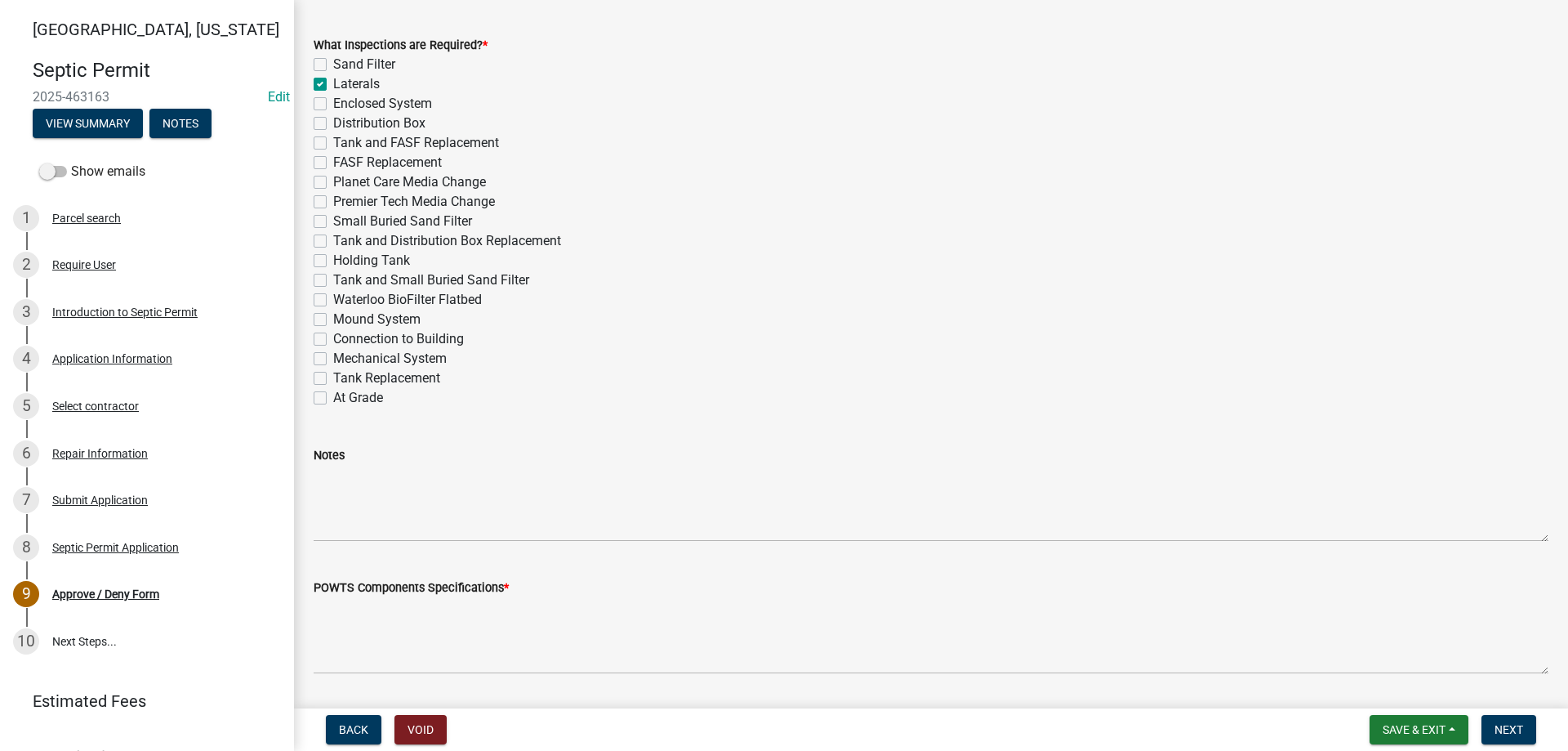
scroll to position [980, 0]
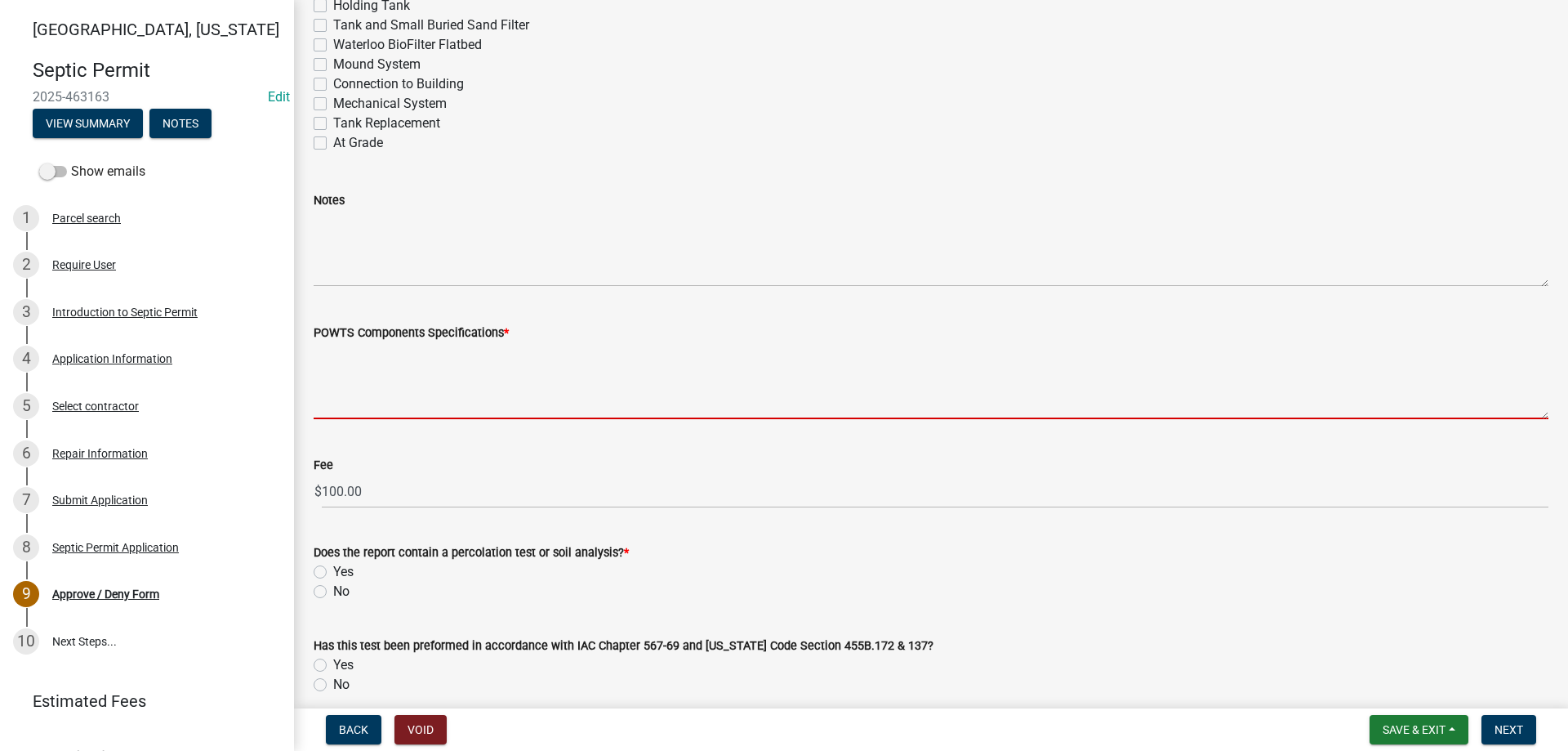
click at [442, 378] on textarea "POWTS Components Specifications *" at bounding box center [931, 381] width 1235 height 76
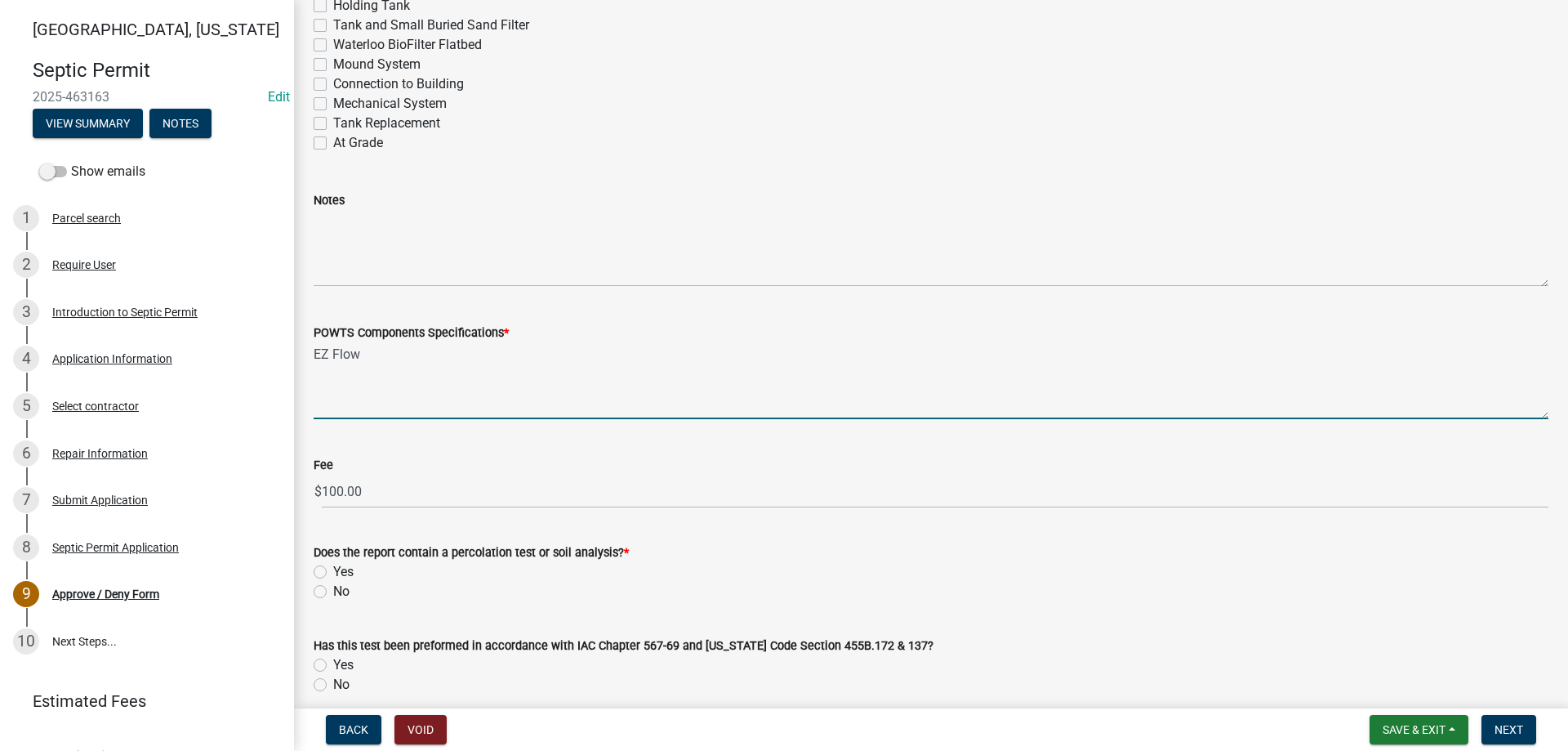
click at [316, 346] on textarea "EZ Flow" at bounding box center [931, 381] width 1235 height 76
click at [401, 355] on textarea "4 EZ Flow" at bounding box center [931, 381] width 1235 height 76
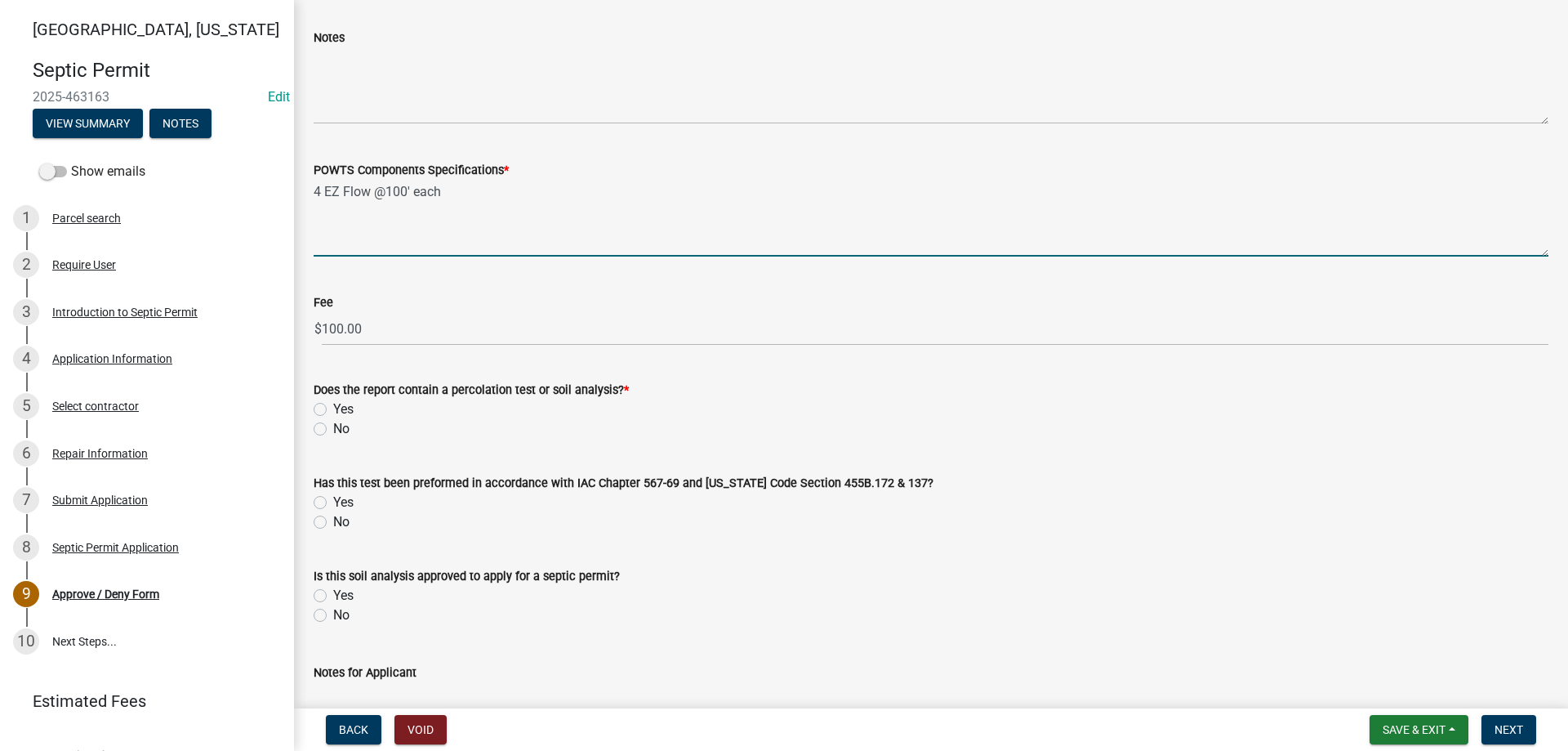
scroll to position [1144, 0]
type textarea "4 EZ Flow @100' each"
click at [334, 411] on label "Yes" at bounding box center [344, 409] width 20 height 20
click at [334, 409] on input "Yes" at bounding box center [339, 405] width 11 height 11
radio input "true"
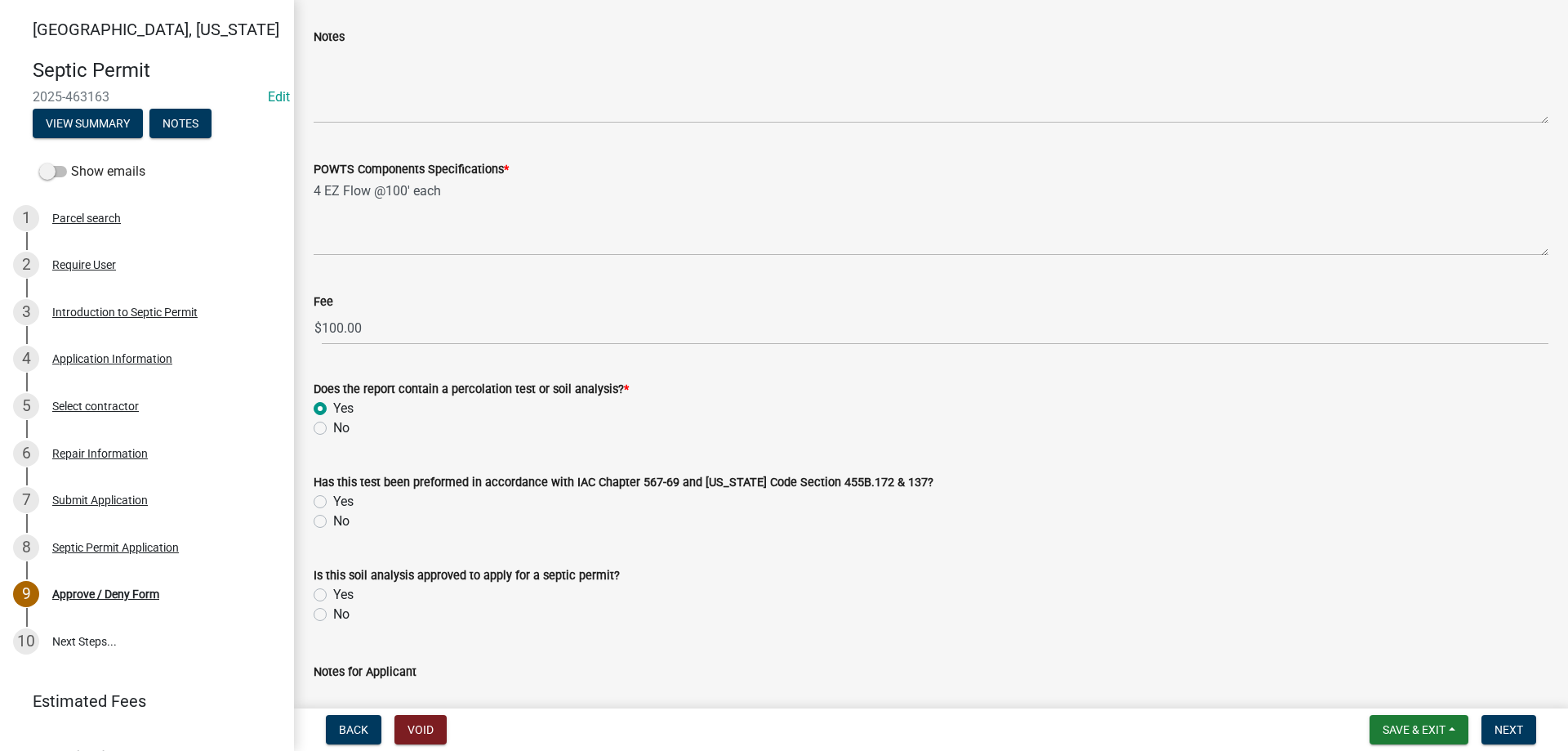
click at [334, 506] on label "Yes" at bounding box center [344, 502] width 20 height 20
click at [334, 503] on input "Yes" at bounding box center [339, 497] width 11 height 11
radio input "true"
click at [334, 598] on label "Yes" at bounding box center [344, 595] width 20 height 20
click at [334, 596] on input "Yes" at bounding box center [339, 590] width 11 height 11
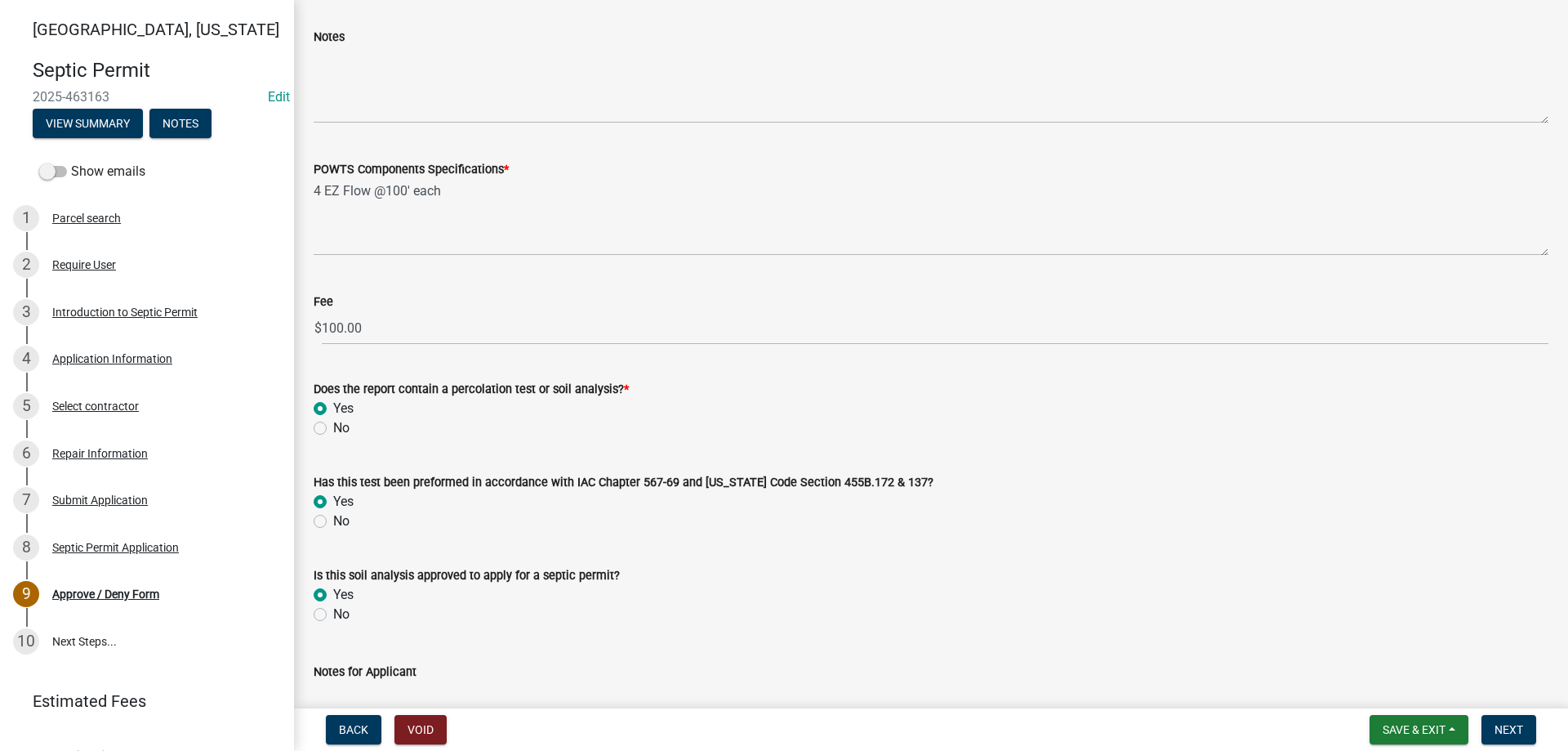
radio input "true"
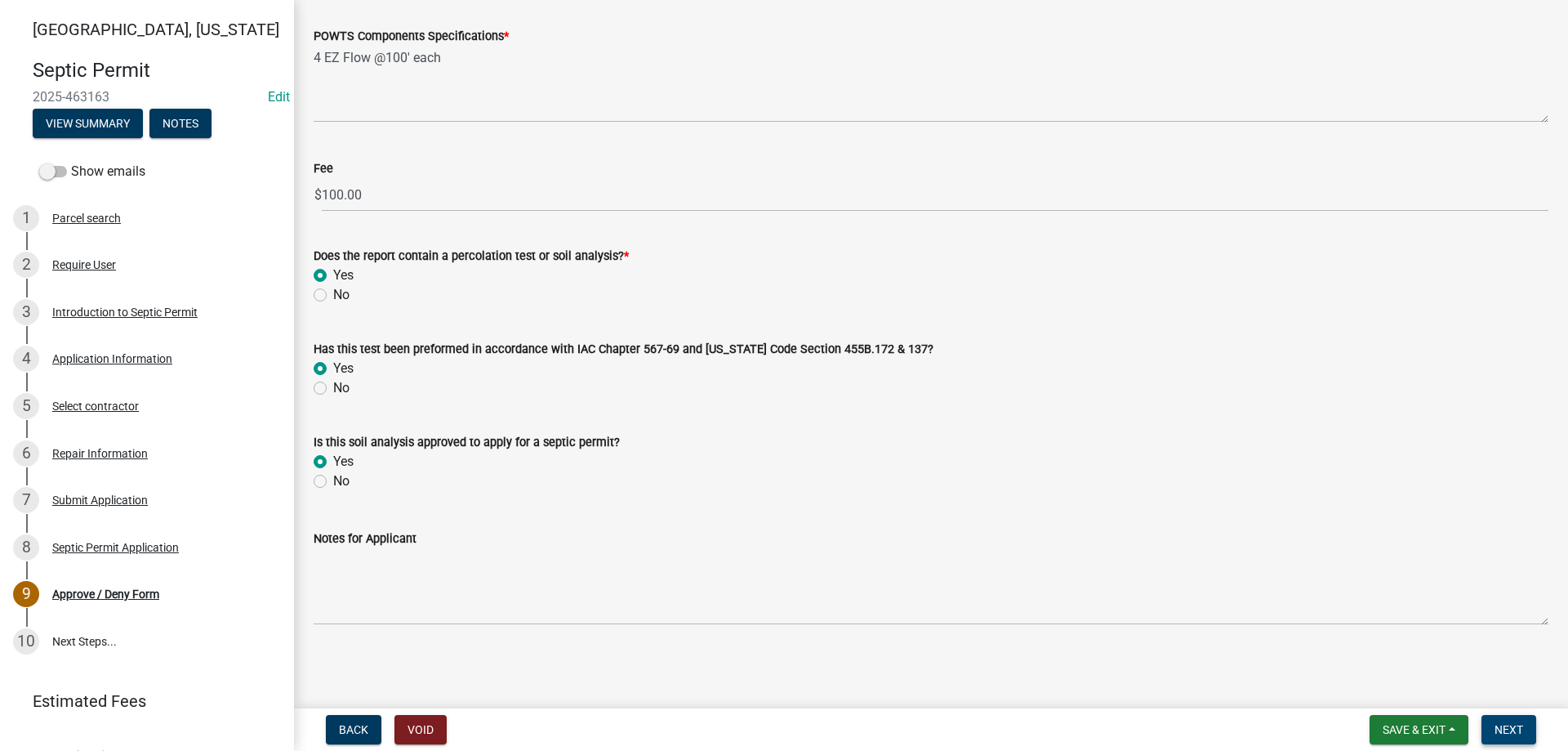
click at [1507, 726] on span "Next" at bounding box center [1509, 729] width 28 height 13
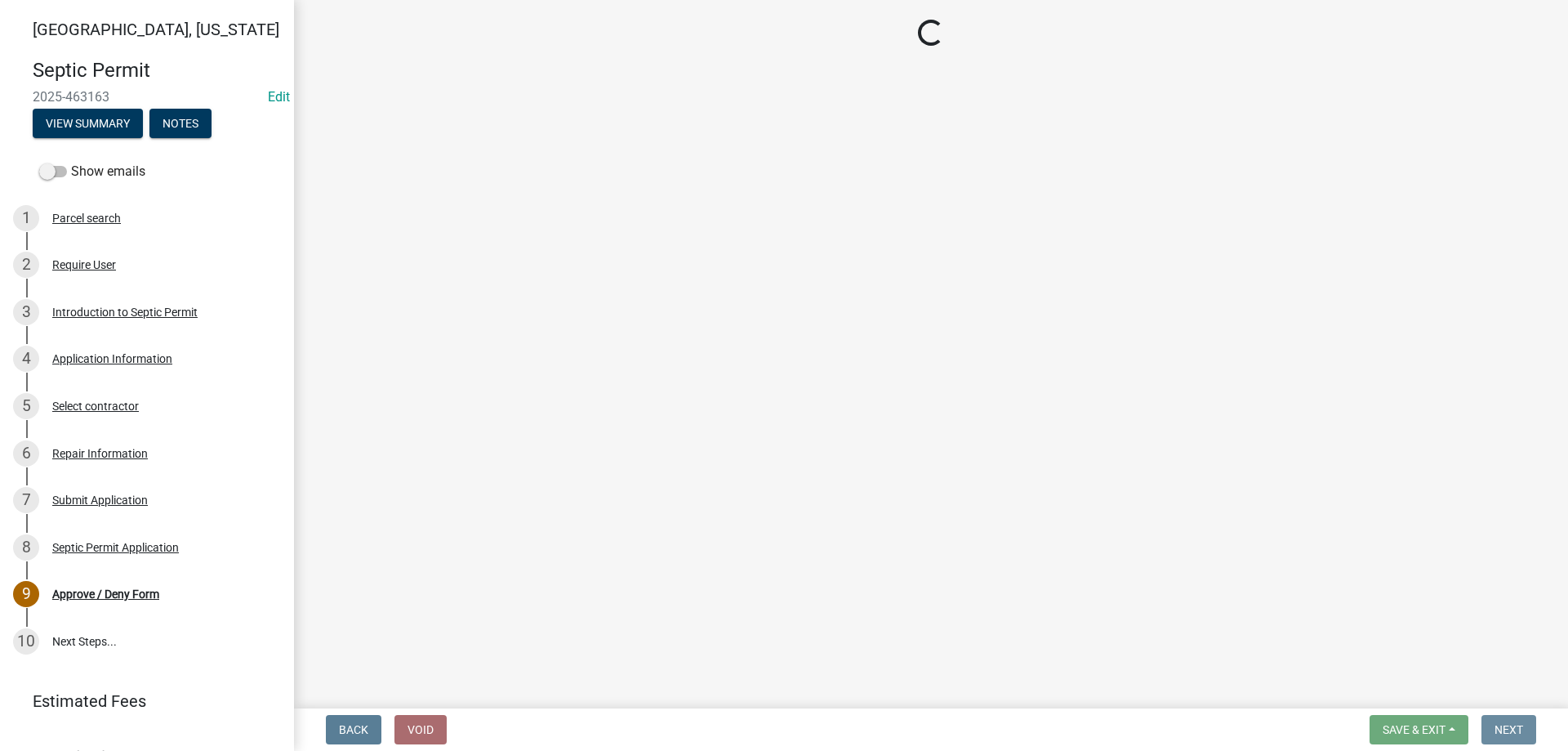
scroll to position [0, 0]
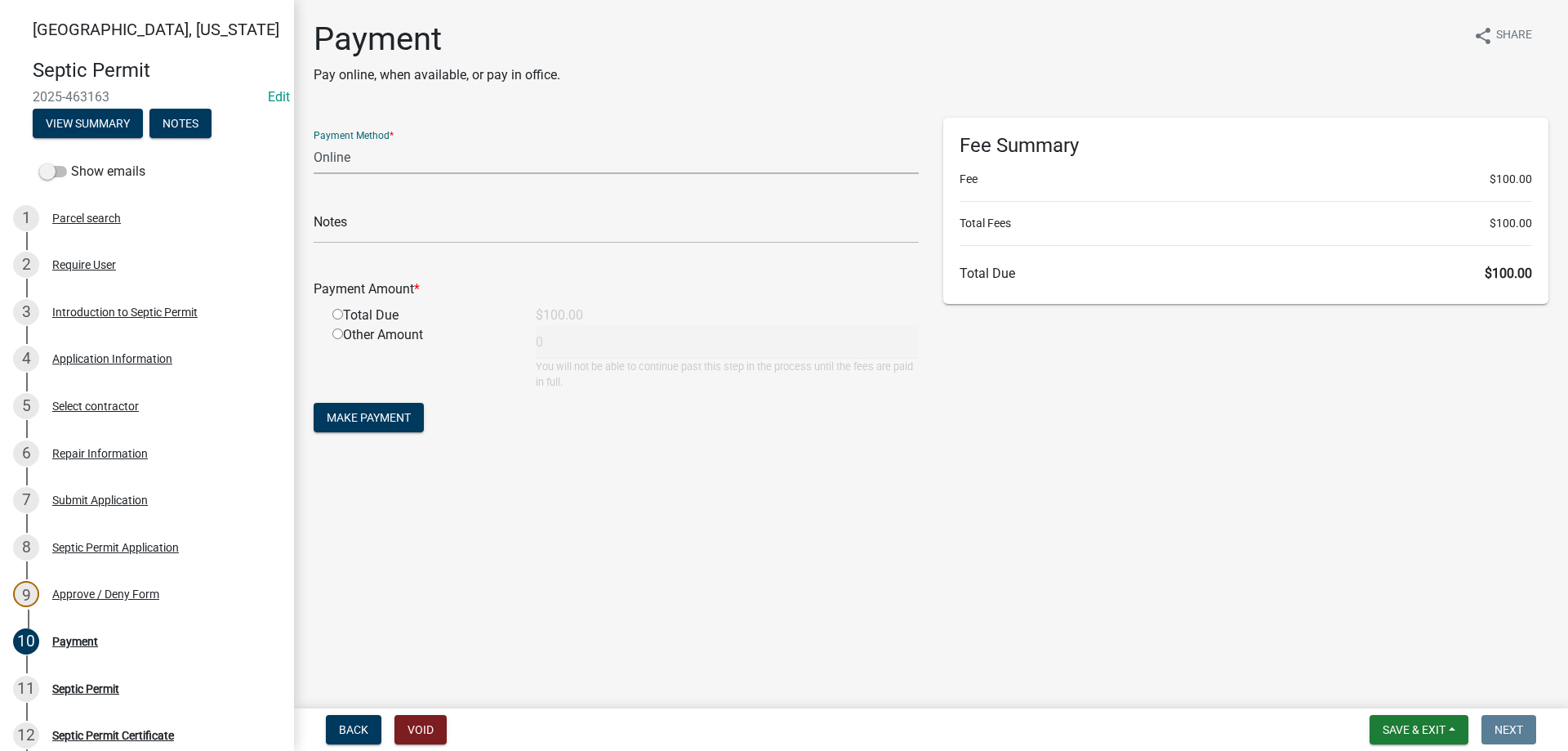
click at [352, 155] on select "Credit Card POS Check Cash Online" at bounding box center [616, 157] width 605 height 34
select select "1: 0"
click at [314, 141] on select "Credit Card POS Check Cash Online" at bounding box center [616, 157] width 605 height 34
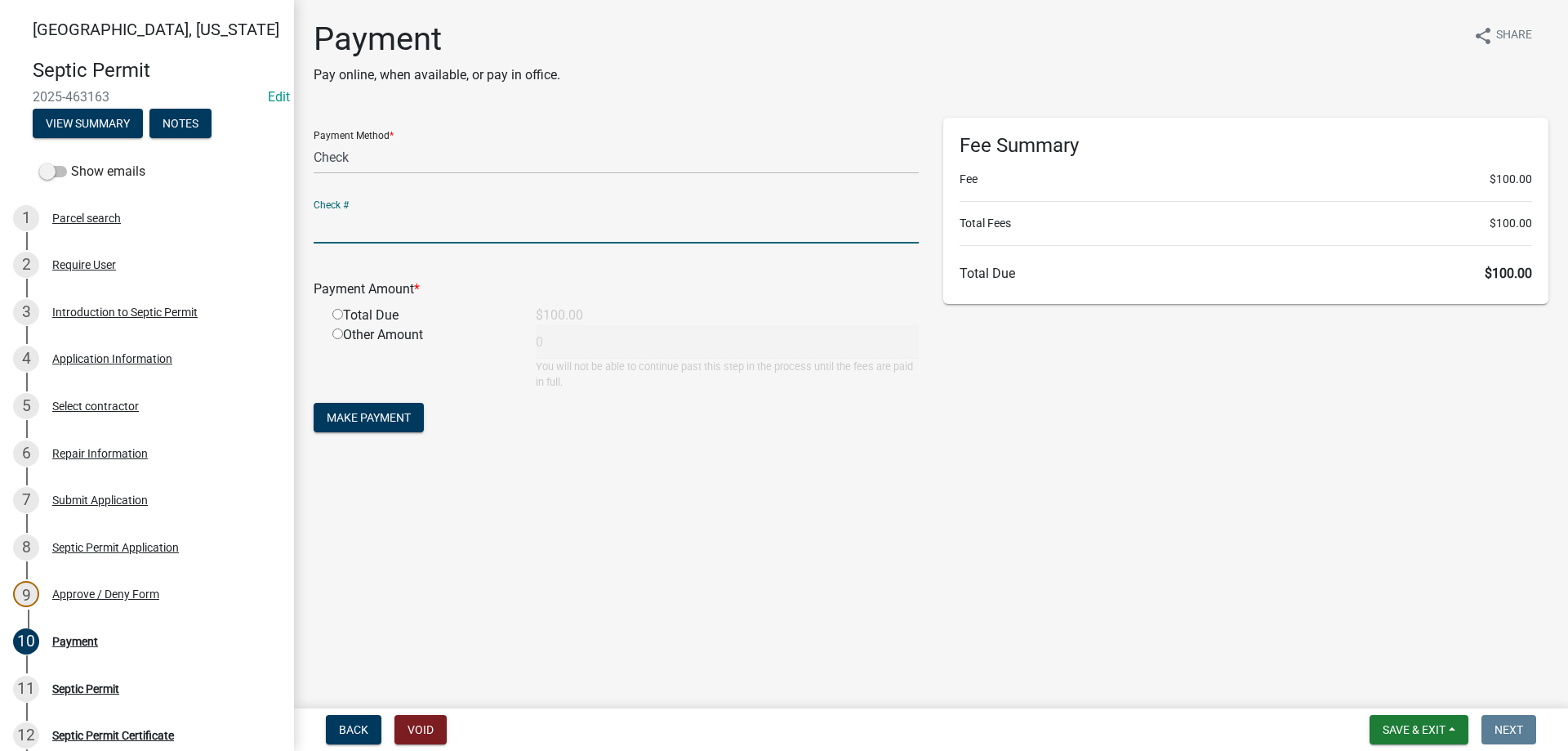
click at [346, 238] on input "text" at bounding box center [616, 226] width 605 height 34
type input "11547"
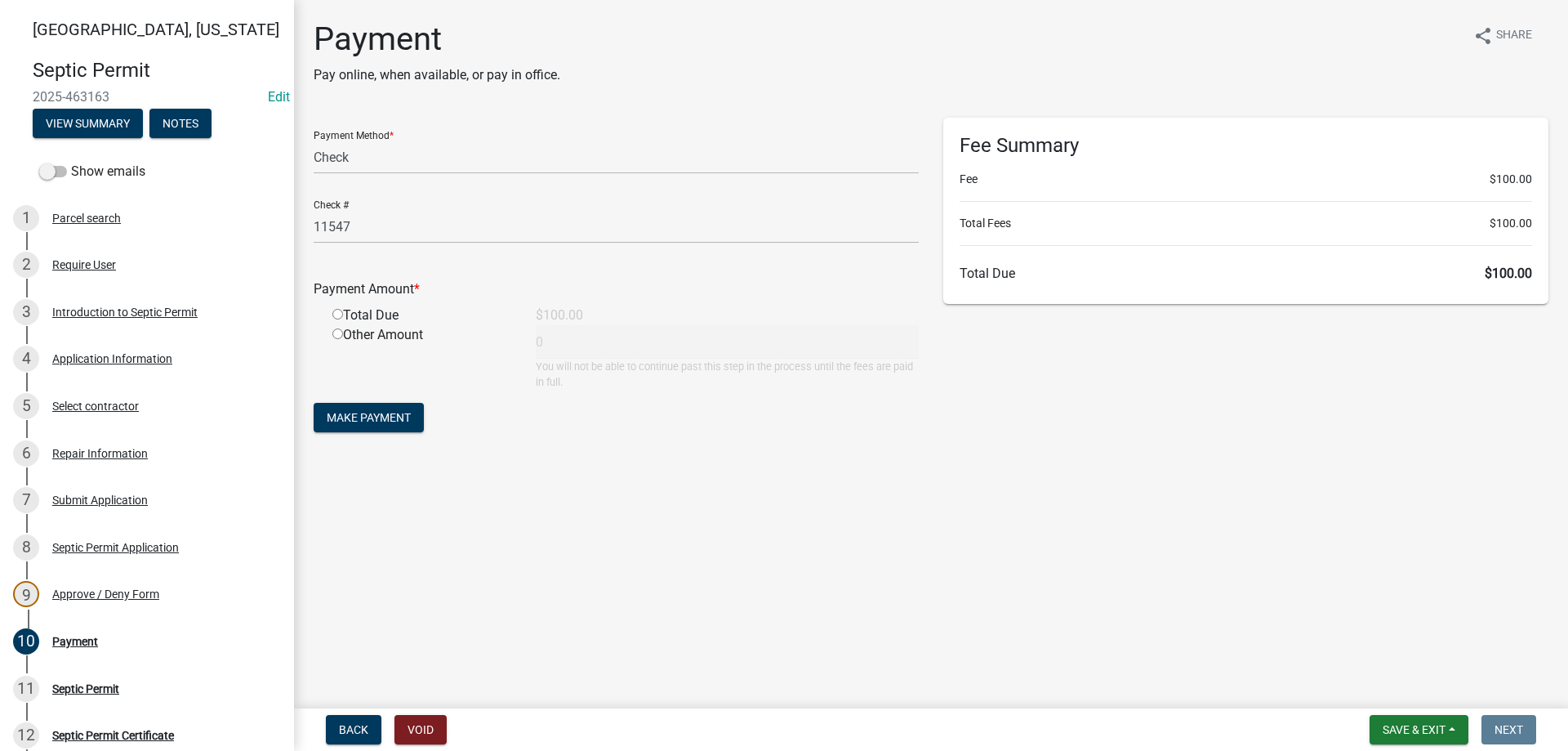
click at [335, 312] on input "radio" at bounding box center [338, 315] width 11 height 11
radio input "true"
type input "100"
click at [395, 412] on span "Make Payment" at bounding box center [368, 417] width 85 height 13
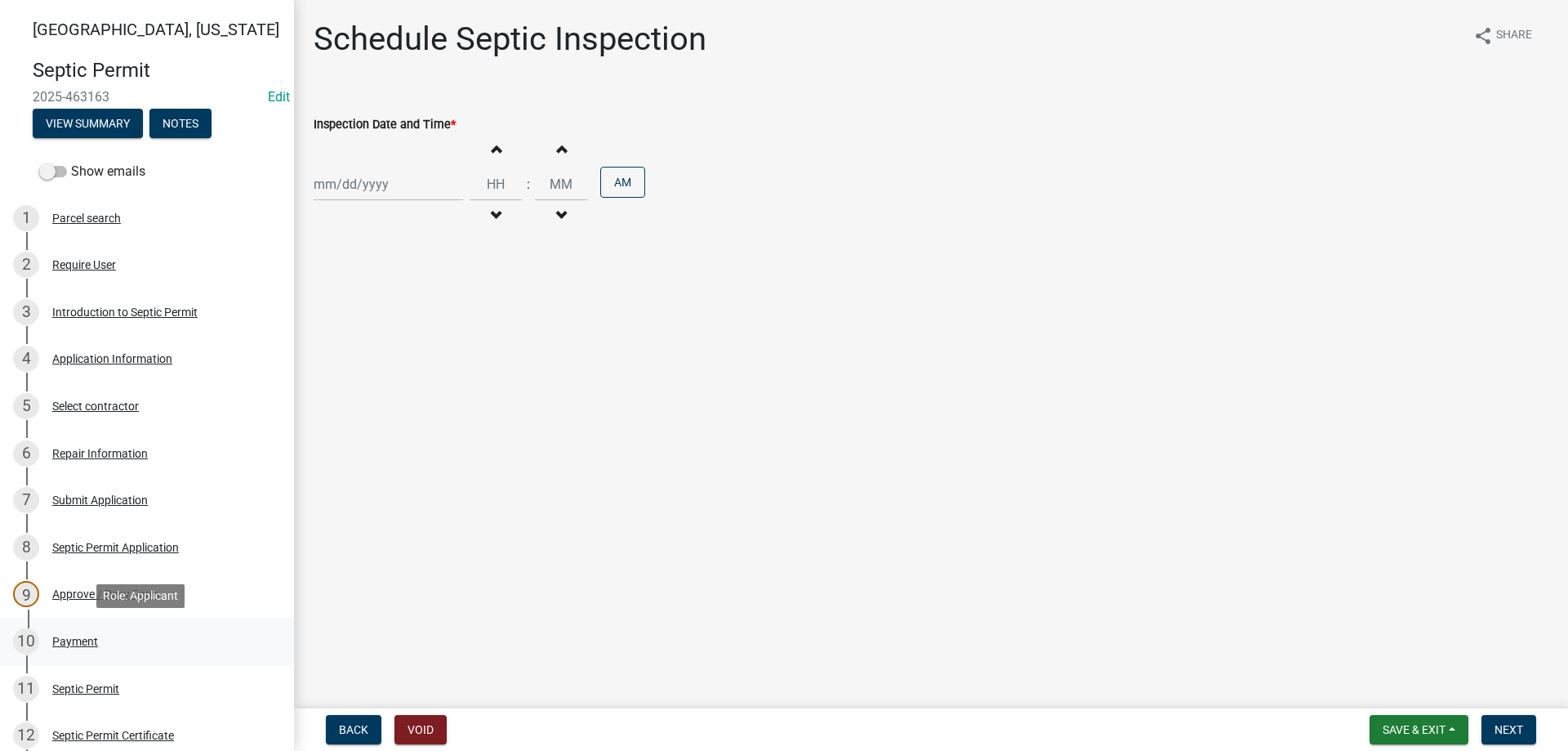
click at [76, 641] on div "Payment" at bounding box center [75, 641] width 45 height 12
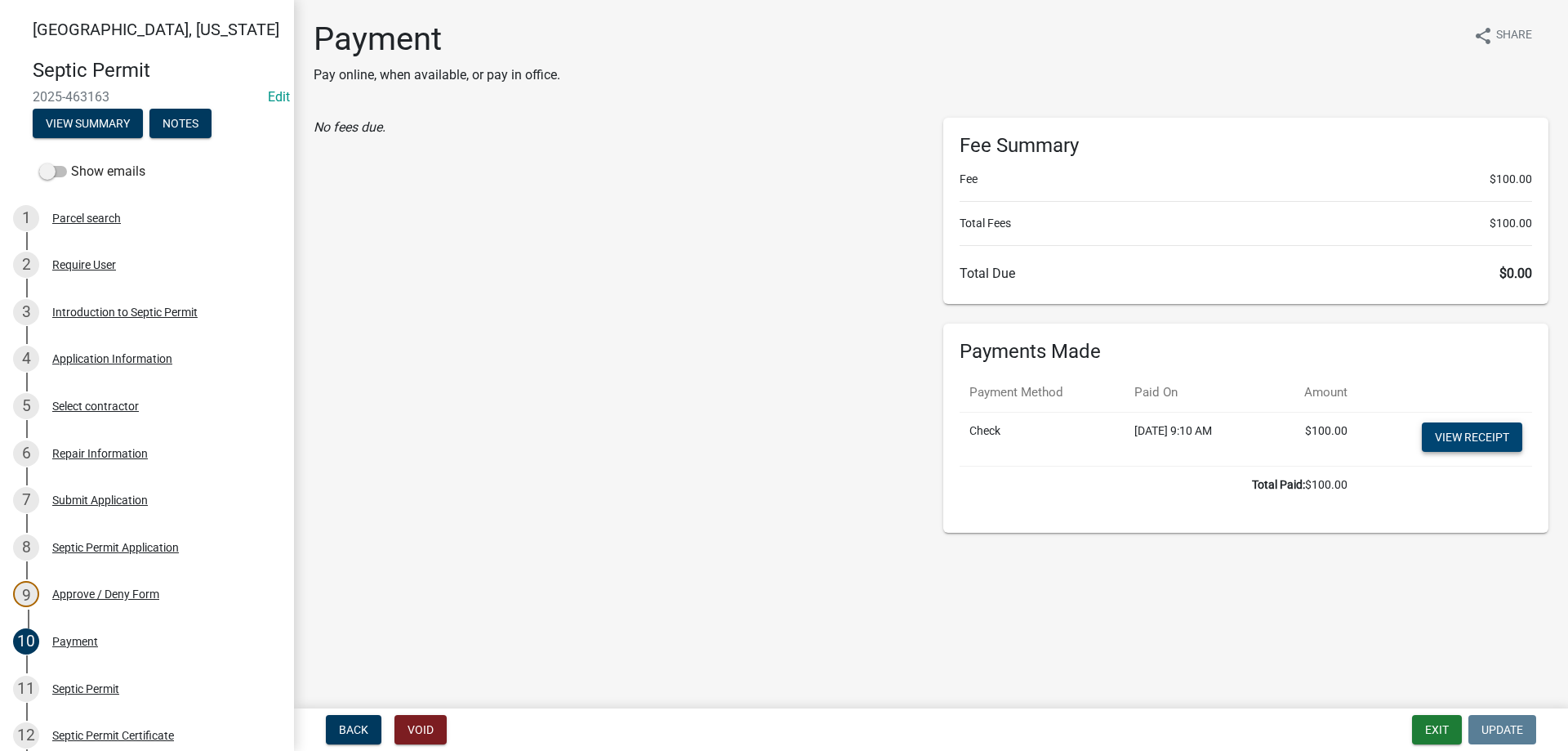
click at [1458, 440] on link "View receipt" at bounding box center [1473, 437] width 101 height 29
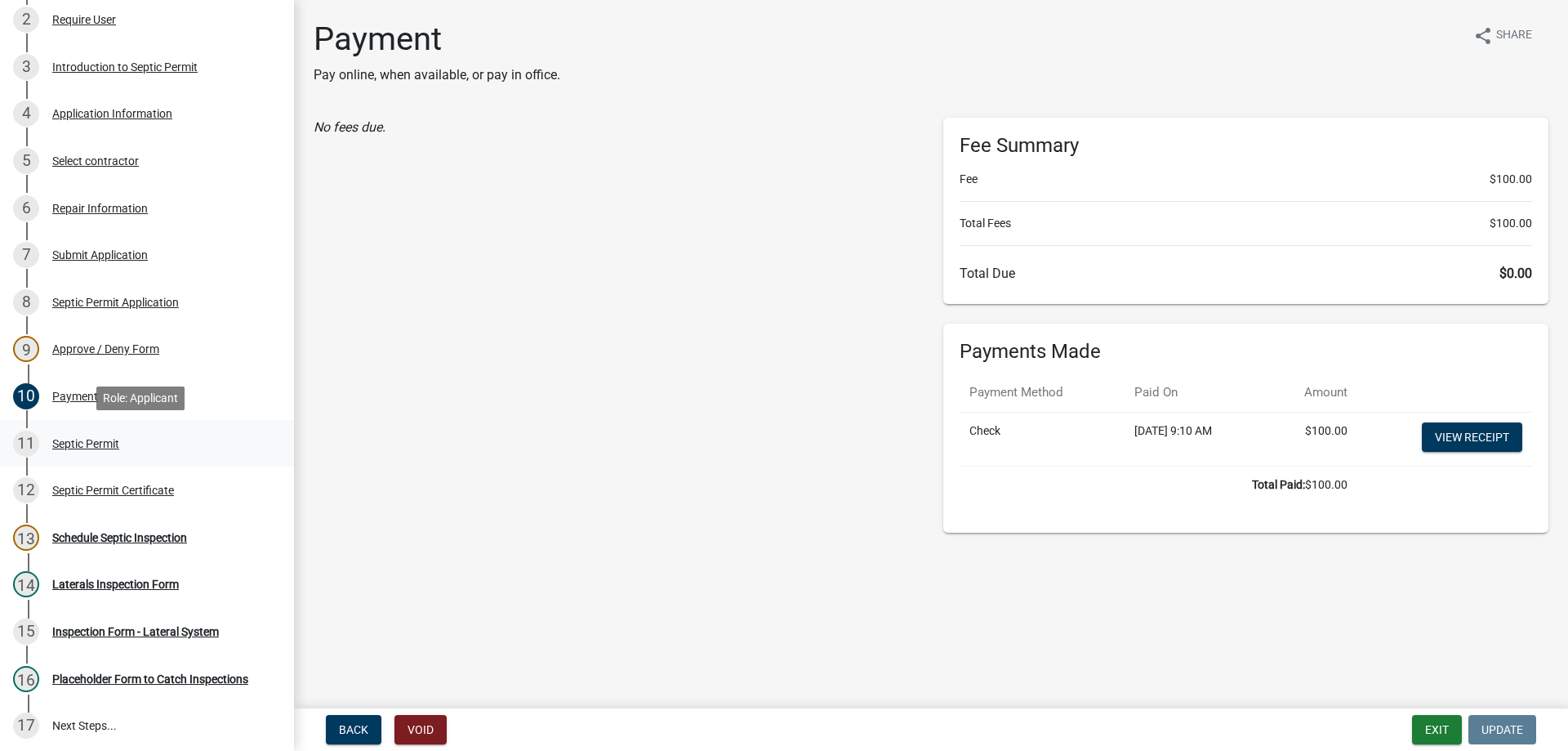
click at [96, 446] on div "Septic Permit" at bounding box center [86, 444] width 67 height 12
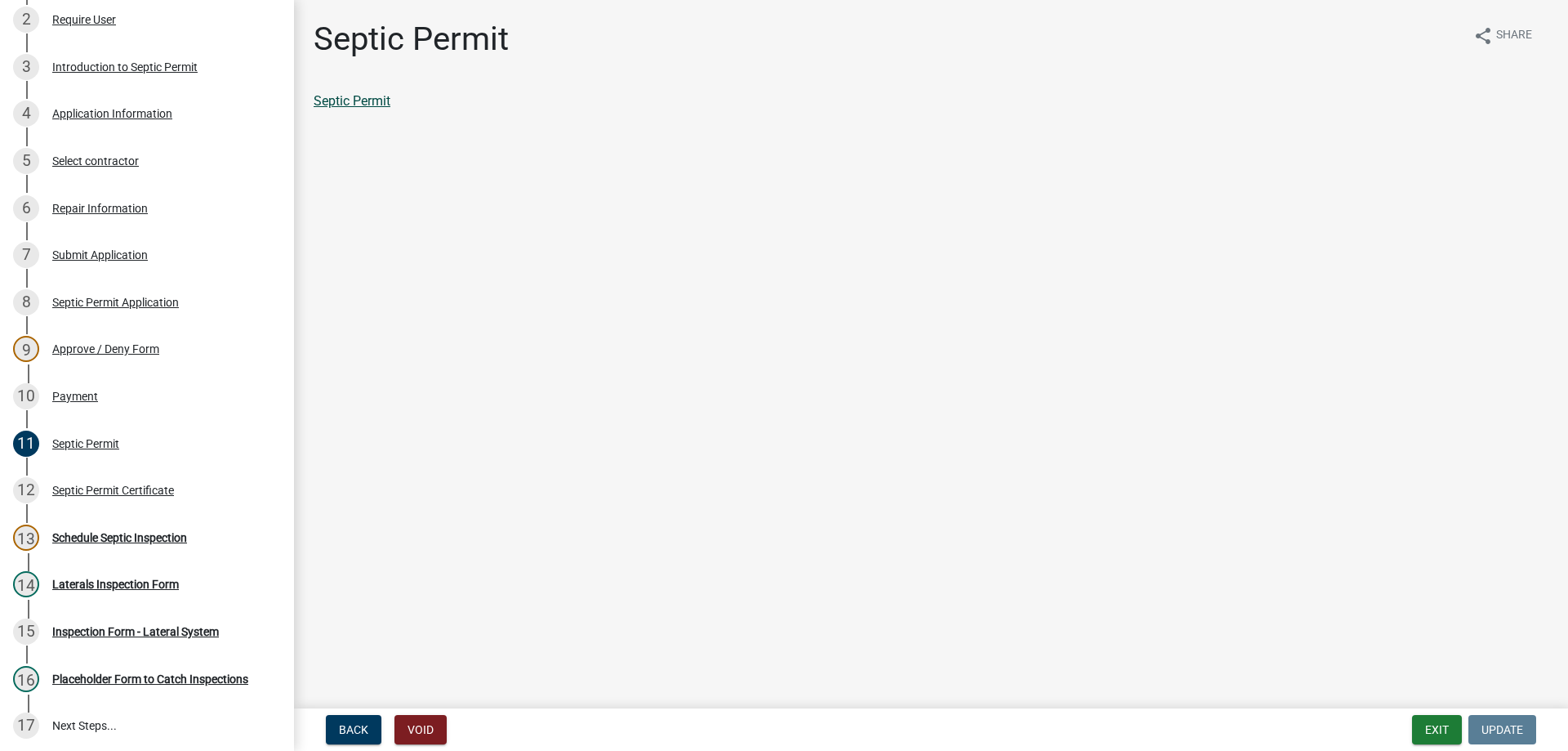
click at [358, 105] on link "Septic Permit" at bounding box center [352, 100] width 76 height 15
click at [120, 490] on div "Septic Permit Certificate" at bounding box center [114, 490] width 122 height 12
click at [428, 93] on link "Septic Permit Certificate" at bounding box center [383, 100] width 138 height 15
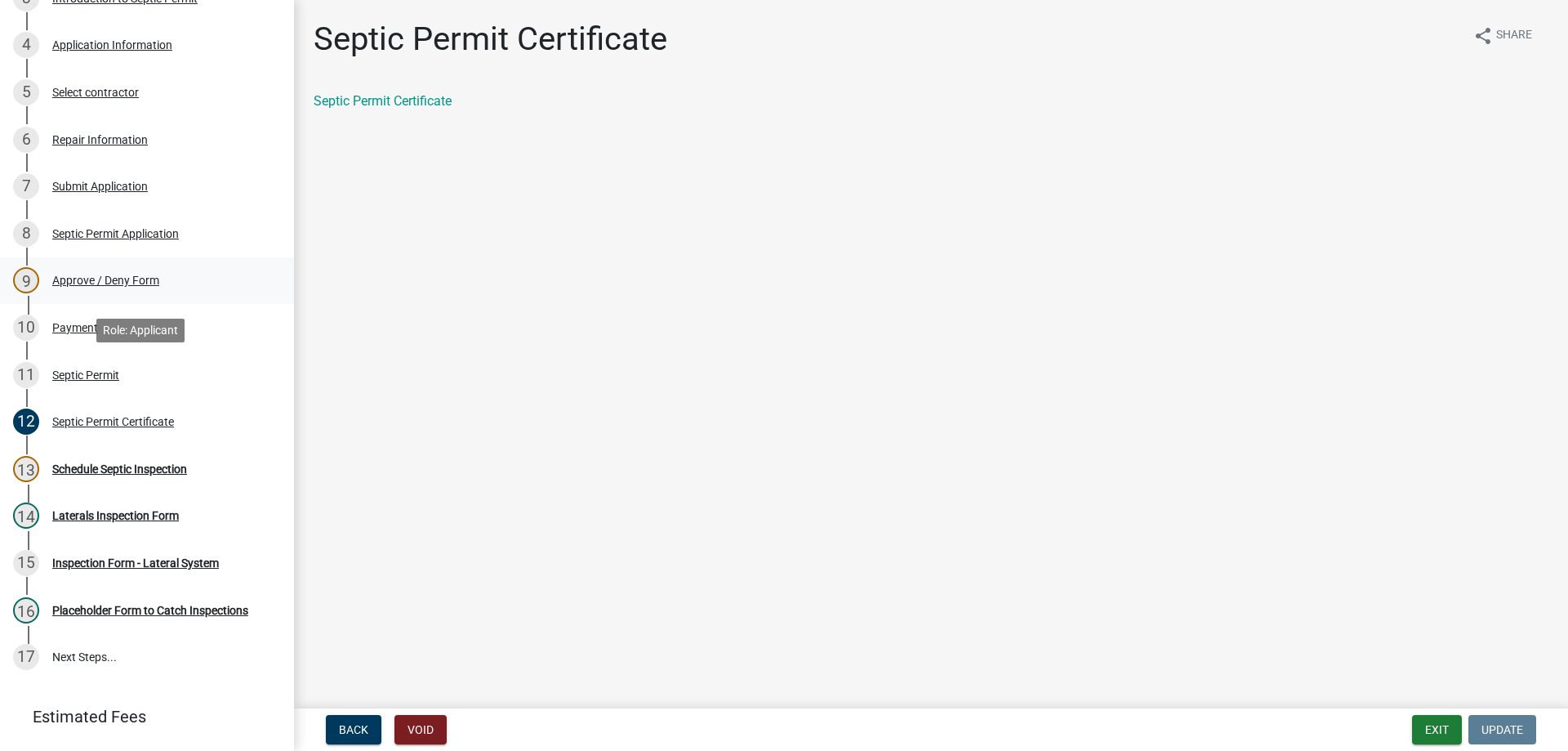
scroll to position [0, 0]
